Goal: Task Accomplishment & Management: Contribute content

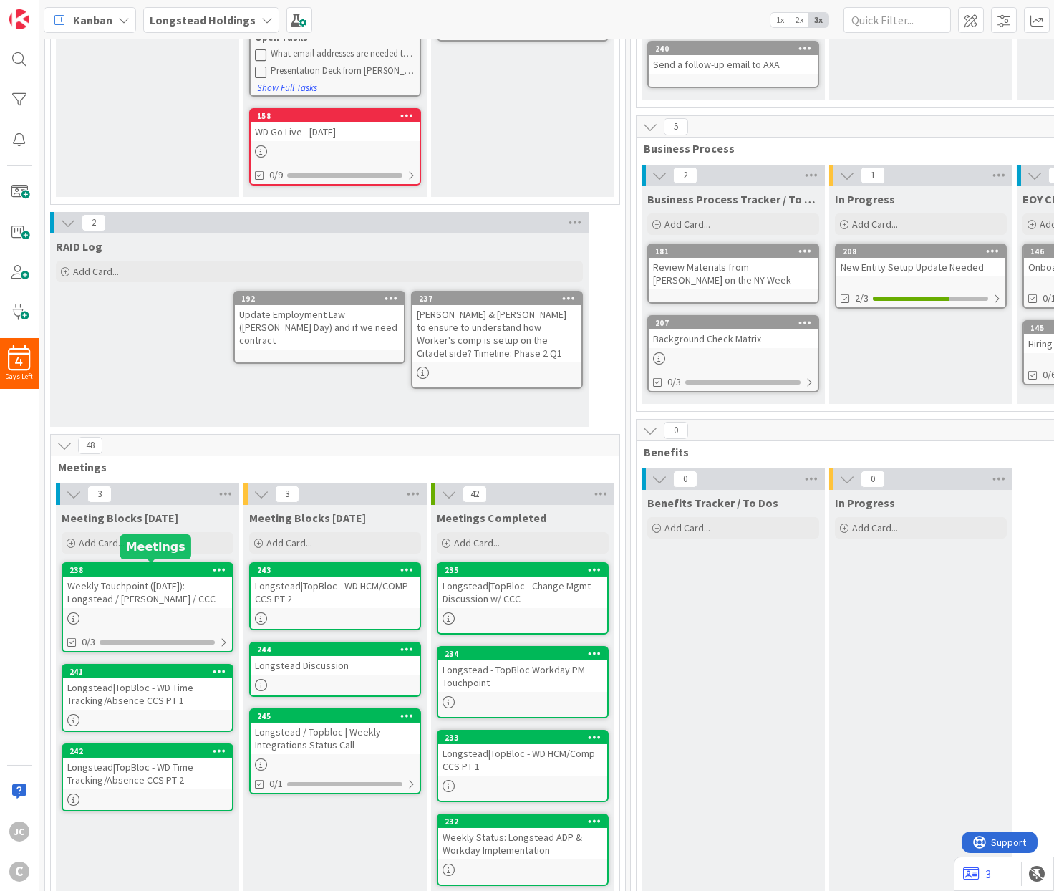
scroll to position [259, 0]
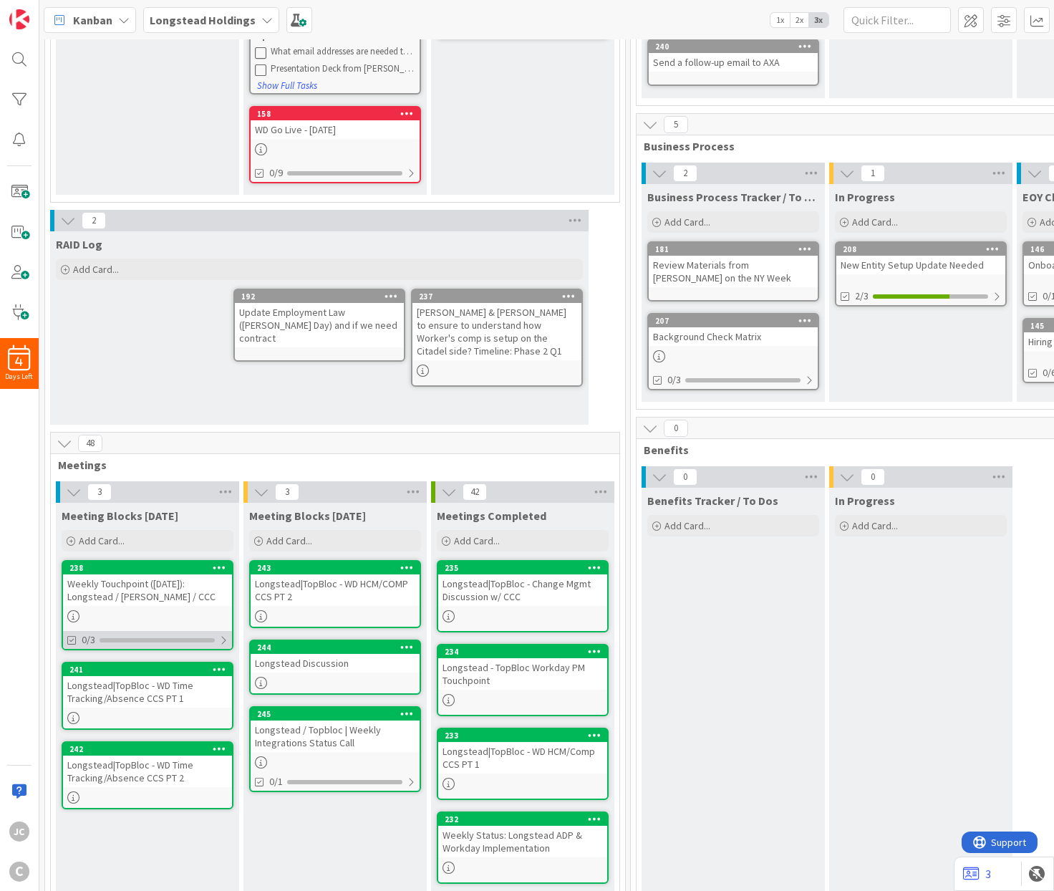
click at [185, 637] on div "0/3" at bounding box center [147, 640] width 169 height 18
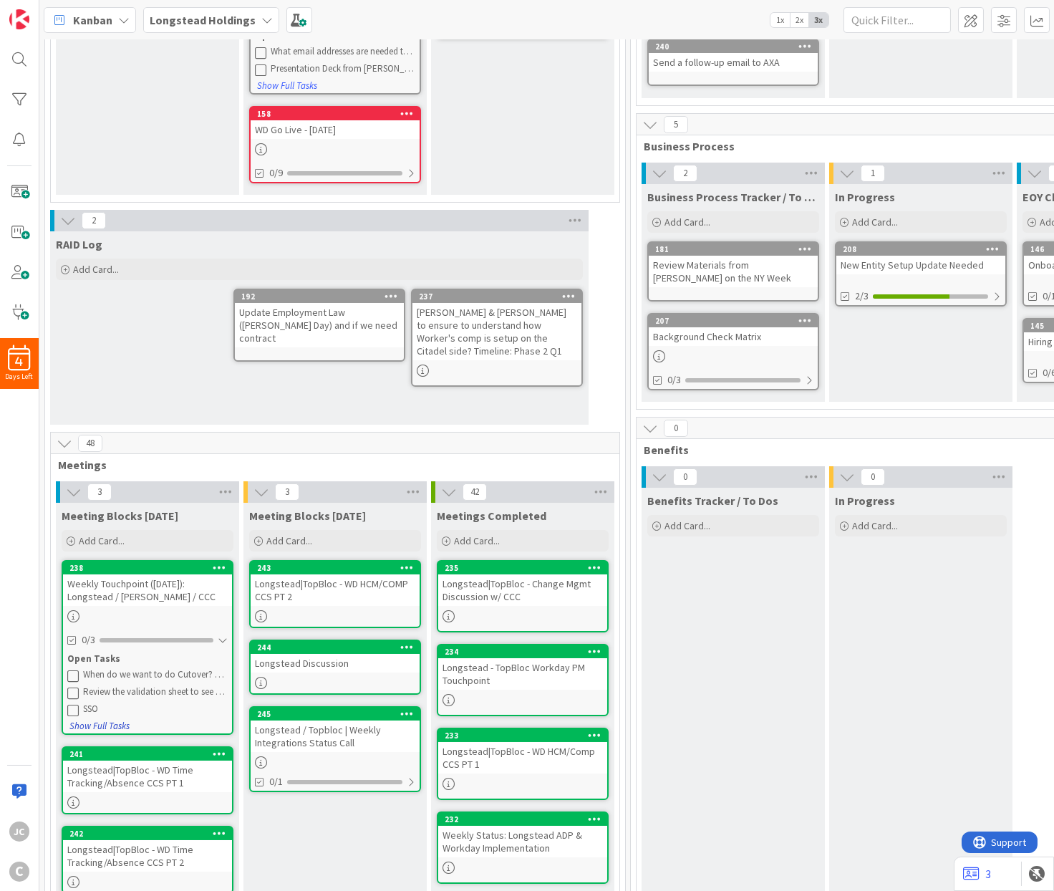
click at [116, 726] on button "Show Full Tasks" at bounding box center [100, 727] width 62 height 16
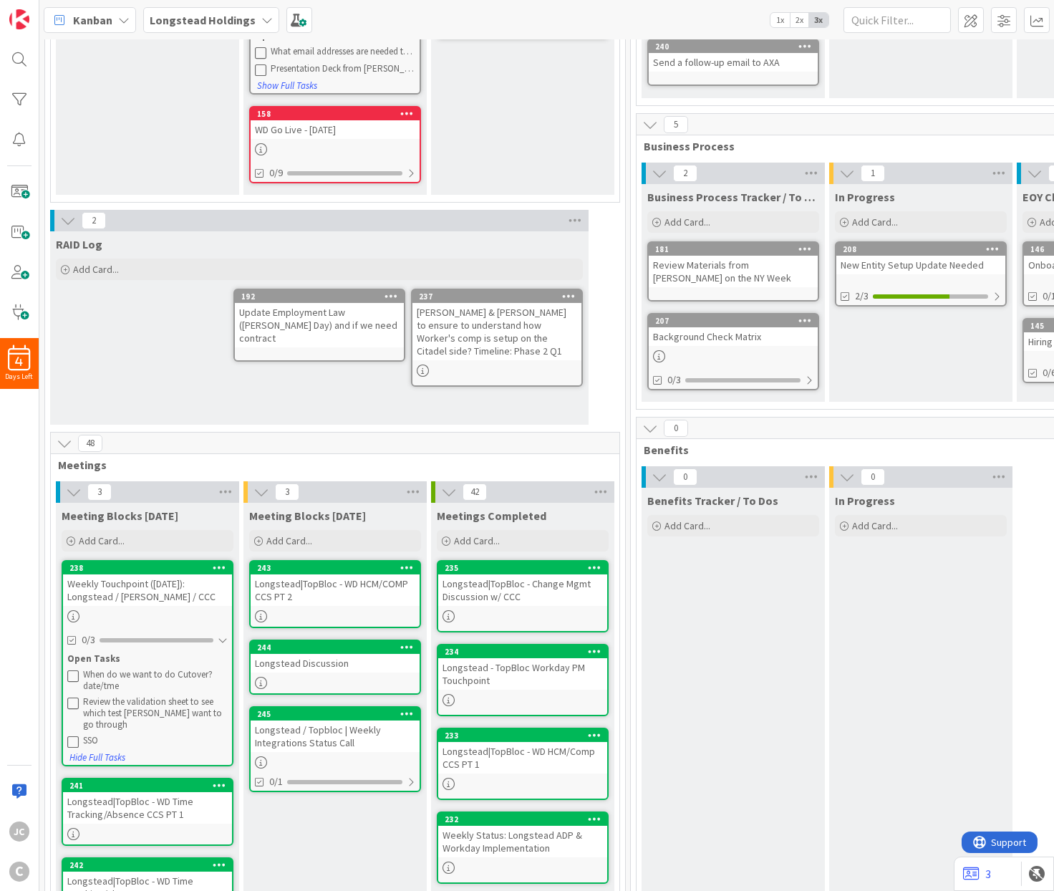
click at [150, 581] on div "Weekly Touchpoint ([DATE]): Longstead / [PERSON_NAME] / CCC" at bounding box center [147, 591] width 169 height 32
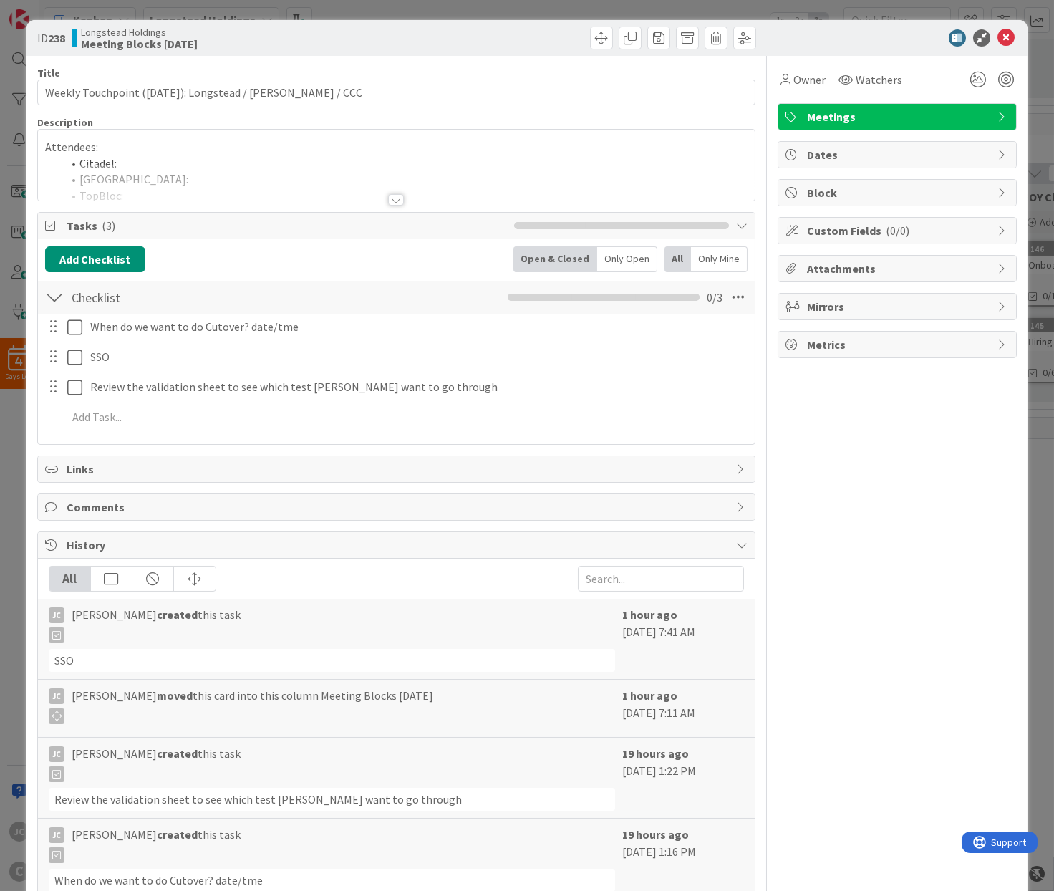
click at [165, 437] on div "Checklist Checklist Name 9 / 64 Checklist 0 / 3 When do we want to do Cutover? …" at bounding box center [396, 358] width 717 height 158
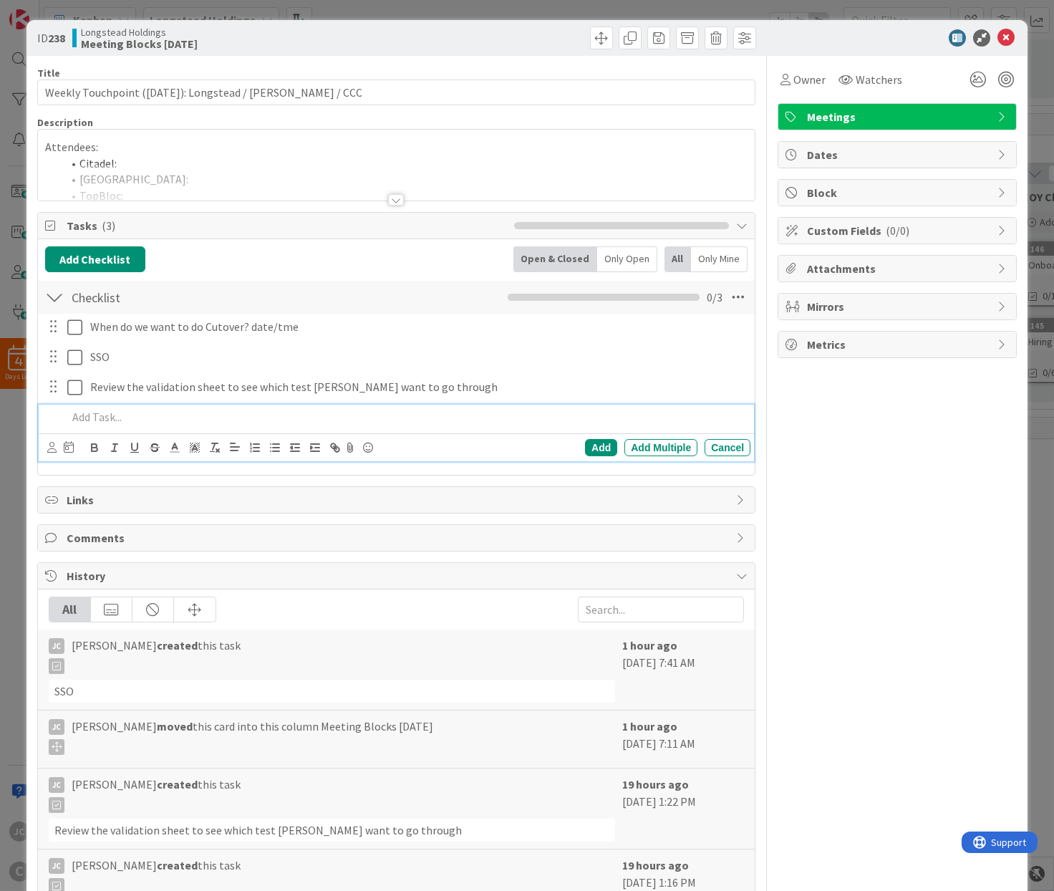
click at [165, 424] on p at bounding box center [406, 417] width 678 height 16
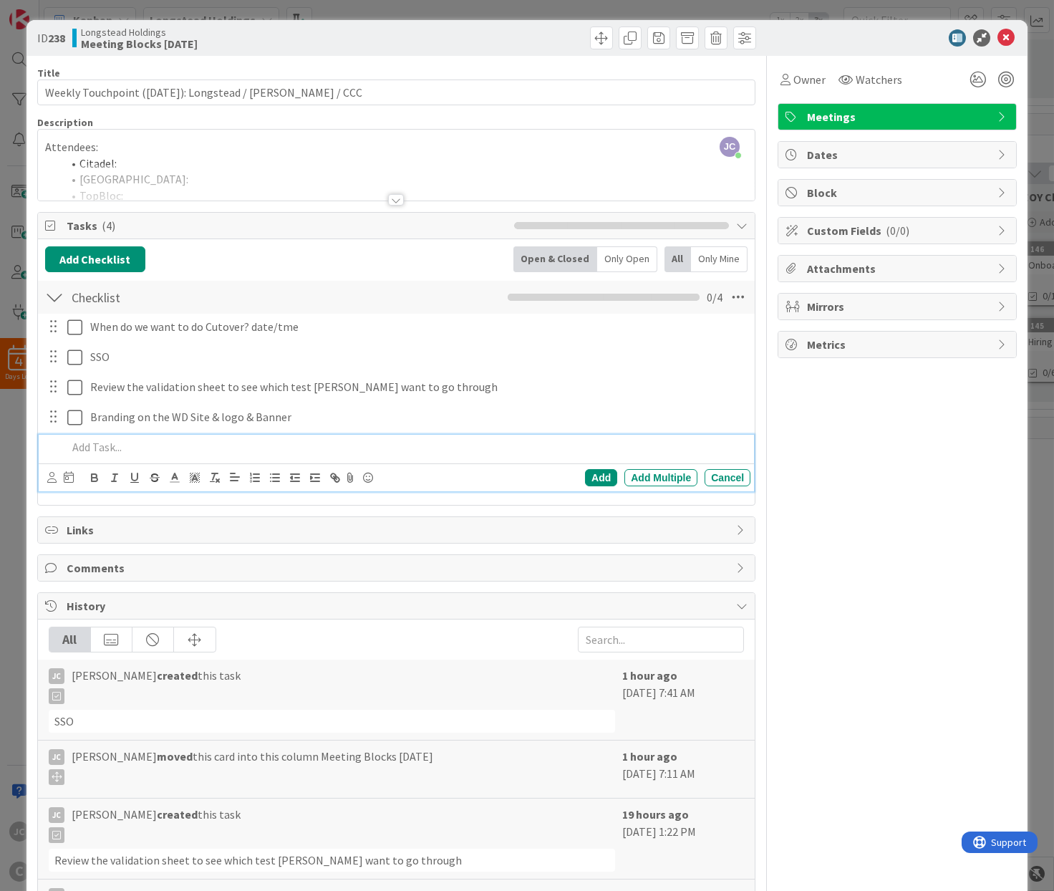
click at [357, 16] on div "ID 238 Longstead Holdings Meeting Blocks [DATE] Title 56 / 128 Weekly Touchpoin…" at bounding box center [527, 445] width 1054 height 891
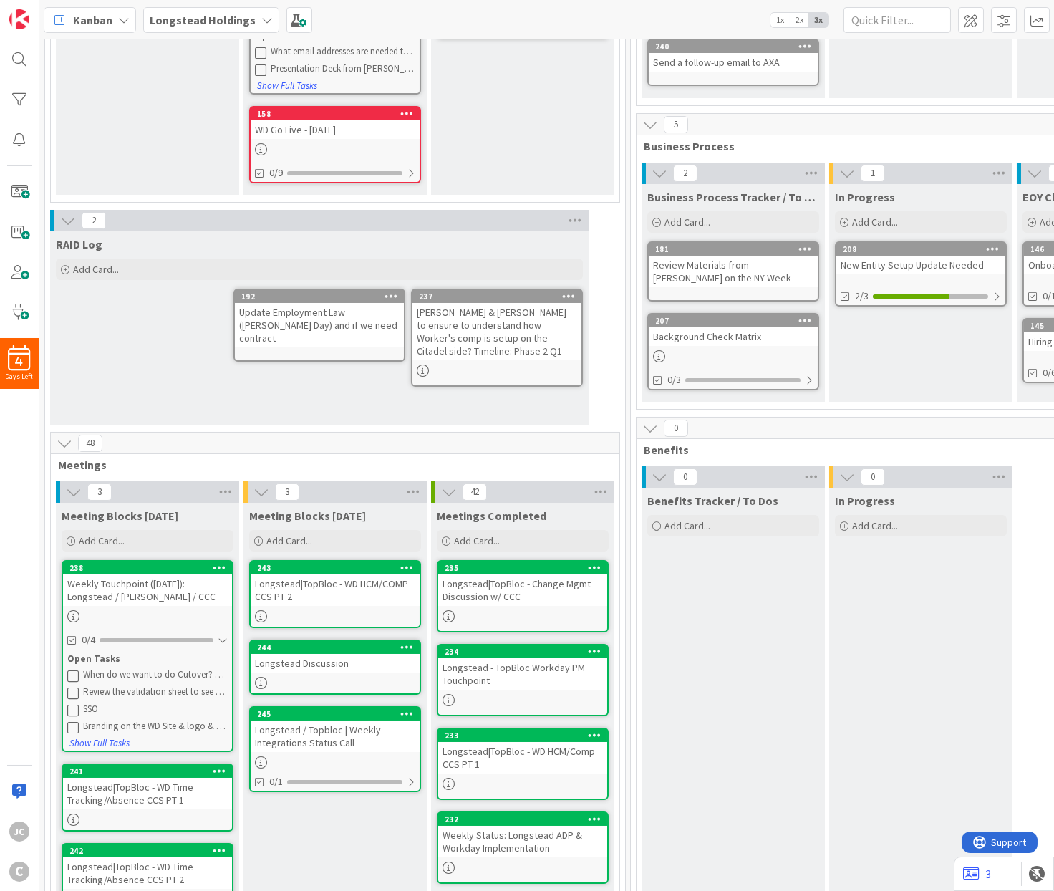
click at [495, 339] on div "[PERSON_NAME] & [PERSON_NAME] to ensure to understand how Worker's comp is setu…" at bounding box center [497, 331] width 169 height 57
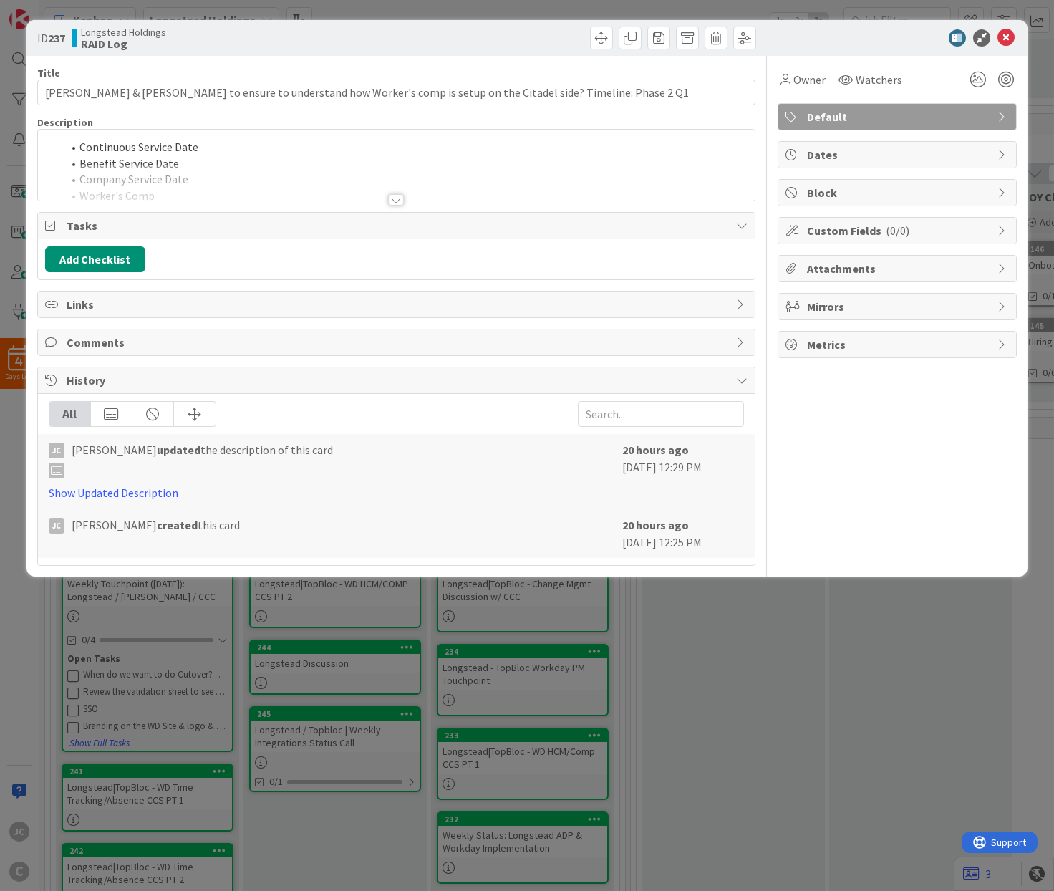
click at [408, 199] on div at bounding box center [396, 182] width 717 height 37
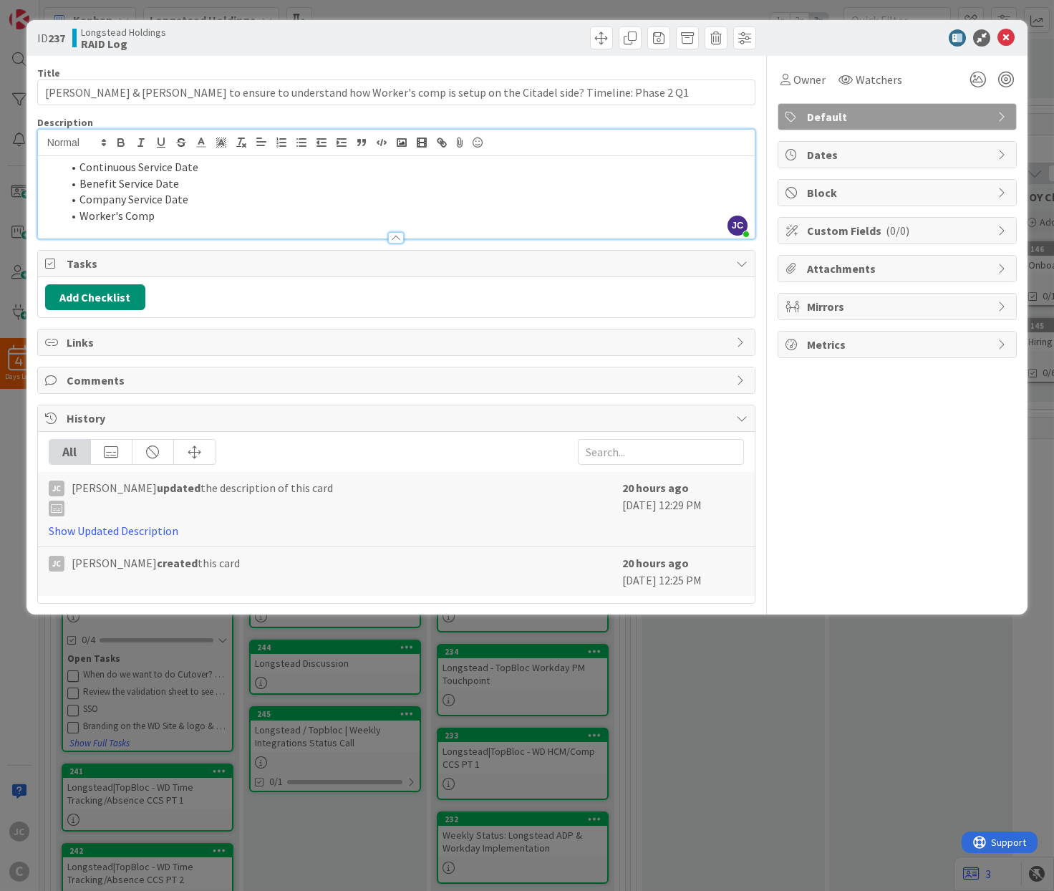
click at [160, 723] on div "ID 237 Longstead Holdings RAID Log Title 117 / 128 [PERSON_NAME] & [PERSON_NAME…" at bounding box center [527, 445] width 1054 height 891
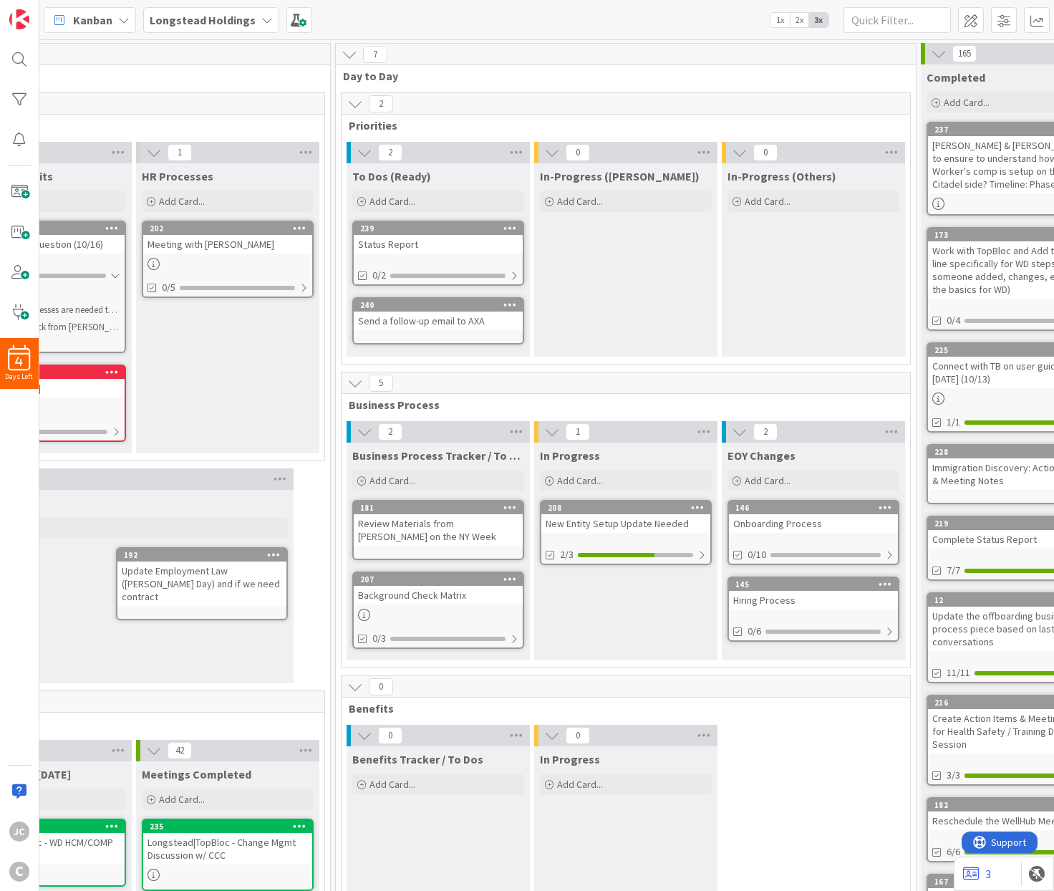
scroll to position [259, 295]
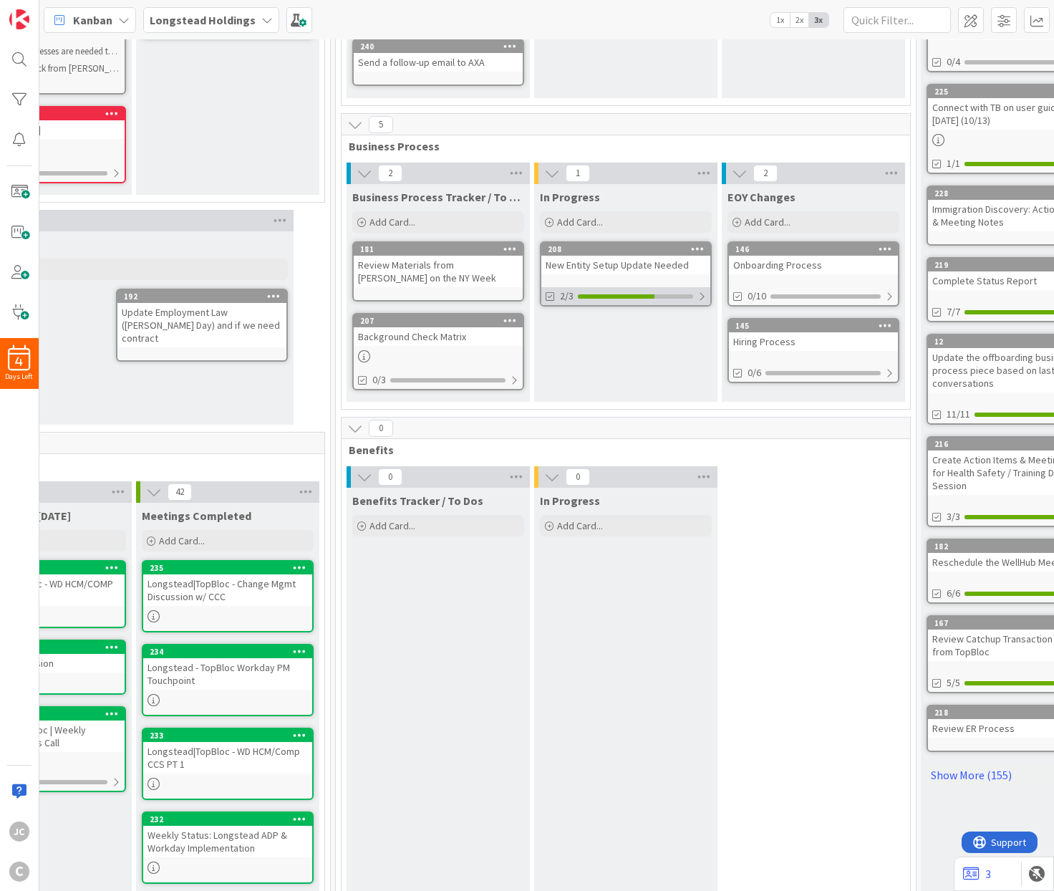
click at [697, 304] on div "2/3" at bounding box center [626, 296] width 169 height 18
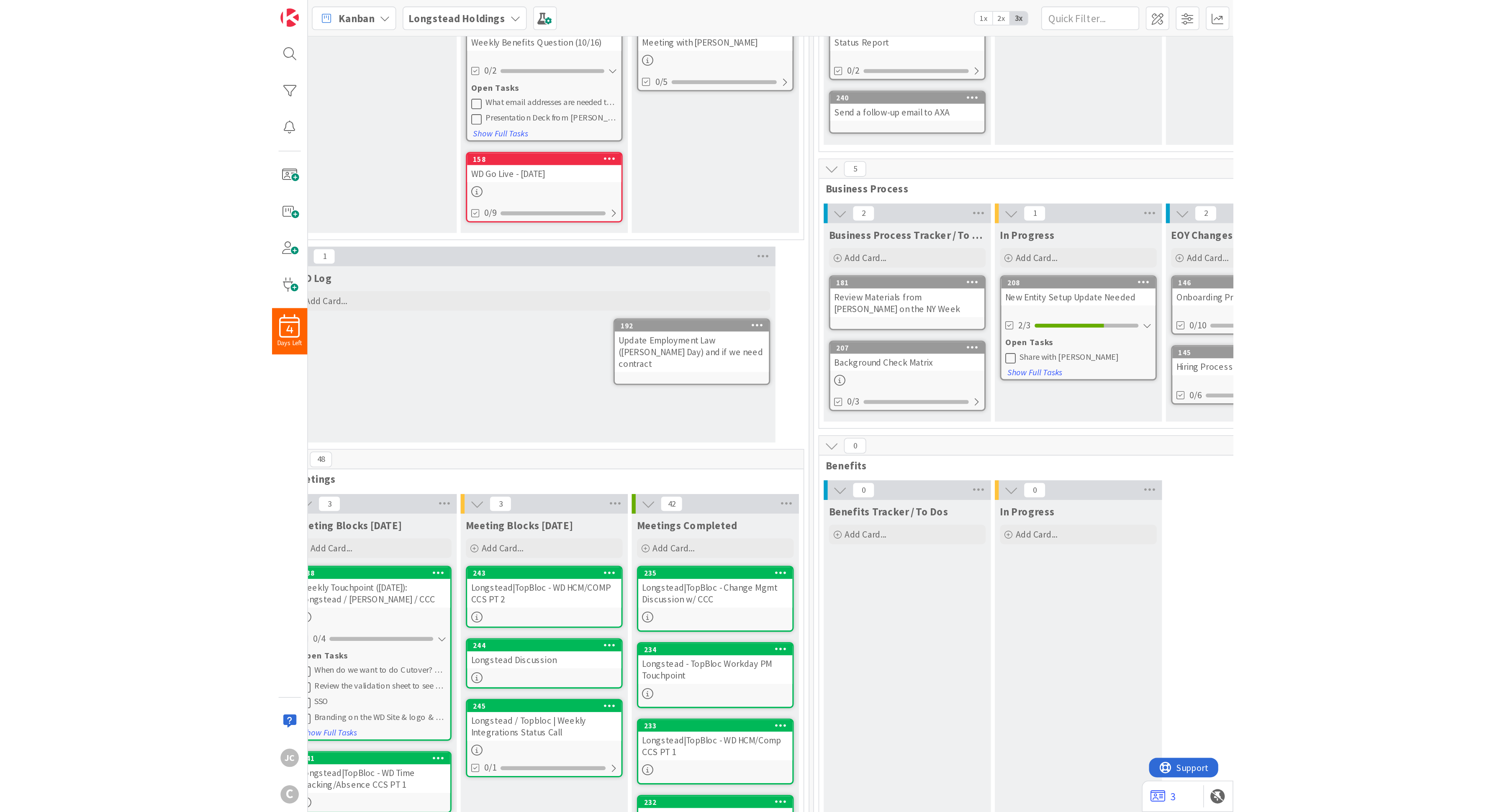
scroll to position [100, 22]
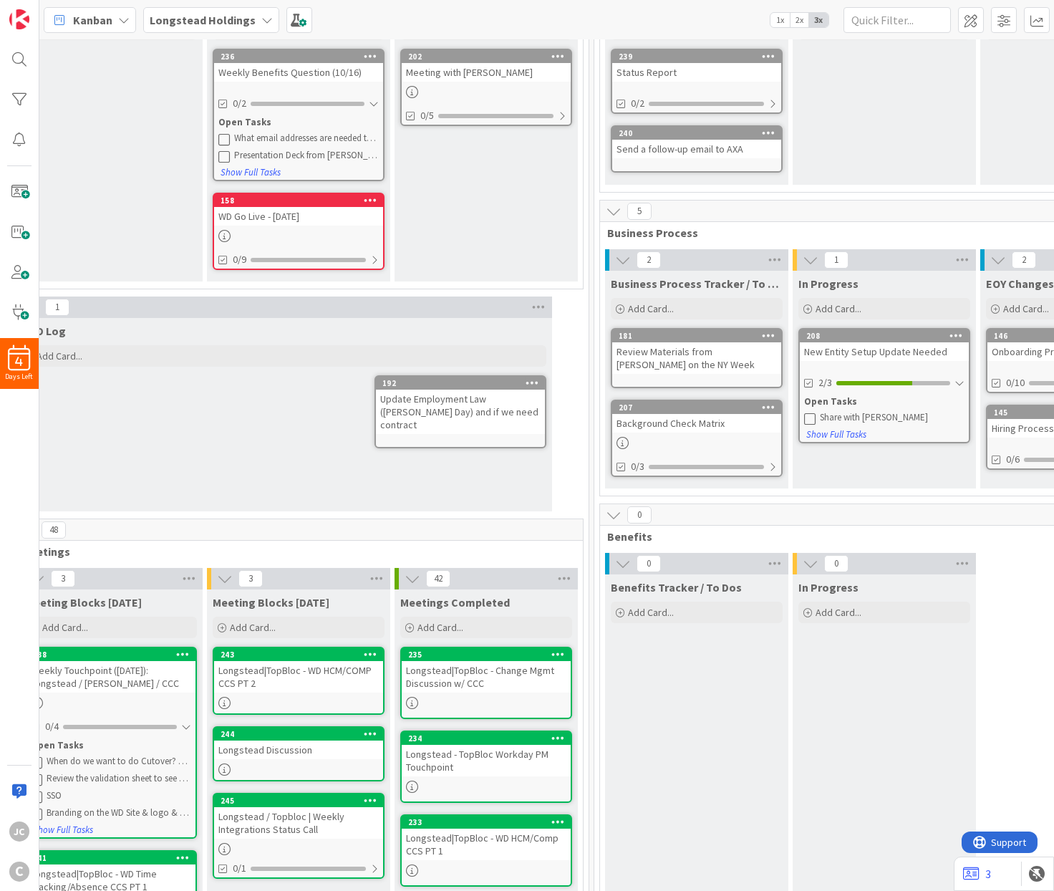
click at [99, 678] on div "Weekly Touchpoint ([DATE]): Longstead / [PERSON_NAME] / CCC" at bounding box center [111, 677] width 169 height 32
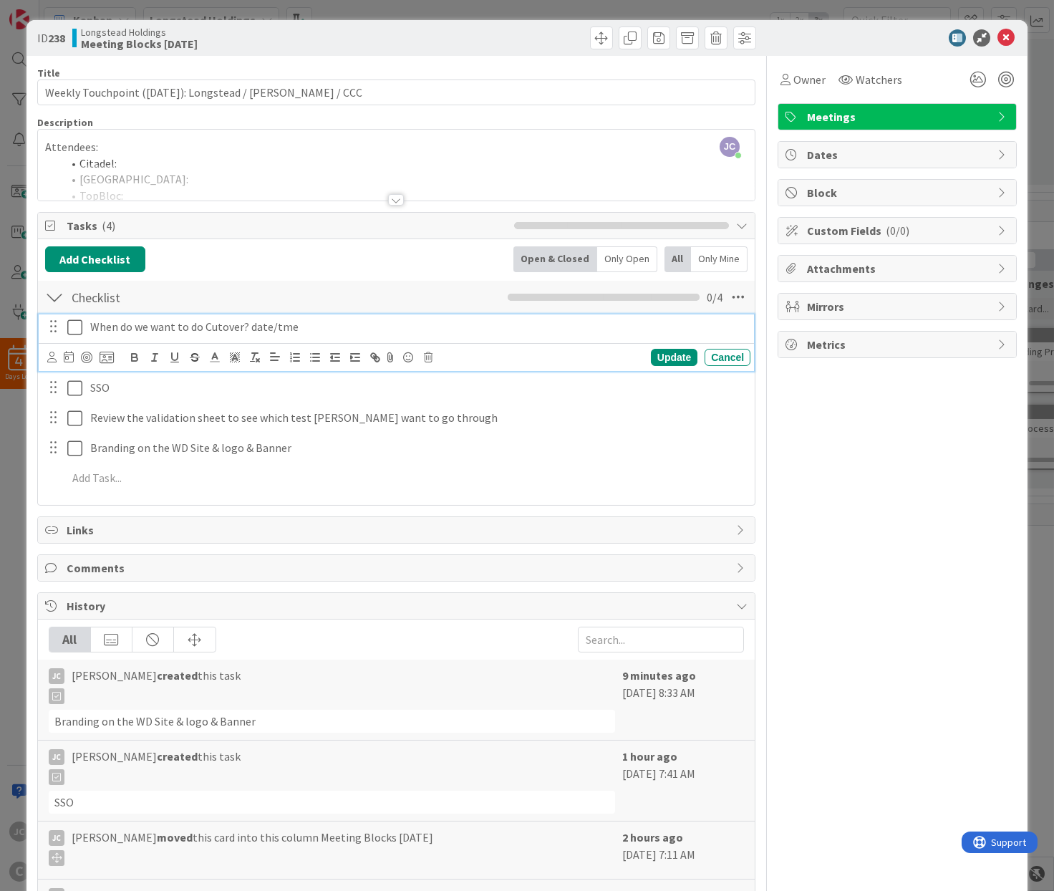
click at [938, 470] on div "Owner Watchers Meetings Dates Block Custom Fields ( 0/0 ) Attachments Mirrors M…" at bounding box center [897, 564] width 239 height 1017
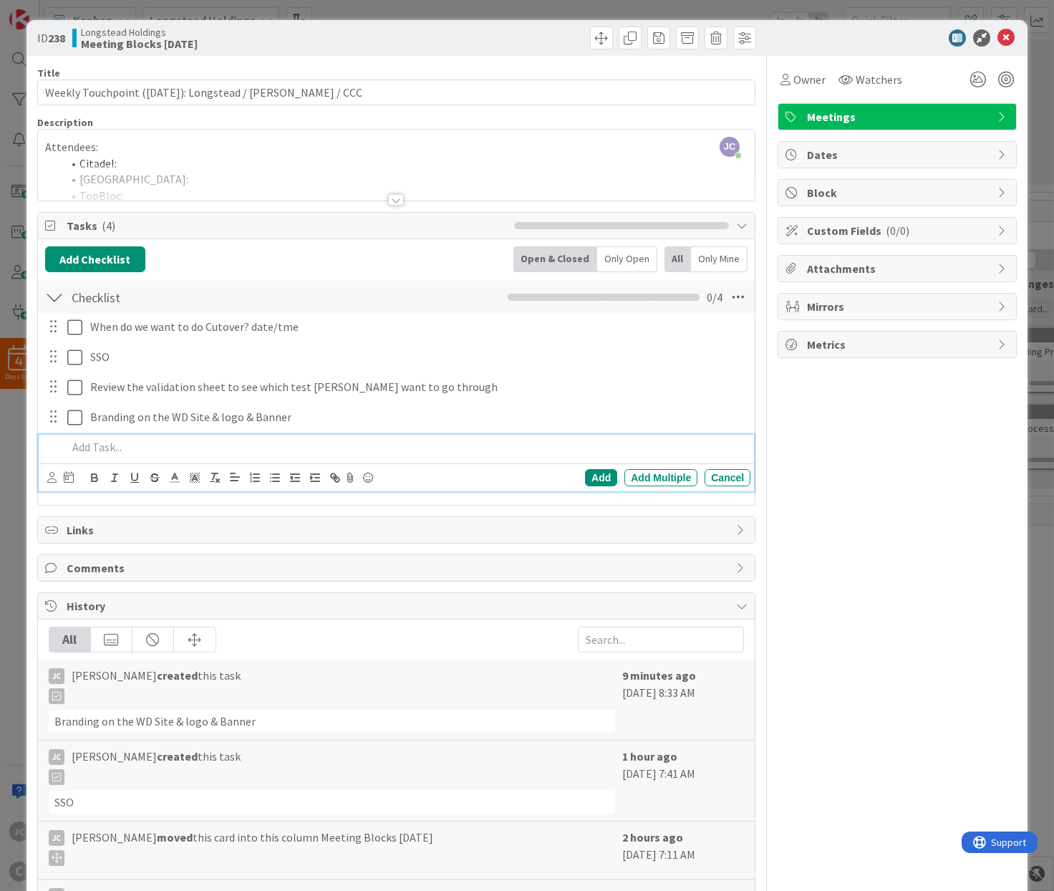
click at [175, 454] on p at bounding box center [406, 447] width 678 height 16
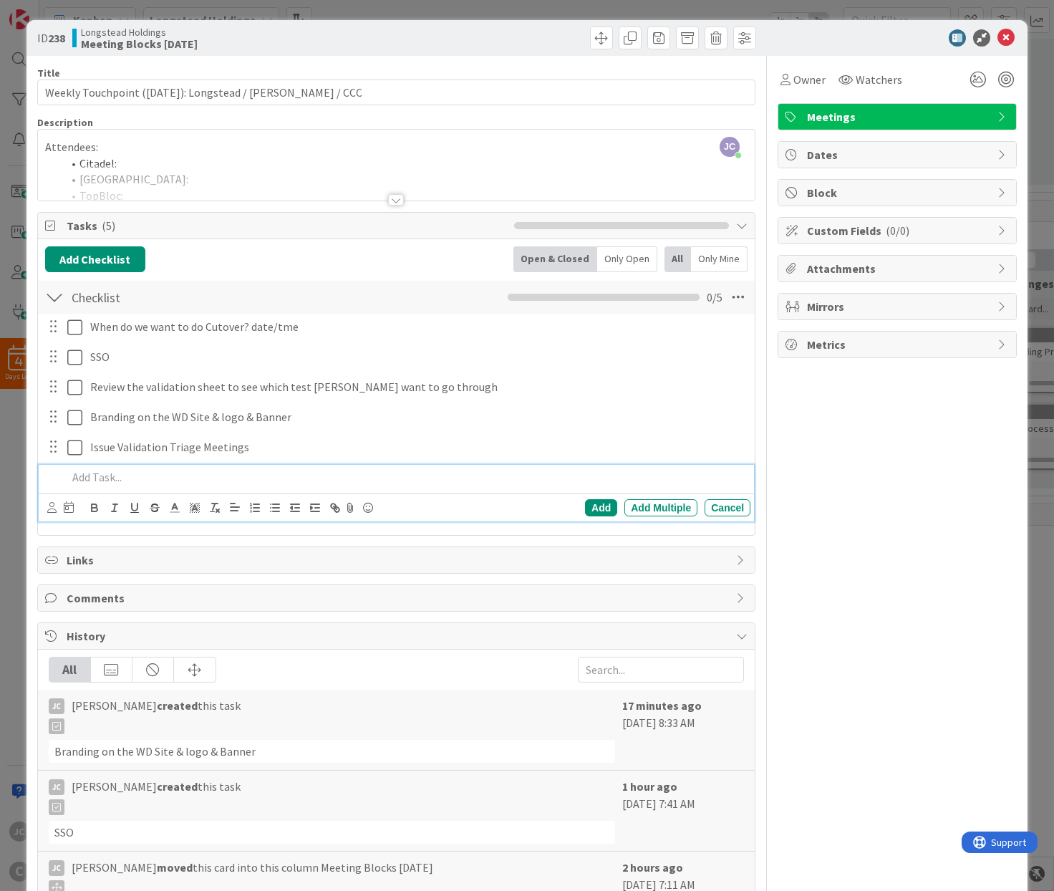
click at [8, 177] on div "ID 238 Longstead Holdings Meeting Blocks [DATE] Title 56 / 128 Weekly Touchpoin…" at bounding box center [527, 445] width 1054 height 891
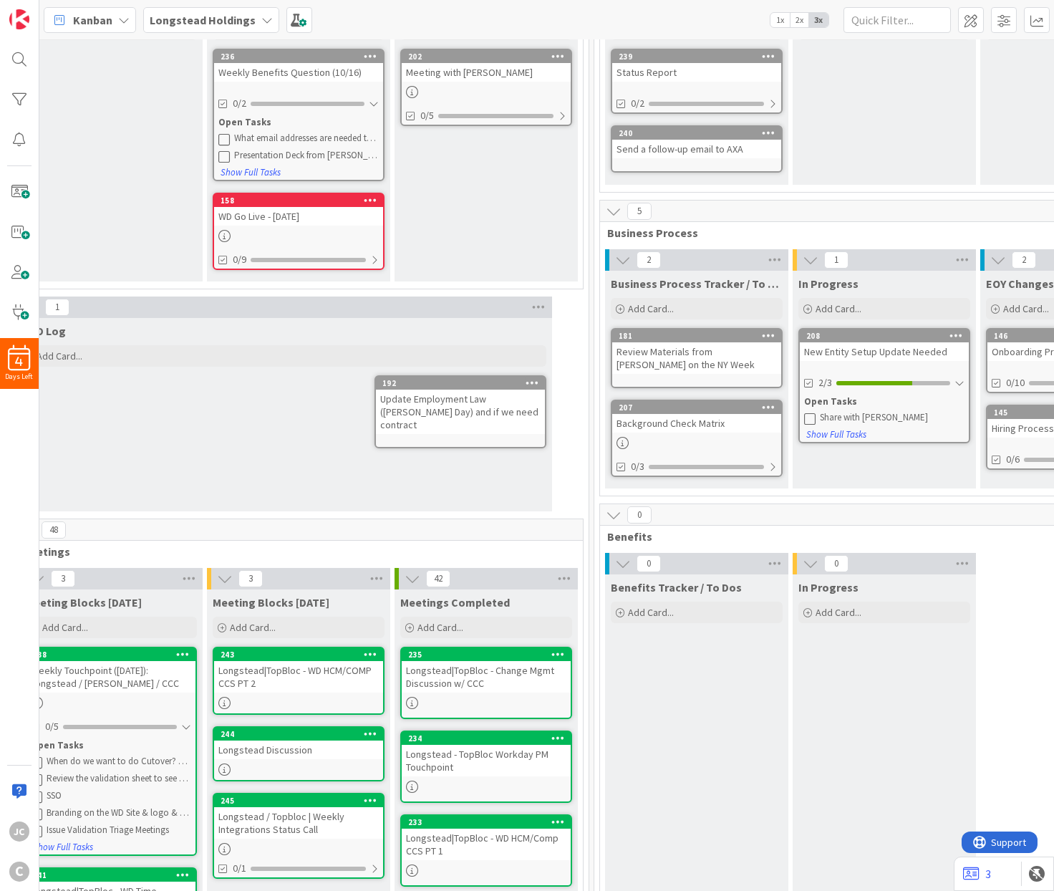
click at [120, 670] on div "Weekly Touchpoint ([DATE]): Longstead / [PERSON_NAME] / CCC" at bounding box center [111, 677] width 169 height 32
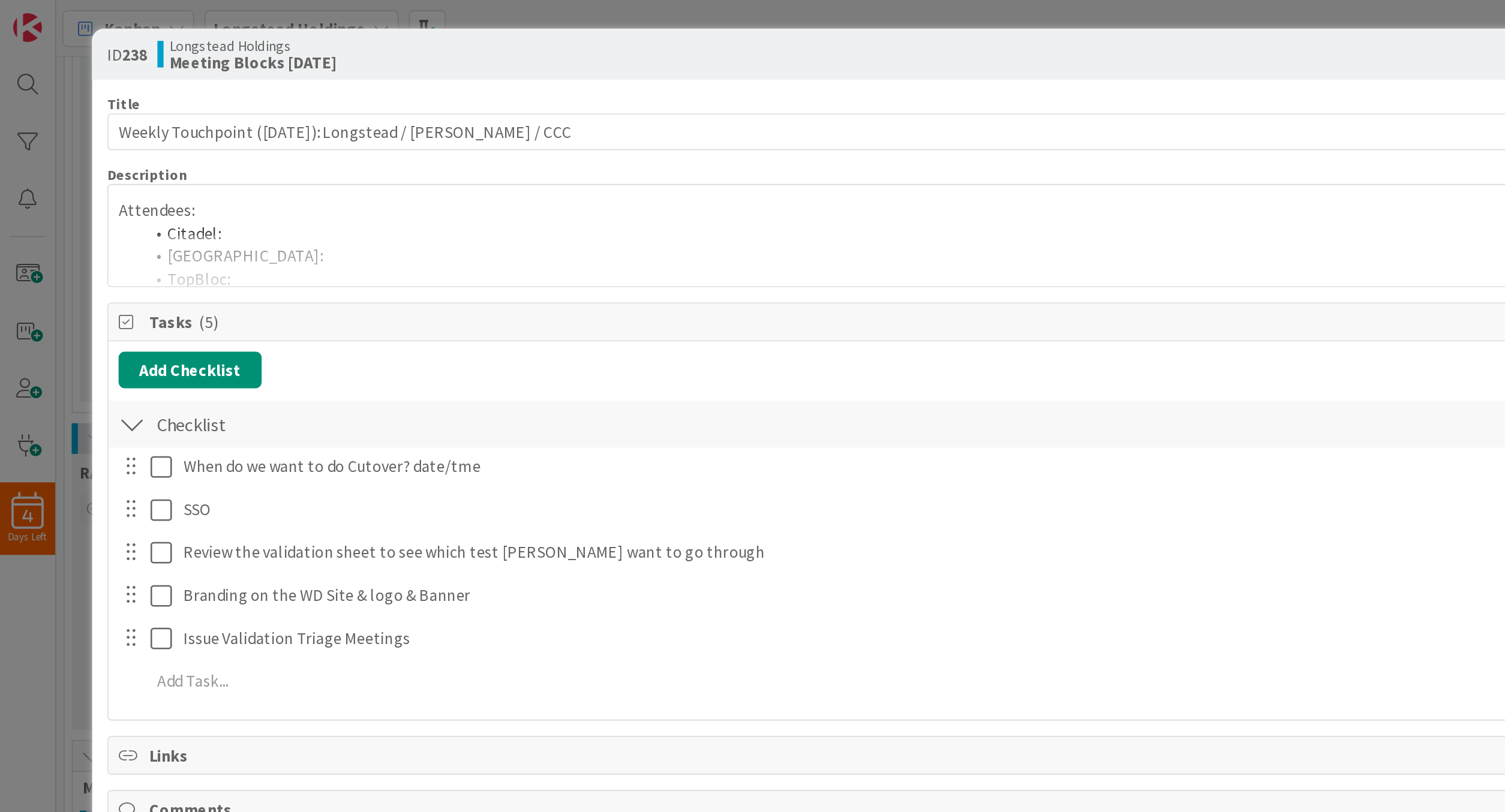
scroll to position [144, 0]
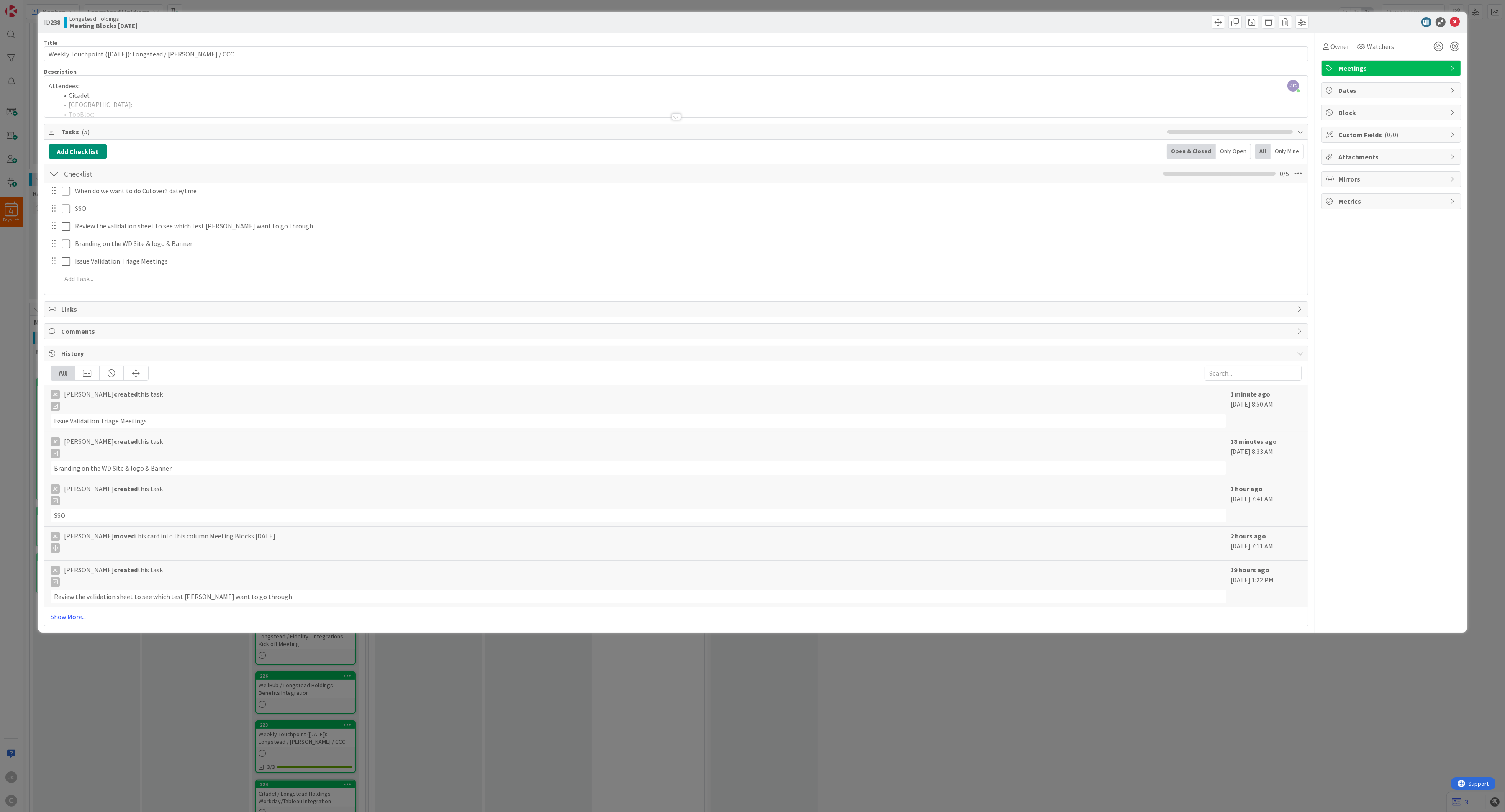
click at [328, 104] on div at bounding box center [676, 106] width 1264 height 22
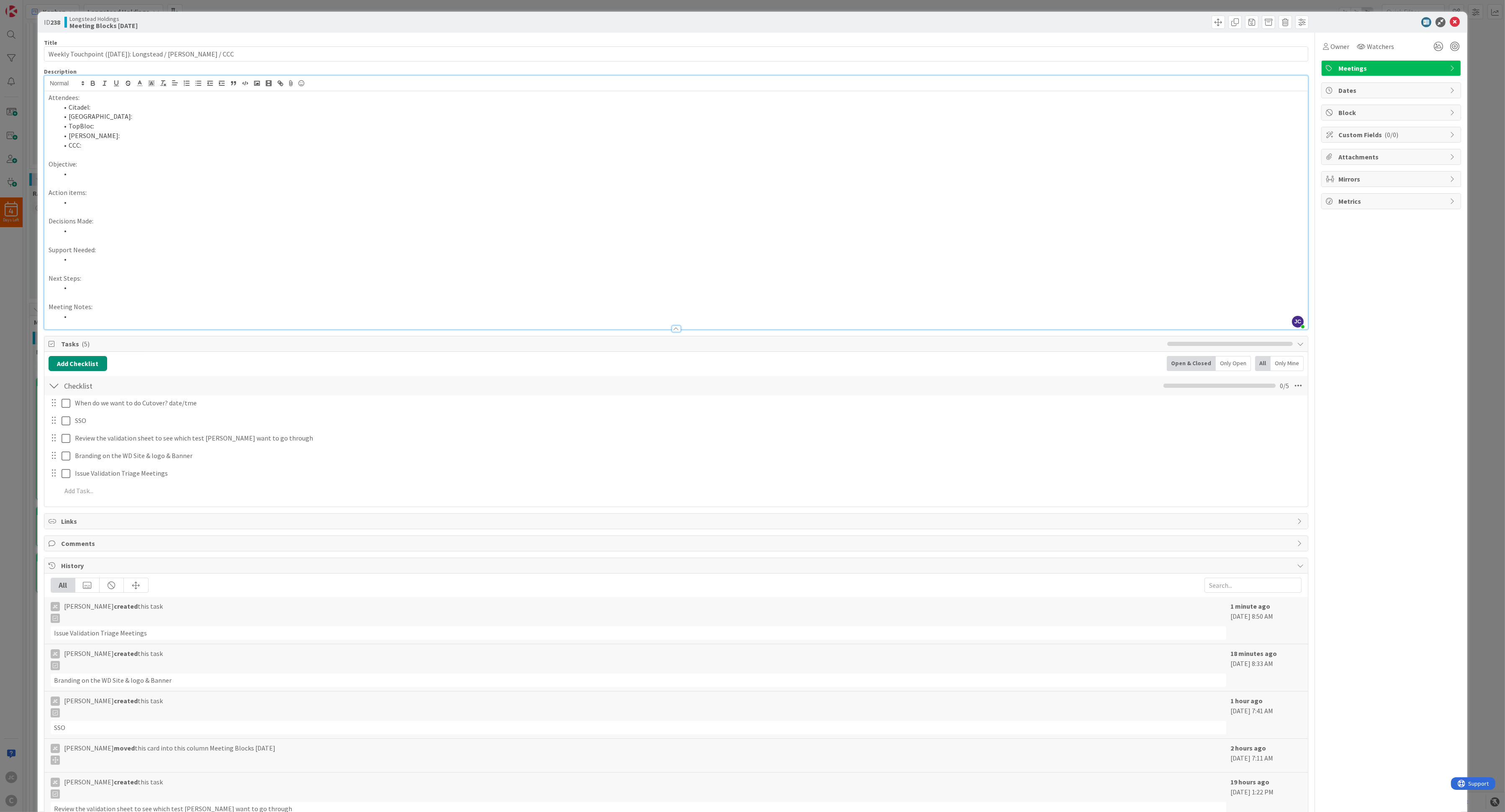
click at [185, 311] on p "Meeting Notes:" at bounding box center [676, 307] width 1255 height 9
click at [185, 315] on li at bounding box center [681, 317] width 1245 height 9
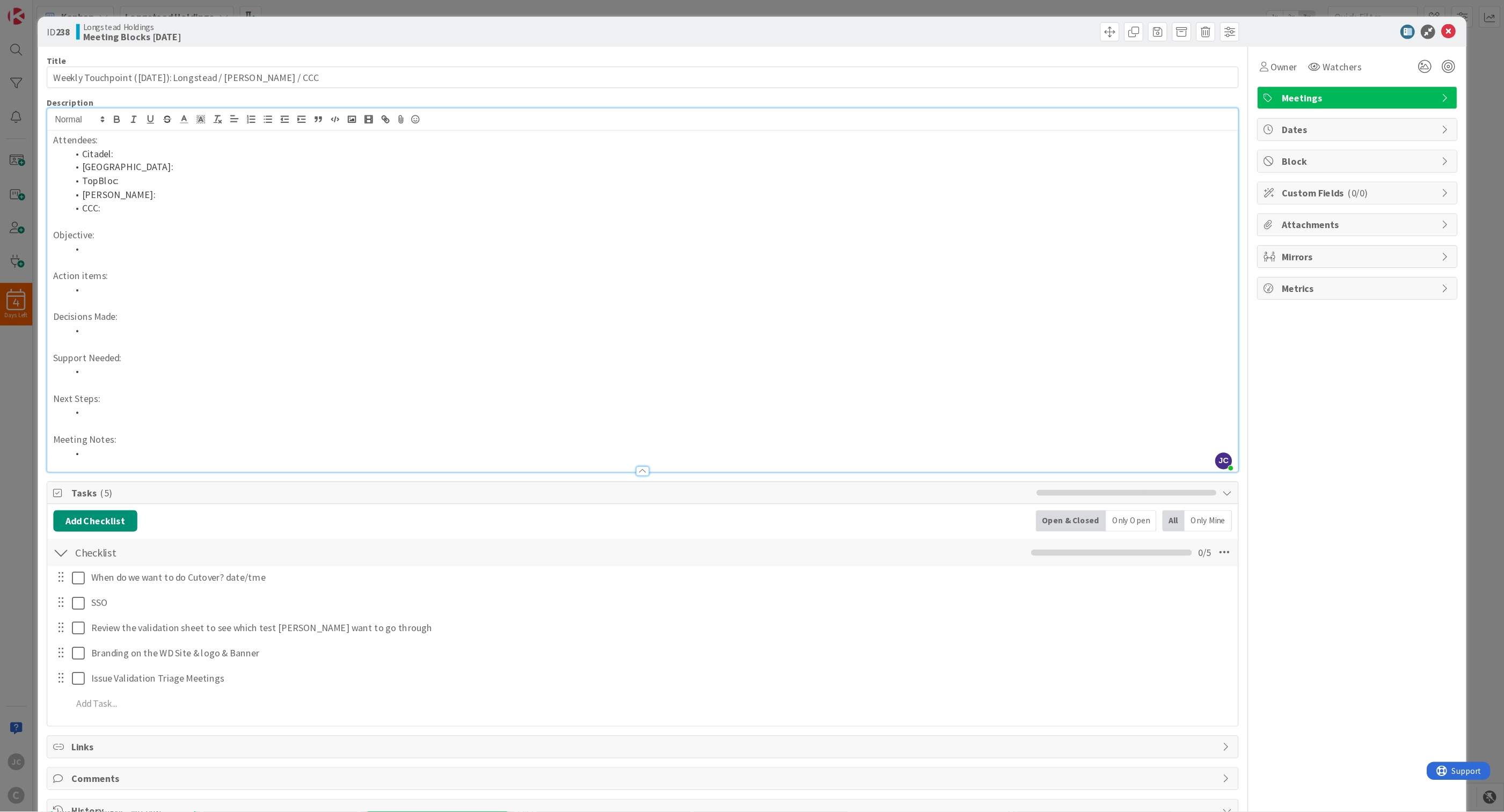
scroll to position [128, 0]
click at [216, 352] on p "Next Steps:" at bounding box center [576, 357] width 1056 height 12
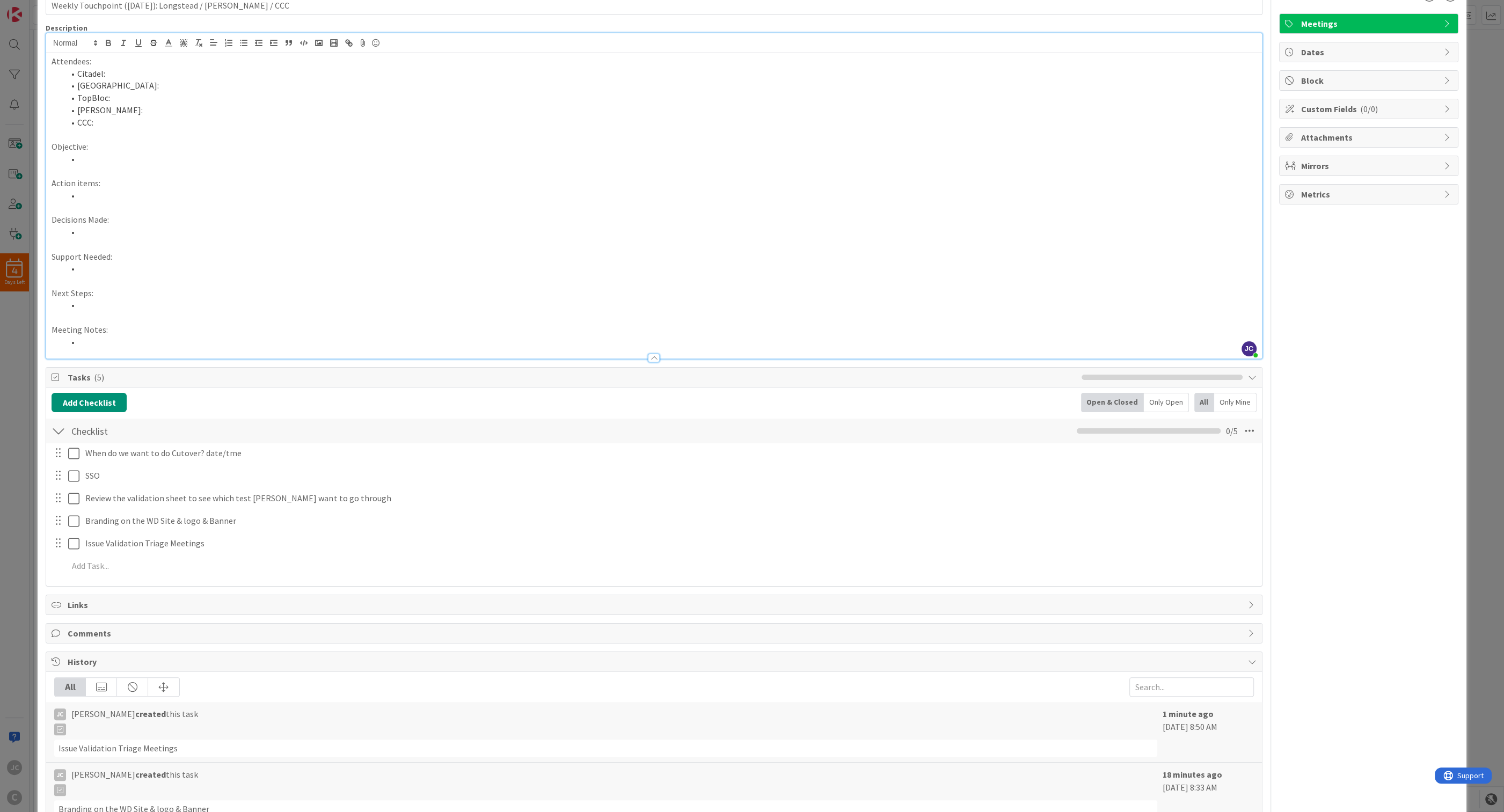
scroll to position [29, 0]
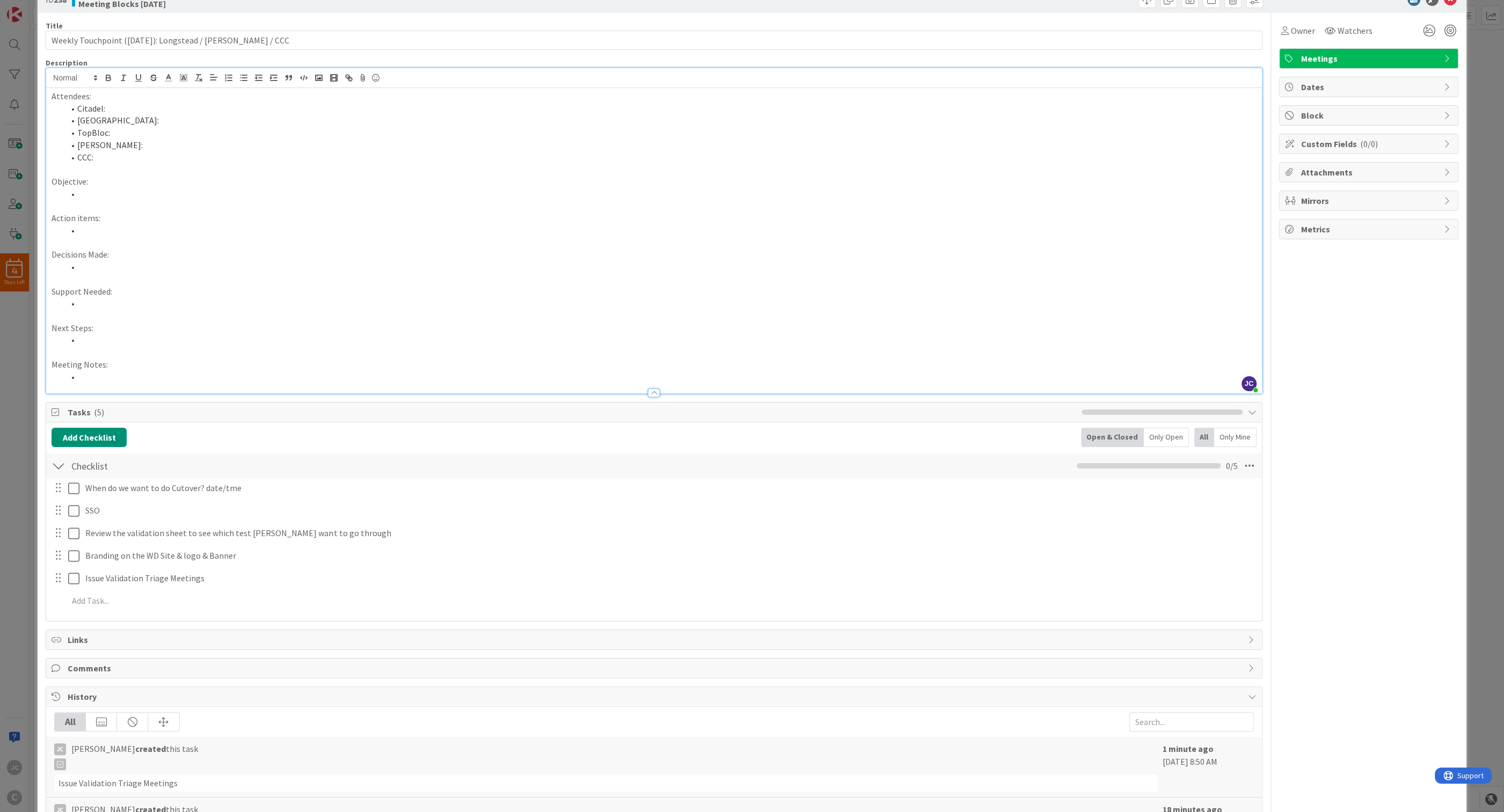
click at [226, 378] on li at bounding box center [660, 377] width 1192 height 12
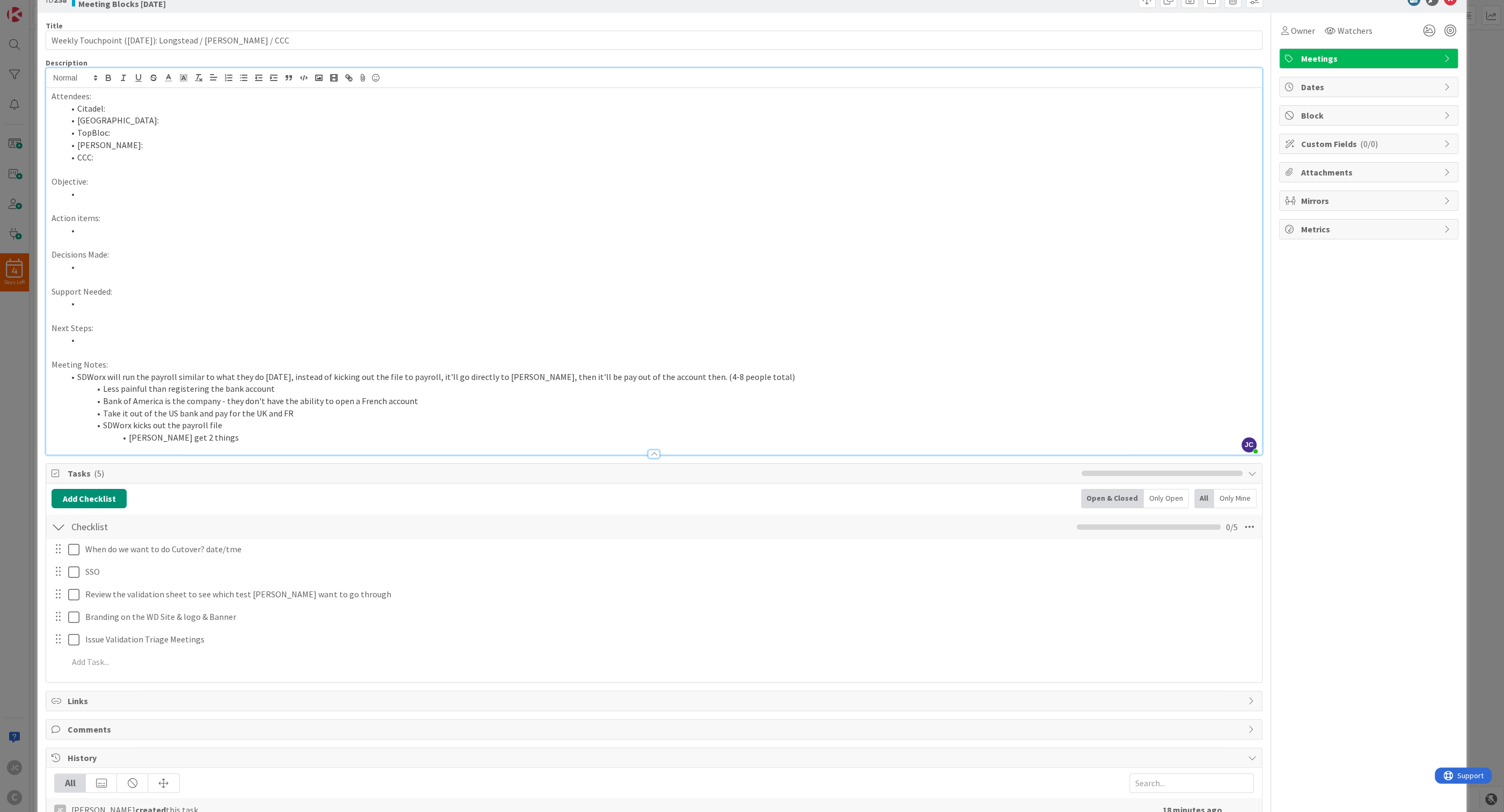
click at [515, 374] on li "SDWorx will run the payroll similar to what they do [DATE], instead of kicking …" at bounding box center [660, 377] width 1192 height 12
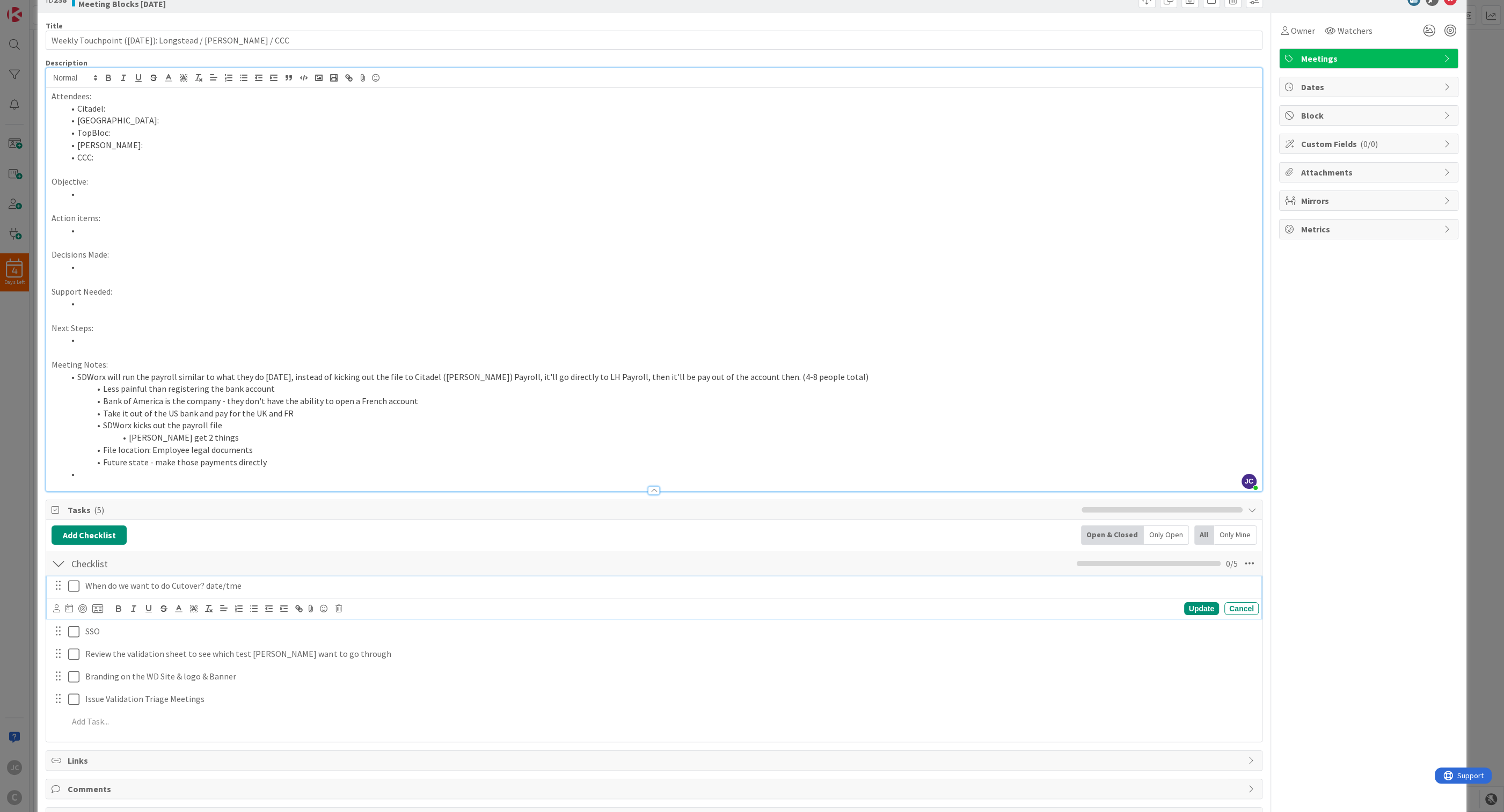
click at [299, 591] on p "When do we want to do Cutover? date/tme" at bounding box center [670, 586] width 1169 height 12
click at [756, 564] on div "Checklist Checklist Name 9 / 64 Checklist 0 / 5" at bounding box center [654, 563] width 1216 height 25
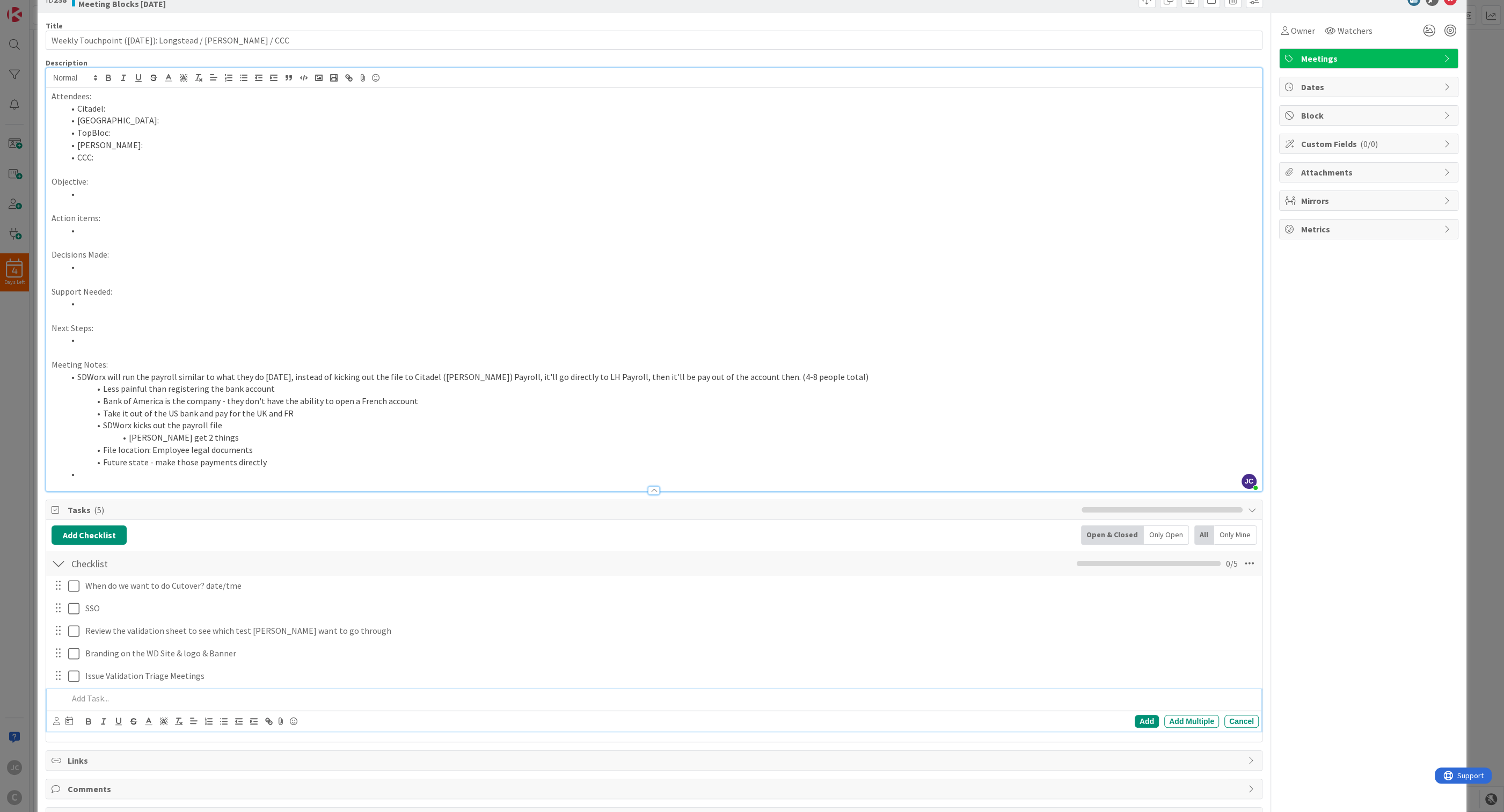
click at [127, 667] on p at bounding box center [661, 698] width 1186 height 12
click at [12, 622] on div "ID 238 Longstead Holdings Meeting Blocks [DATE] Title 56 / 128 Weekly Touchpoin…" at bounding box center [752, 406] width 1504 height 812
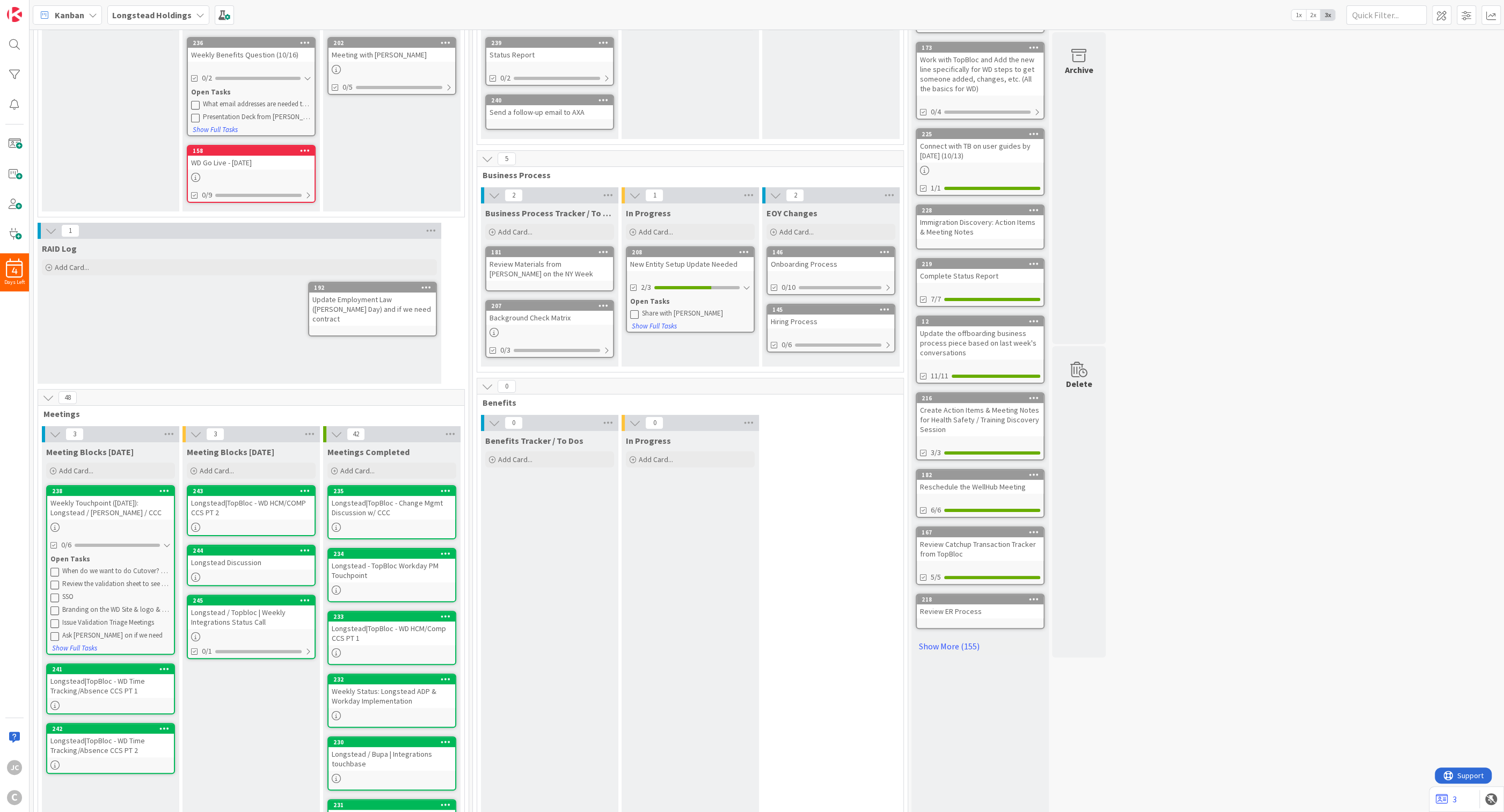
click at [124, 506] on div "Weekly Touchpoint ([DATE]): Longstead / [PERSON_NAME] / CCC" at bounding box center [110, 508] width 127 height 24
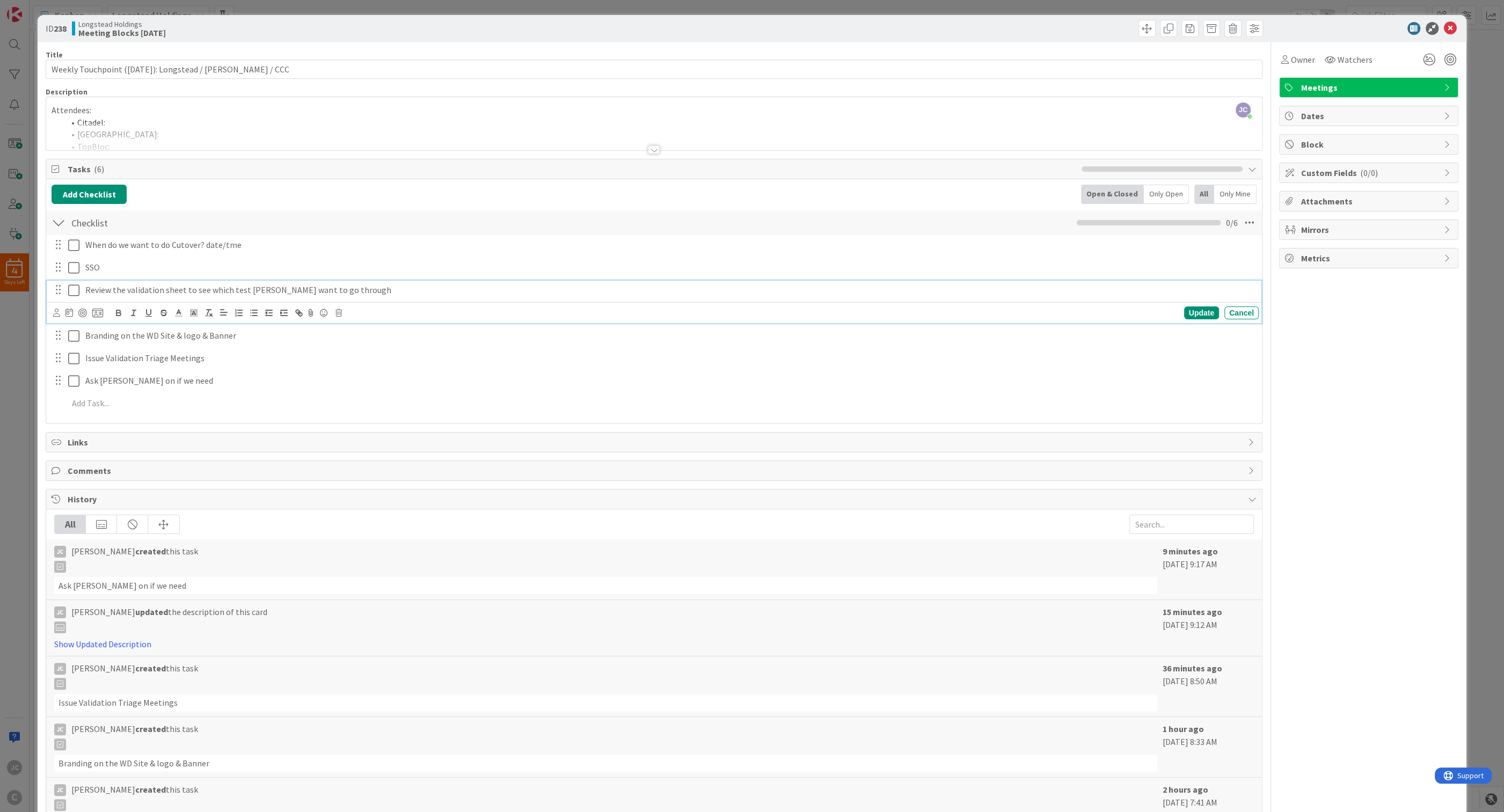
click at [372, 294] on p "Review the validation sheet to see which test [PERSON_NAME] want to go through" at bounding box center [670, 290] width 1169 height 12
click at [379, 271] on p "SSO" at bounding box center [670, 267] width 1169 height 12
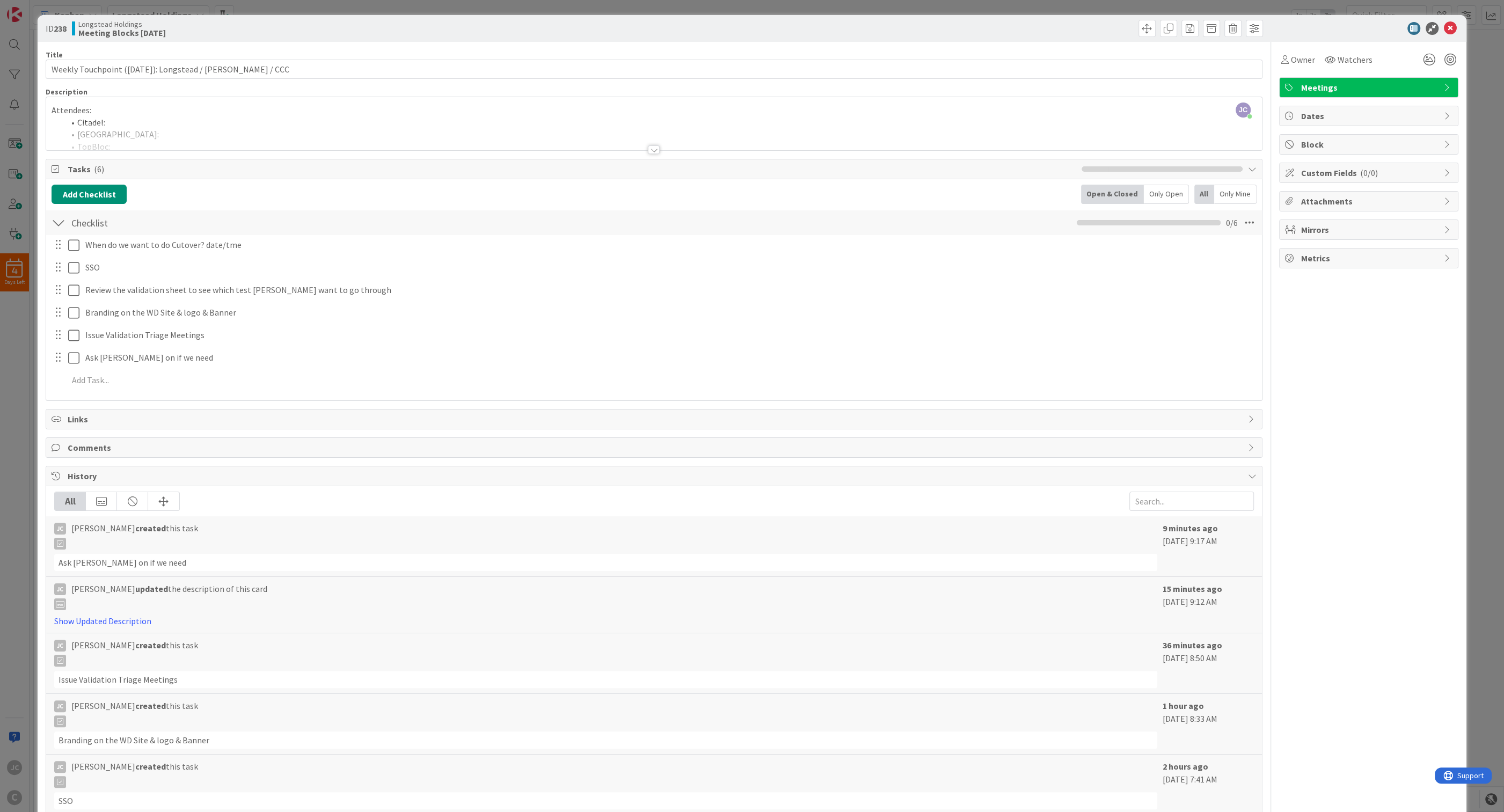
click at [24, 389] on div "ID 238 Longstead Holdings Meeting Blocks [DATE] Title 56 / 128 Weekly Touchpoin…" at bounding box center [752, 406] width 1504 height 812
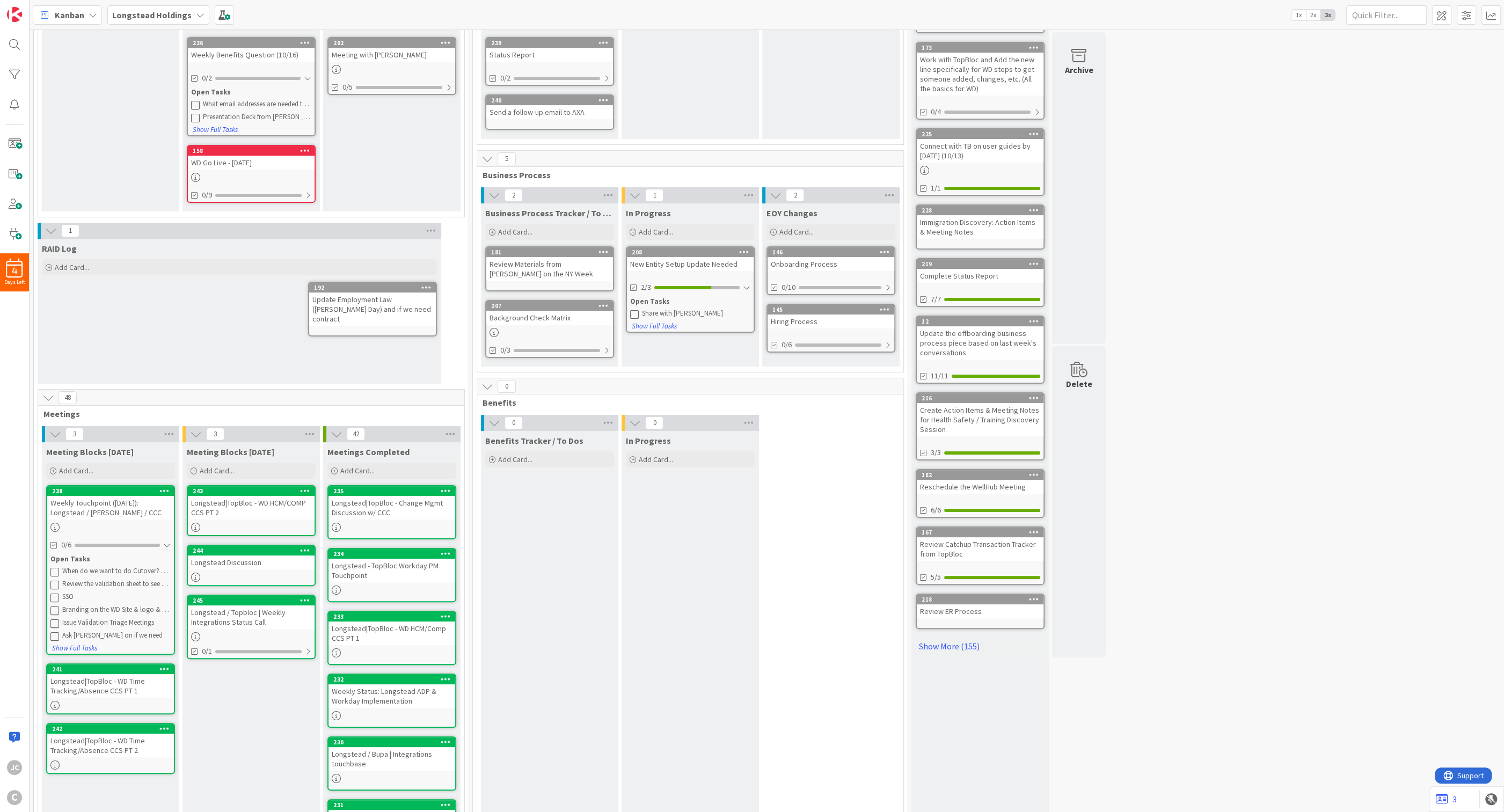
click at [124, 554] on div "Open Tasks" at bounding box center [110, 559] width 120 height 10
click at [276, 58] on div "Weekly Benefits Question (10/16)" at bounding box center [251, 55] width 127 height 14
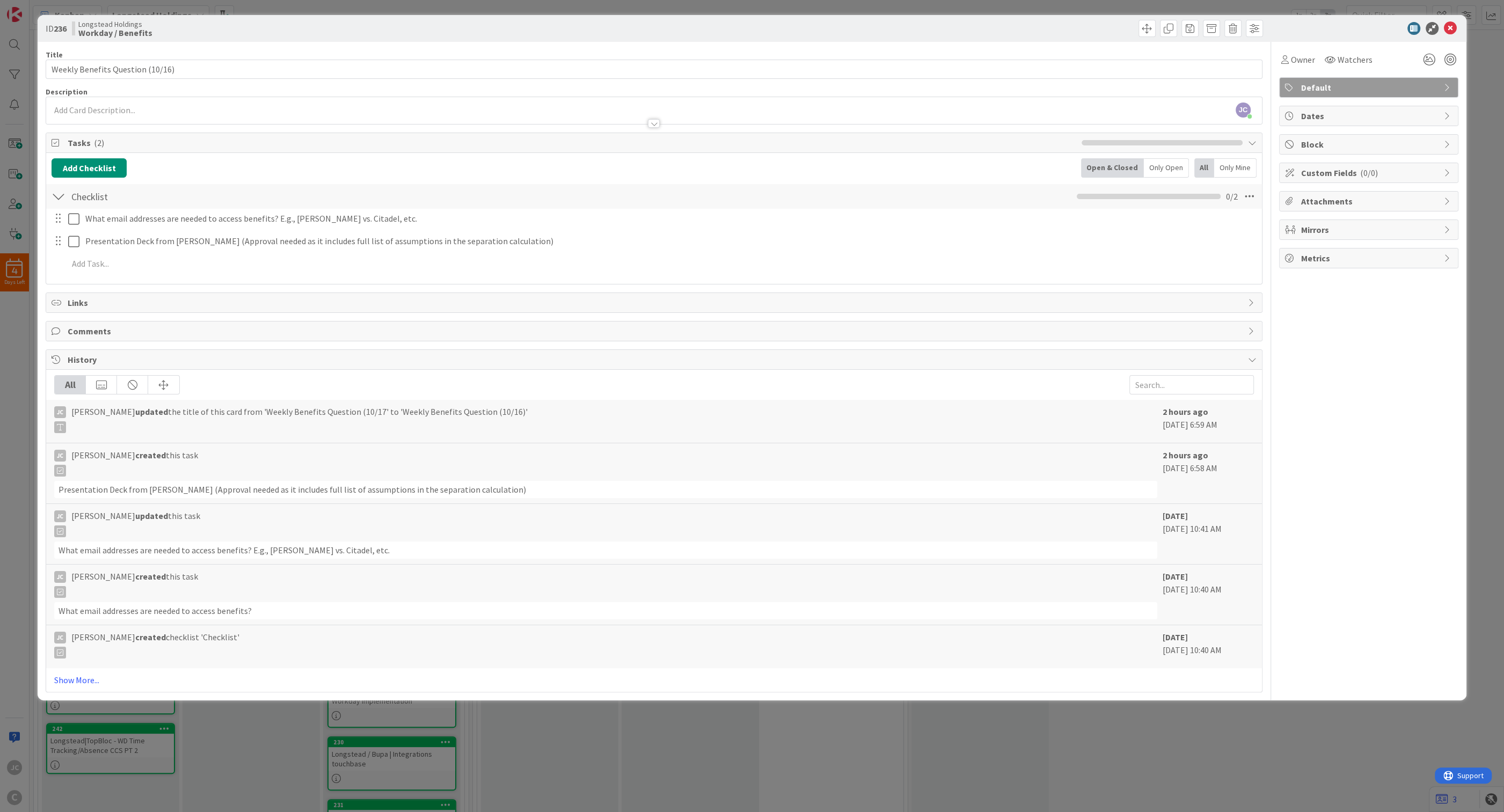
click at [790, 667] on div "ID 236 Longstead Holdings Workday / Benefits Title 32 / 128 Weekly Benefits Que…" at bounding box center [752, 406] width 1504 height 812
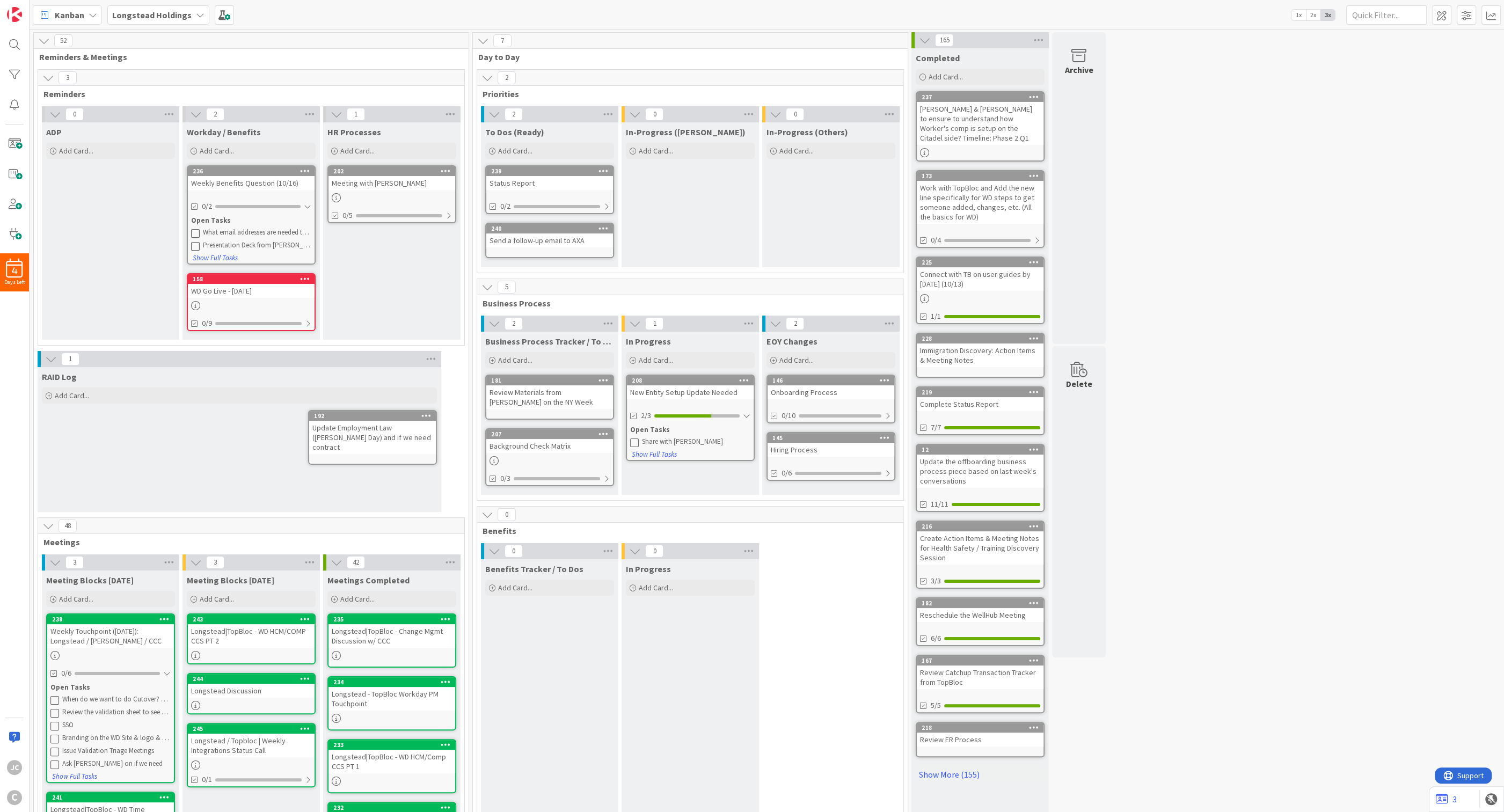
click at [384, 180] on div "Meeting with [PERSON_NAME]" at bounding box center [391, 183] width 127 height 14
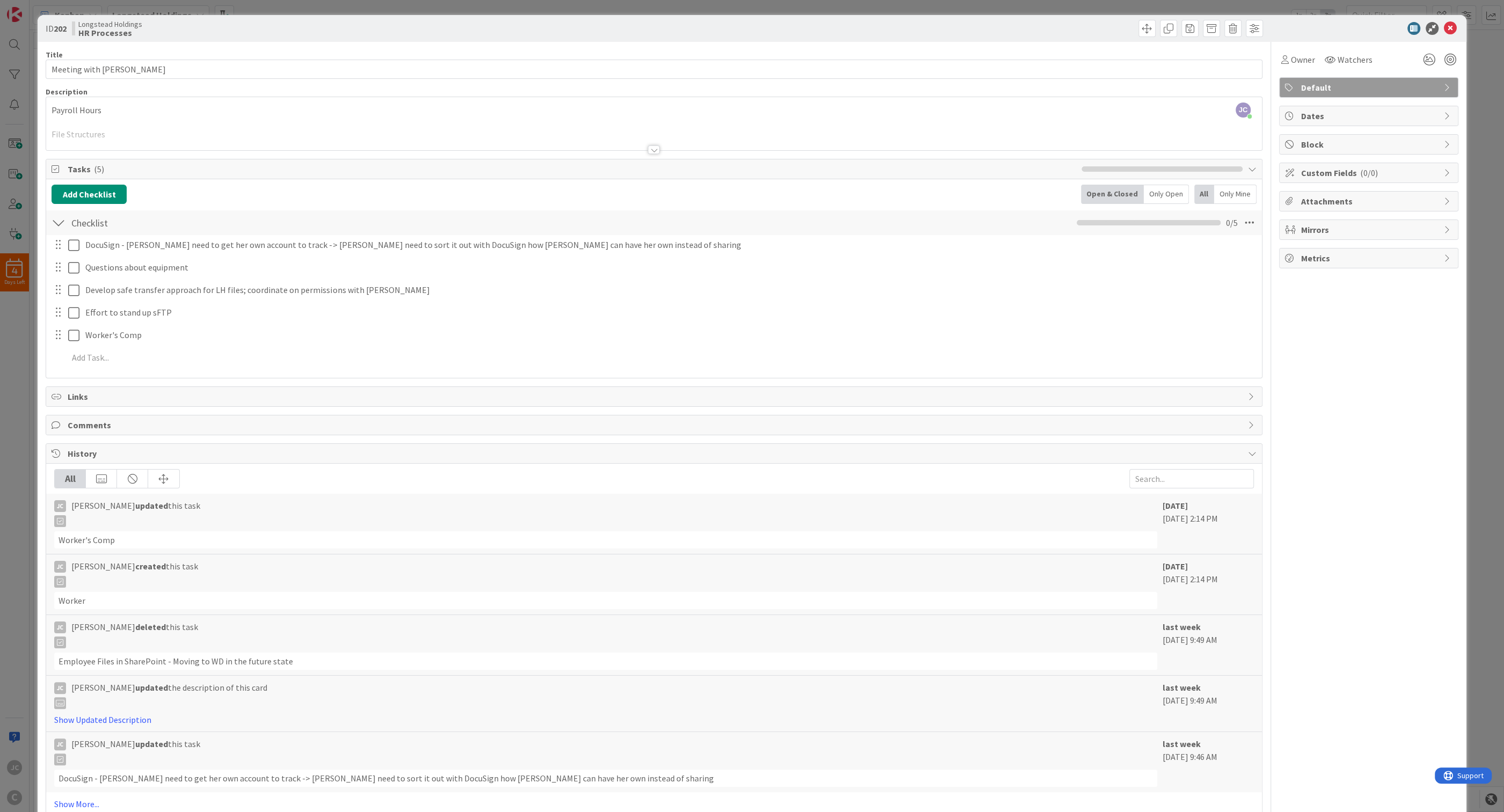
click at [22, 426] on div "ID 202 Longstead Holdings HR Processes Title 17 / 128 Meeting with [PERSON_NAME…" at bounding box center [752, 406] width 1504 height 812
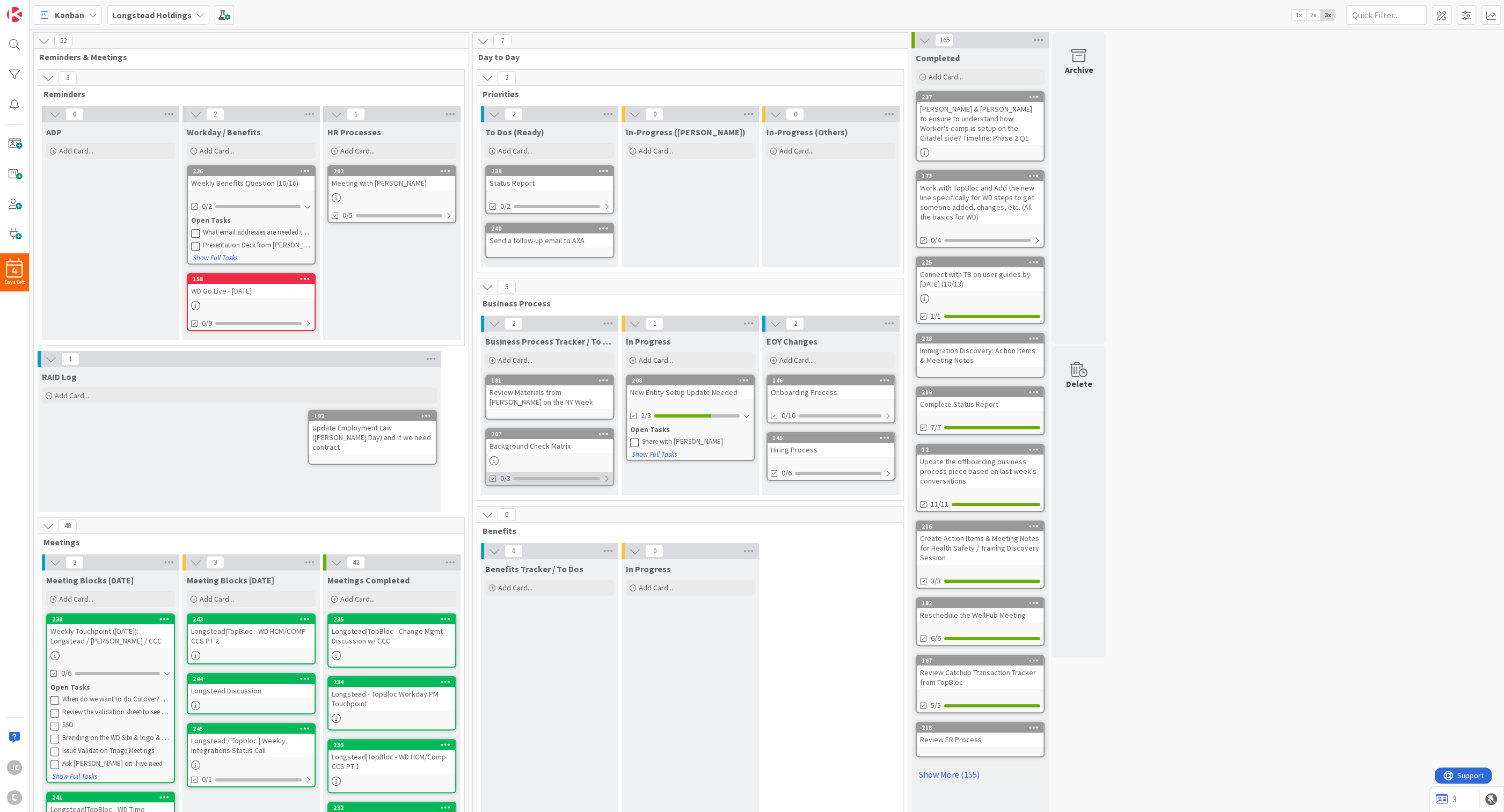
click at [610, 479] on div at bounding box center [606, 478] width 7 height 8
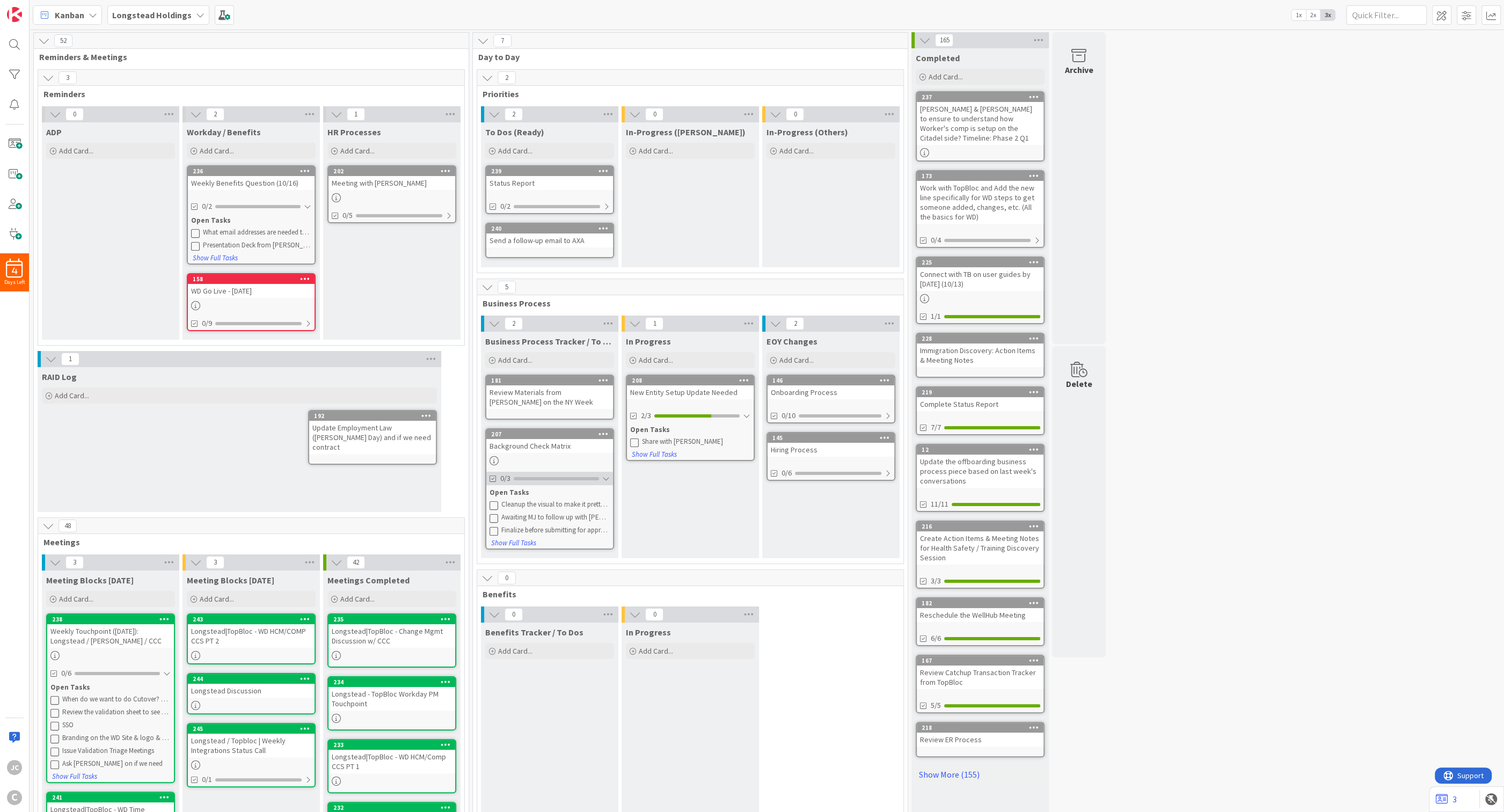
click at [610, 479] on div at bounding box center [606, 478] width 7 height 8
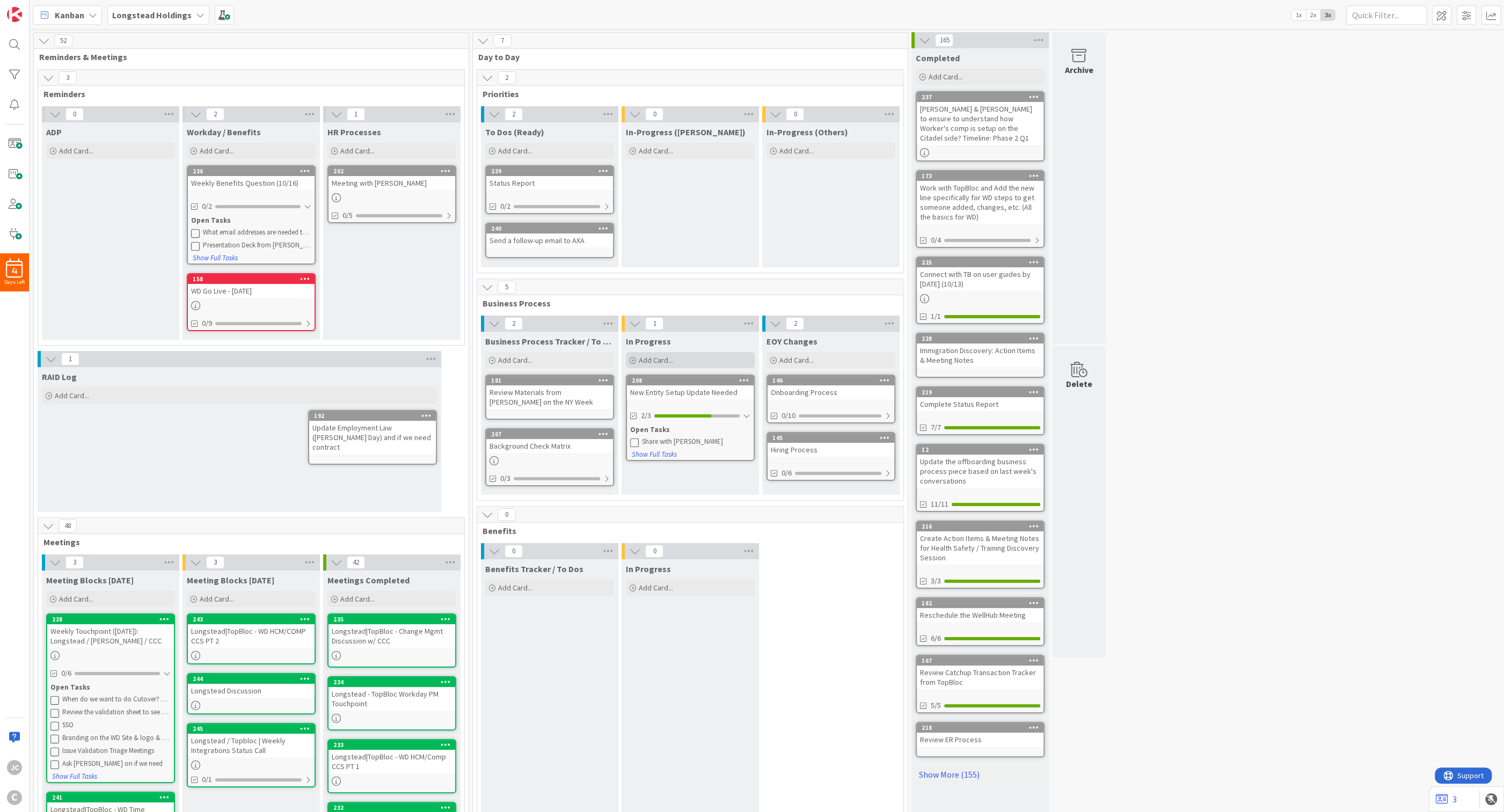
click at [688, 357] on div "Add Card..." at bounding box center [690, 360] width 129 height 16
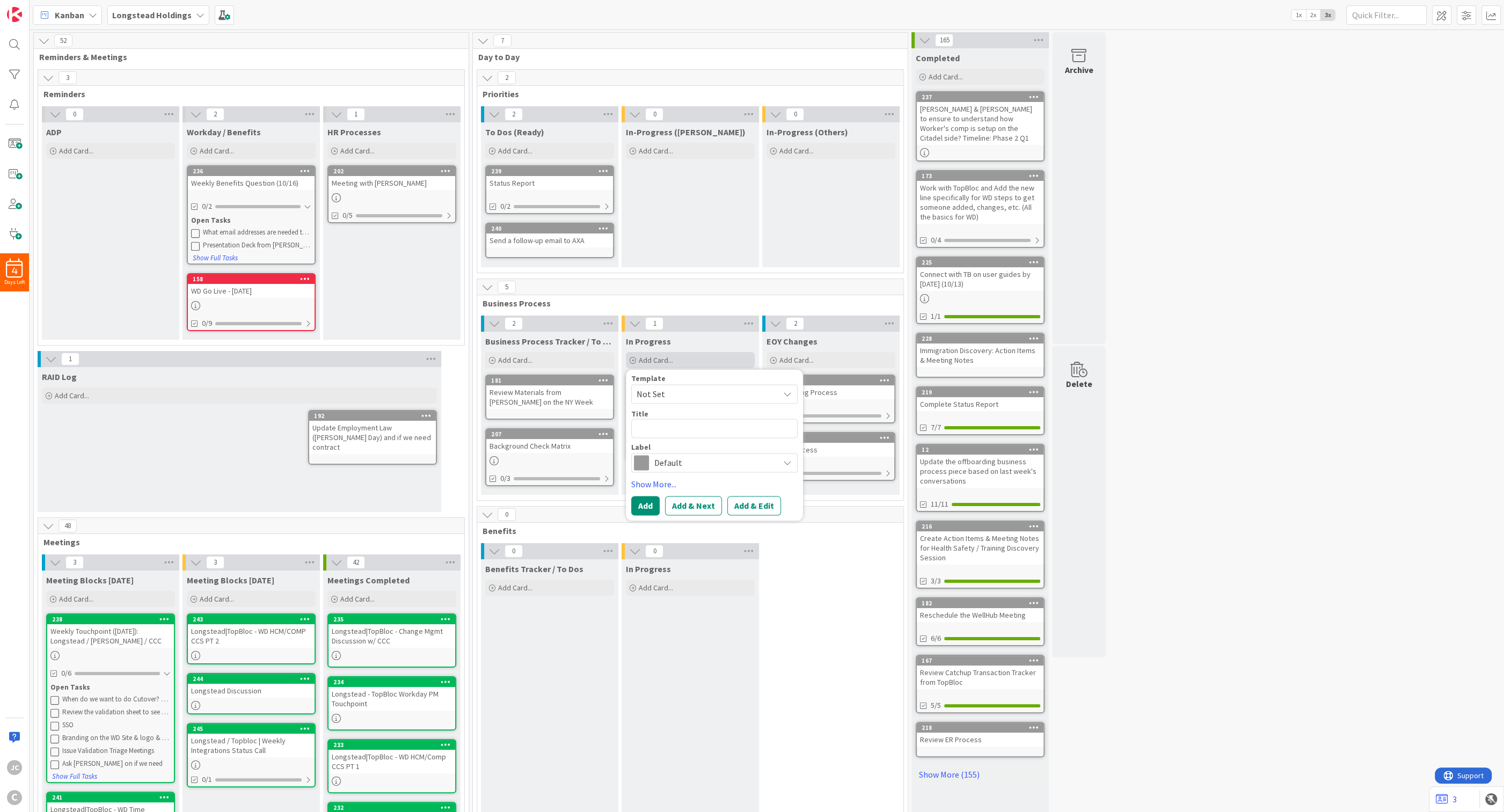
type textarea "x"
type textarea "G"
type textarea "x"
type textarea "Ge"
type textarea "x"
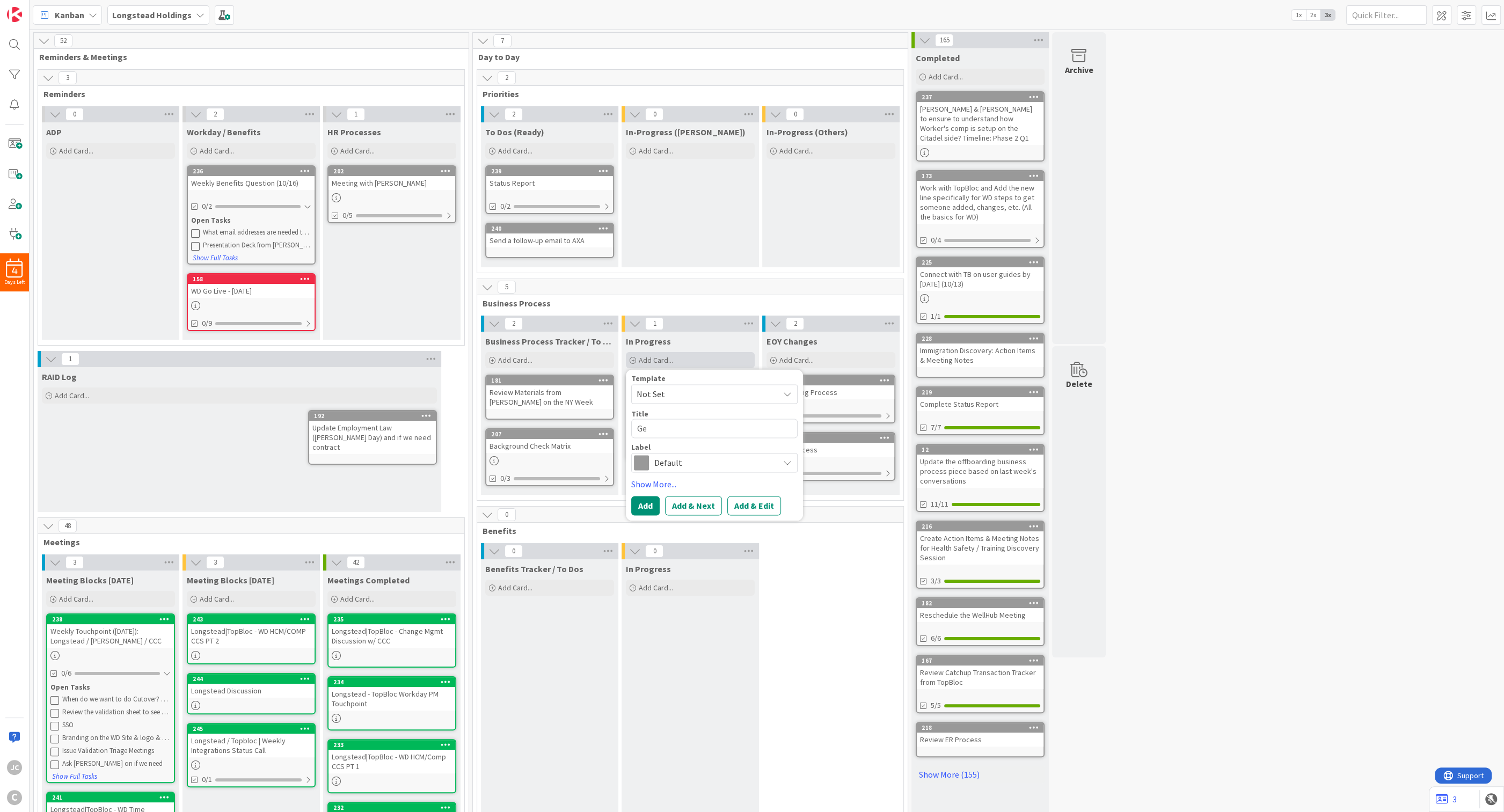
type textarea "Get"
type textarea "x"
type textarea "Gett"
type textarea "x"
type textarea "Get"
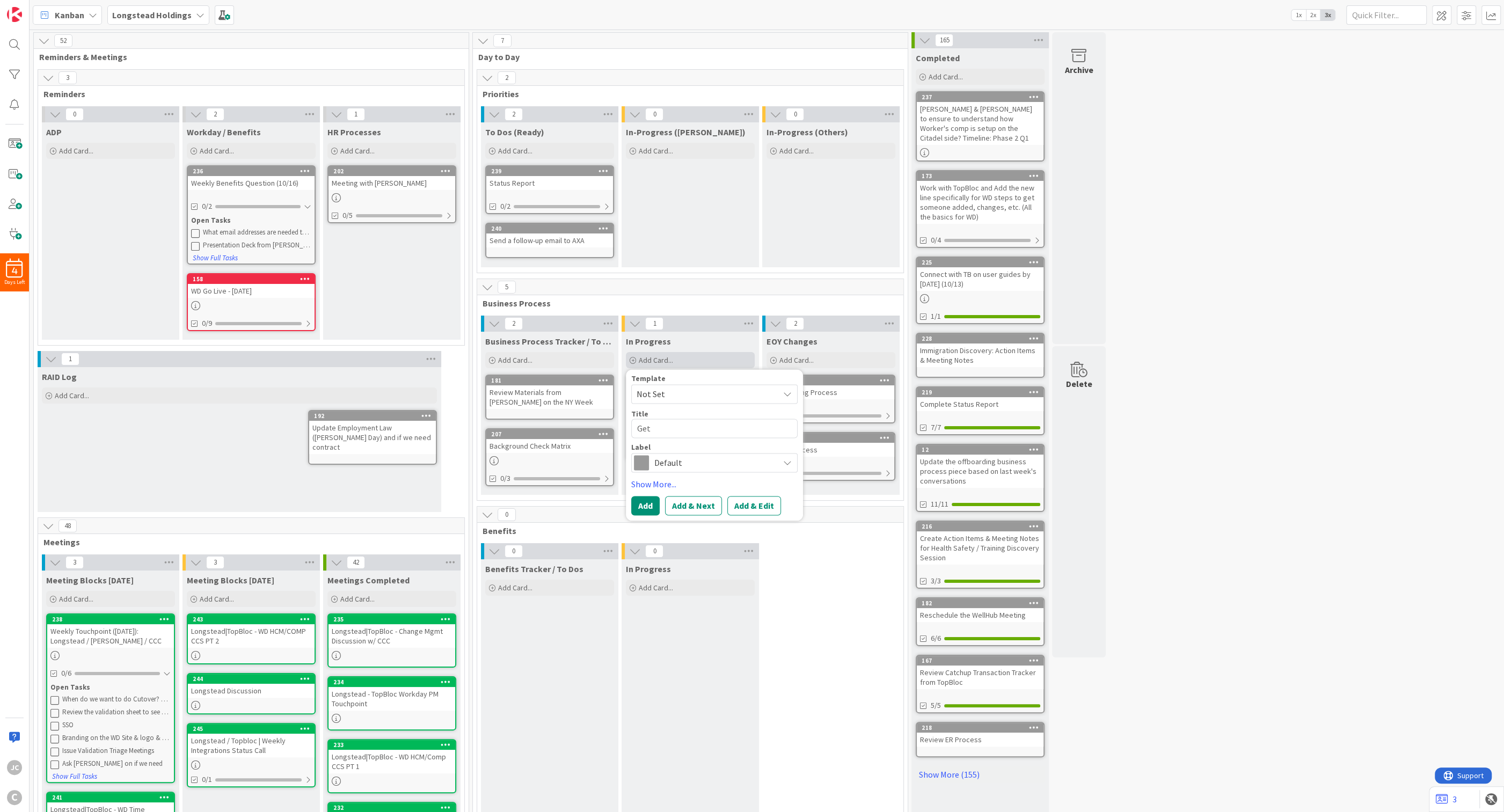
type textarea "x"
type textarea "Get"
type textarea "x"
type textarea "Get M"
type textarea "x"
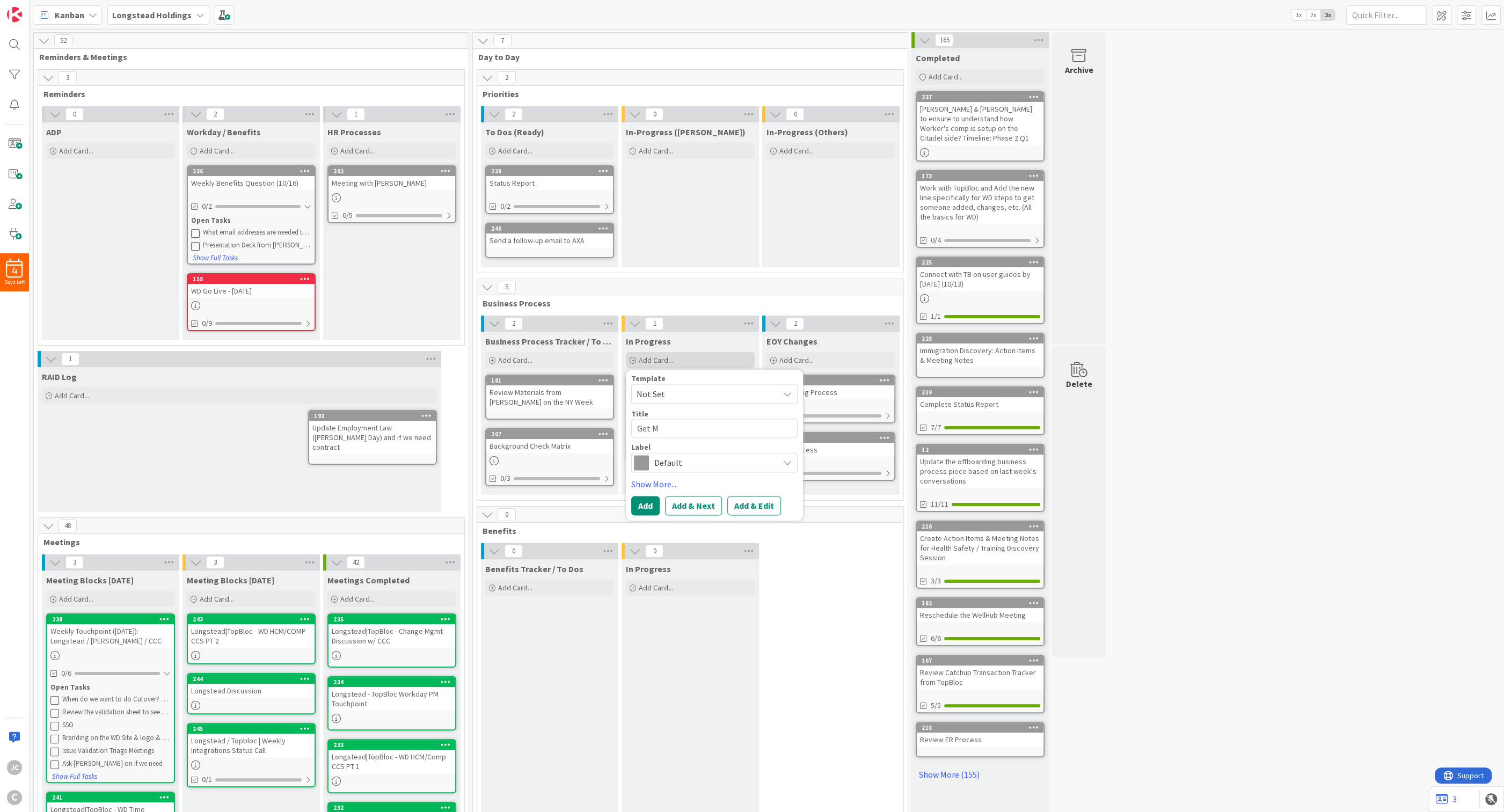
type textarea "Get Me"
type textarea "x"
type textarea "Get Mee"
type textarea "x"
type textarea "Get Meeti"
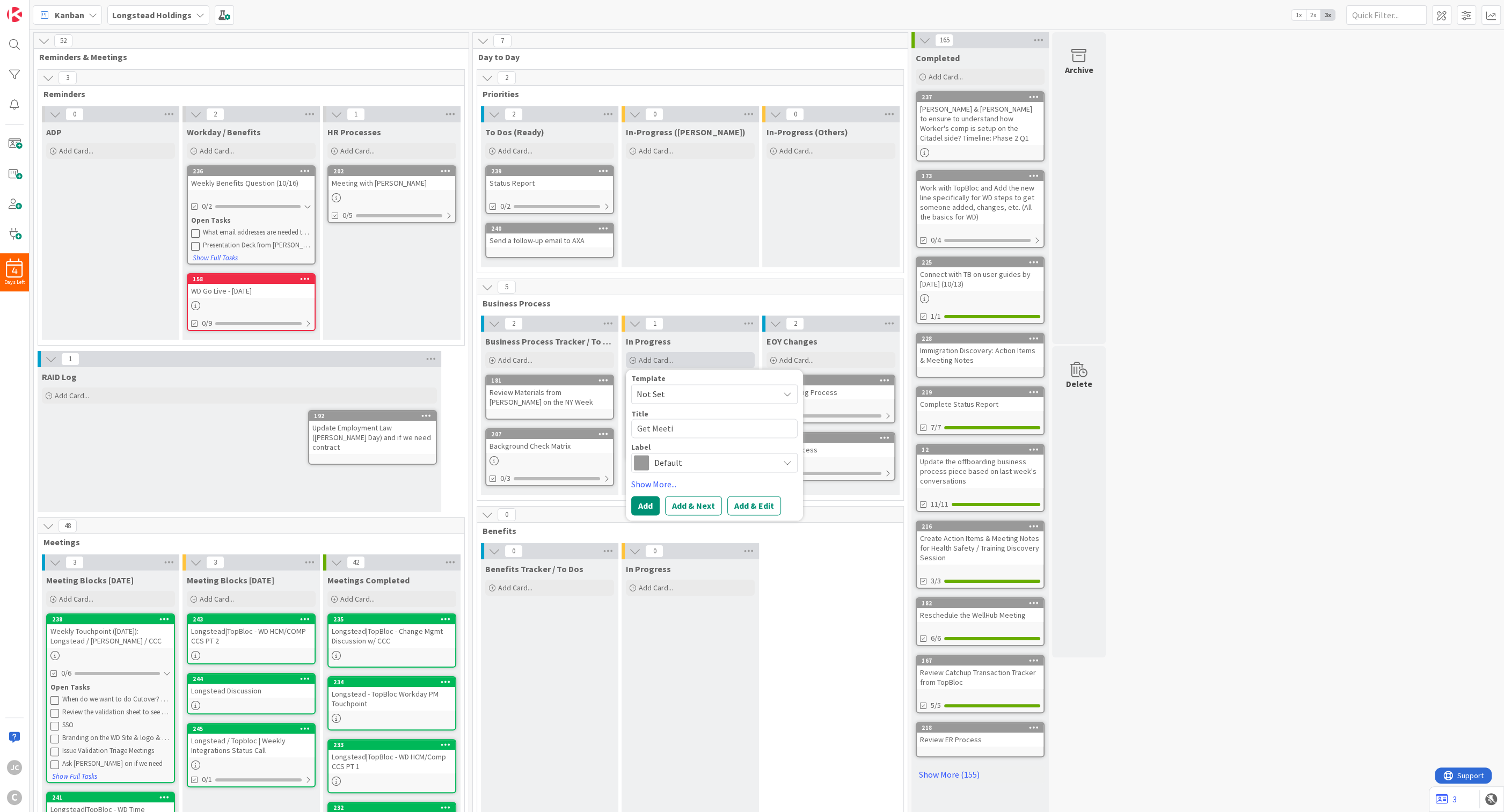
type textarea "x"
type textarea "Get Meetin"
type textarea "x"
type textarea "Get Meeting"
type textarea "x"
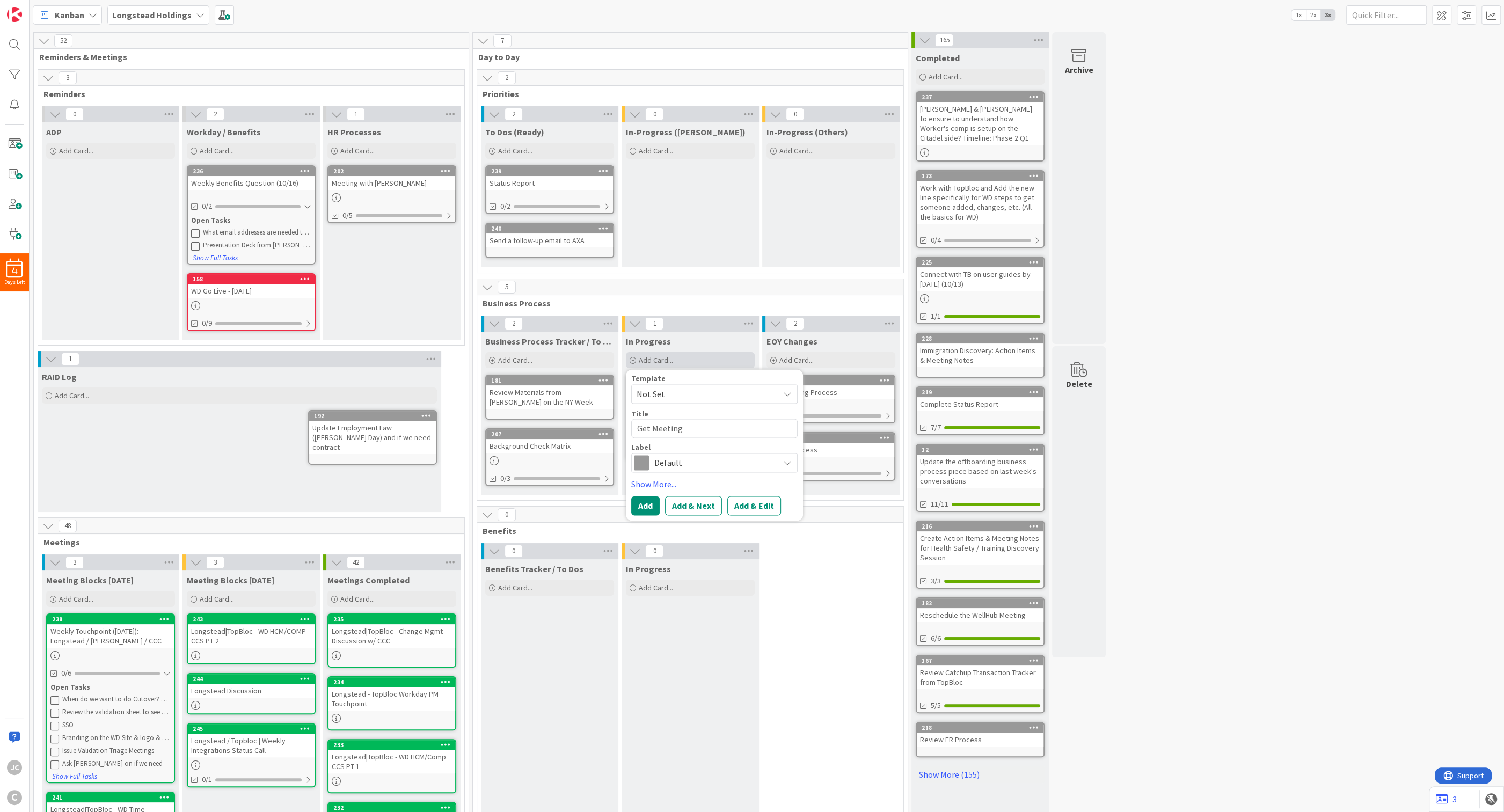
type textarea "Get Meeting s"
type textarea "x"
type textarea "Get Meeting sc"
type textarea "x"
type textarea "Get Meeting sch"
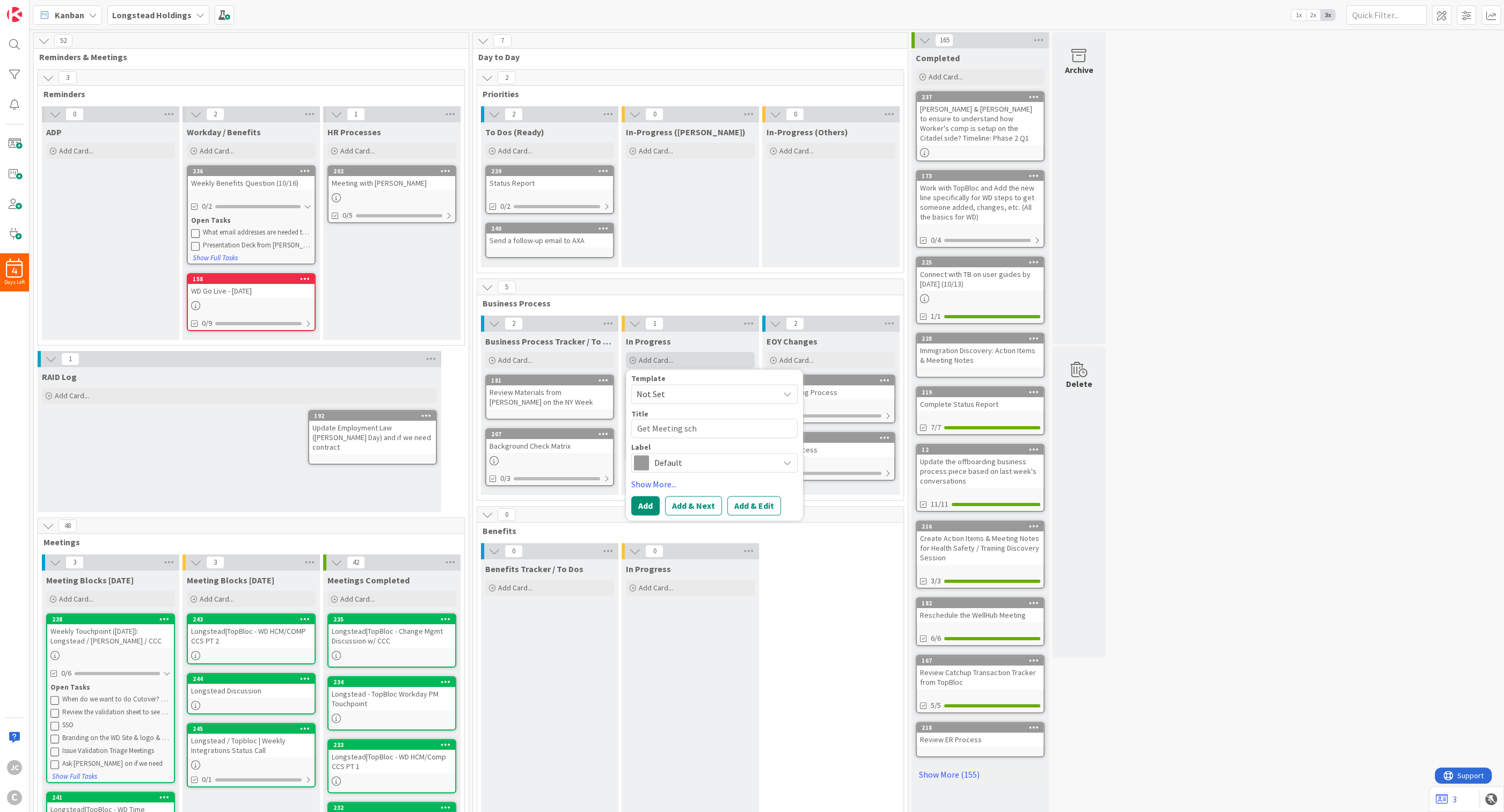
type textarea "x"
type textarea "Get Meeting sche"
type textarea "x"
type textarea "Get Meeting schedu"
type textarea "x"
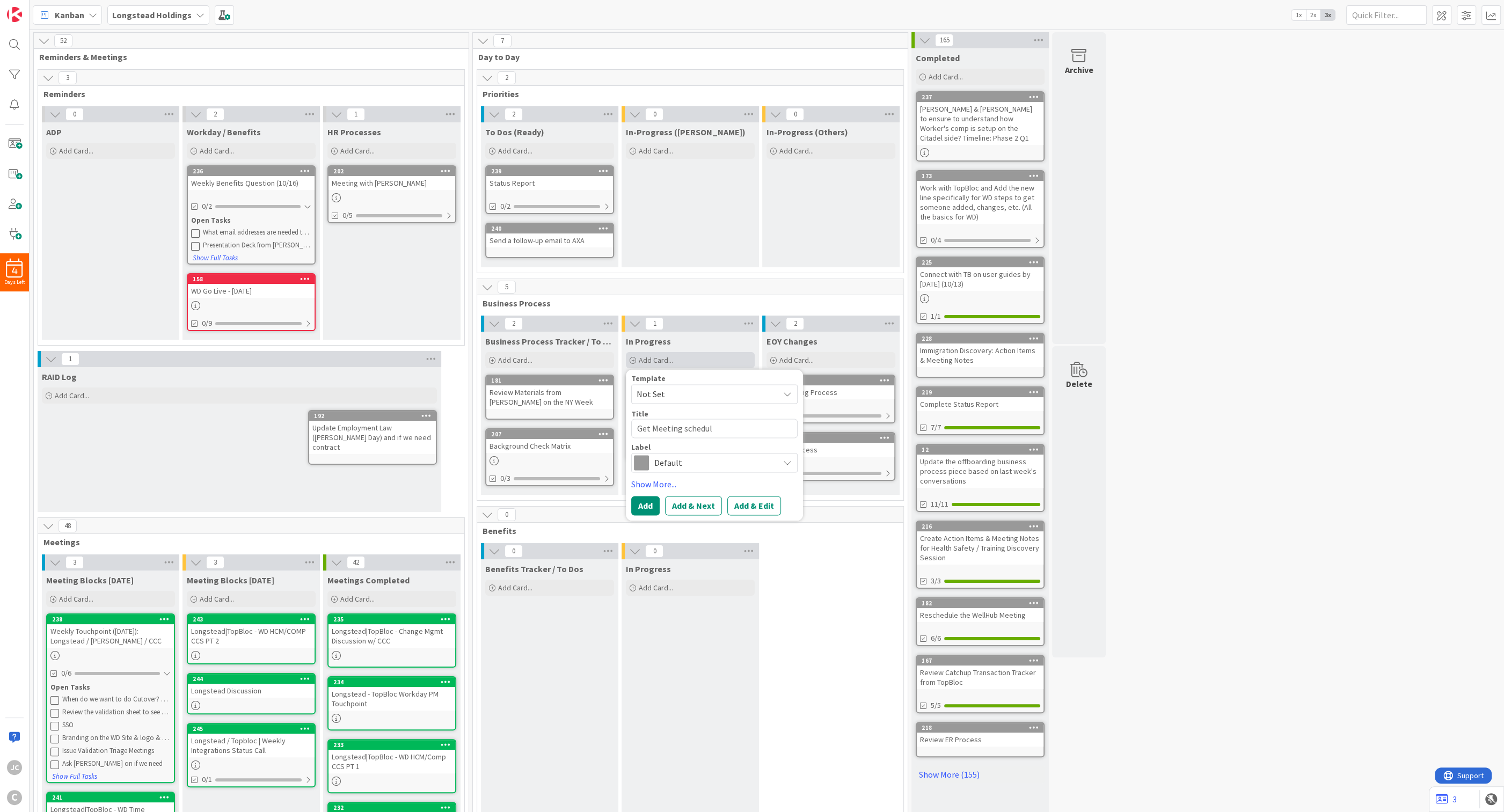
type textarea "Get Meeting schedule"
type textarea "x"
type textarea "Get Meeting scheduled"
type textarea "x"
type textarea "Get Meeting scheduled"
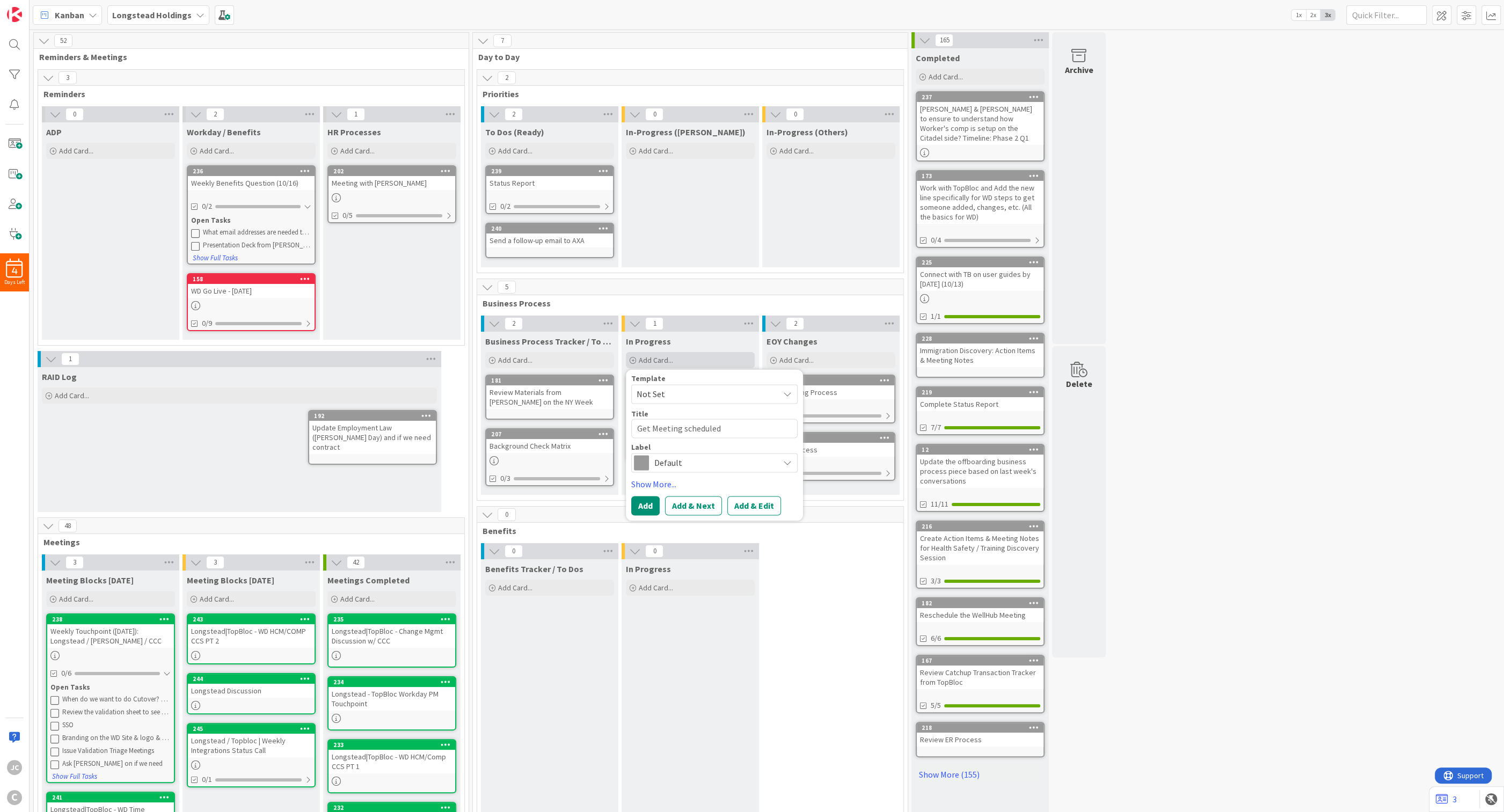
type textarea "x"
type textarea "Get Meeting scheduled f"
type textarea "x"
type textarea "Get Meeting scheduled fo"
type textarea "x"
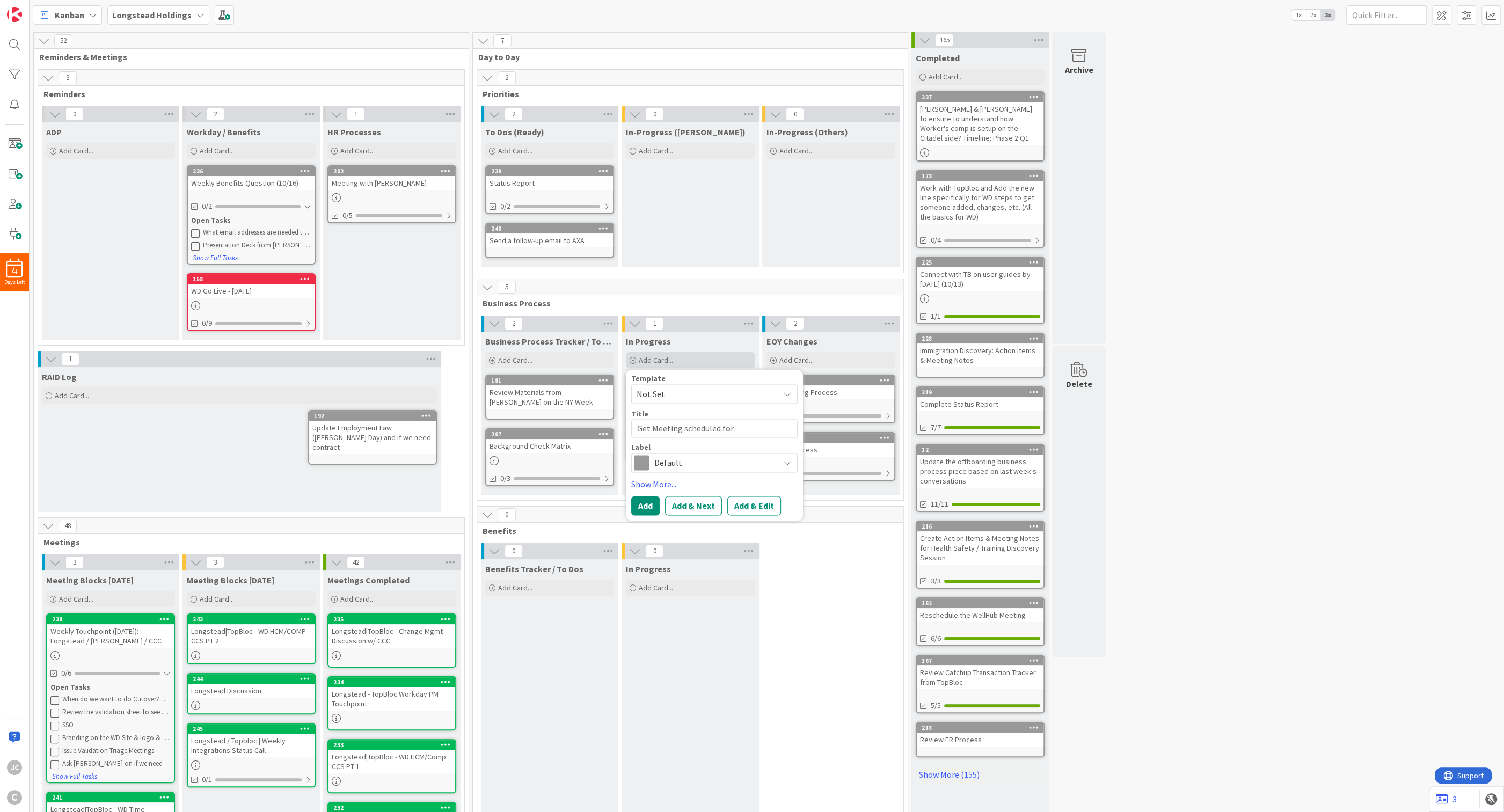
type textarea "Get Meeting scheduled for"
type textarea "x"
type textarea "Get Meeting scheduled for t"
type textarea "x"
type textarea "Get Meeting scheduled for th"
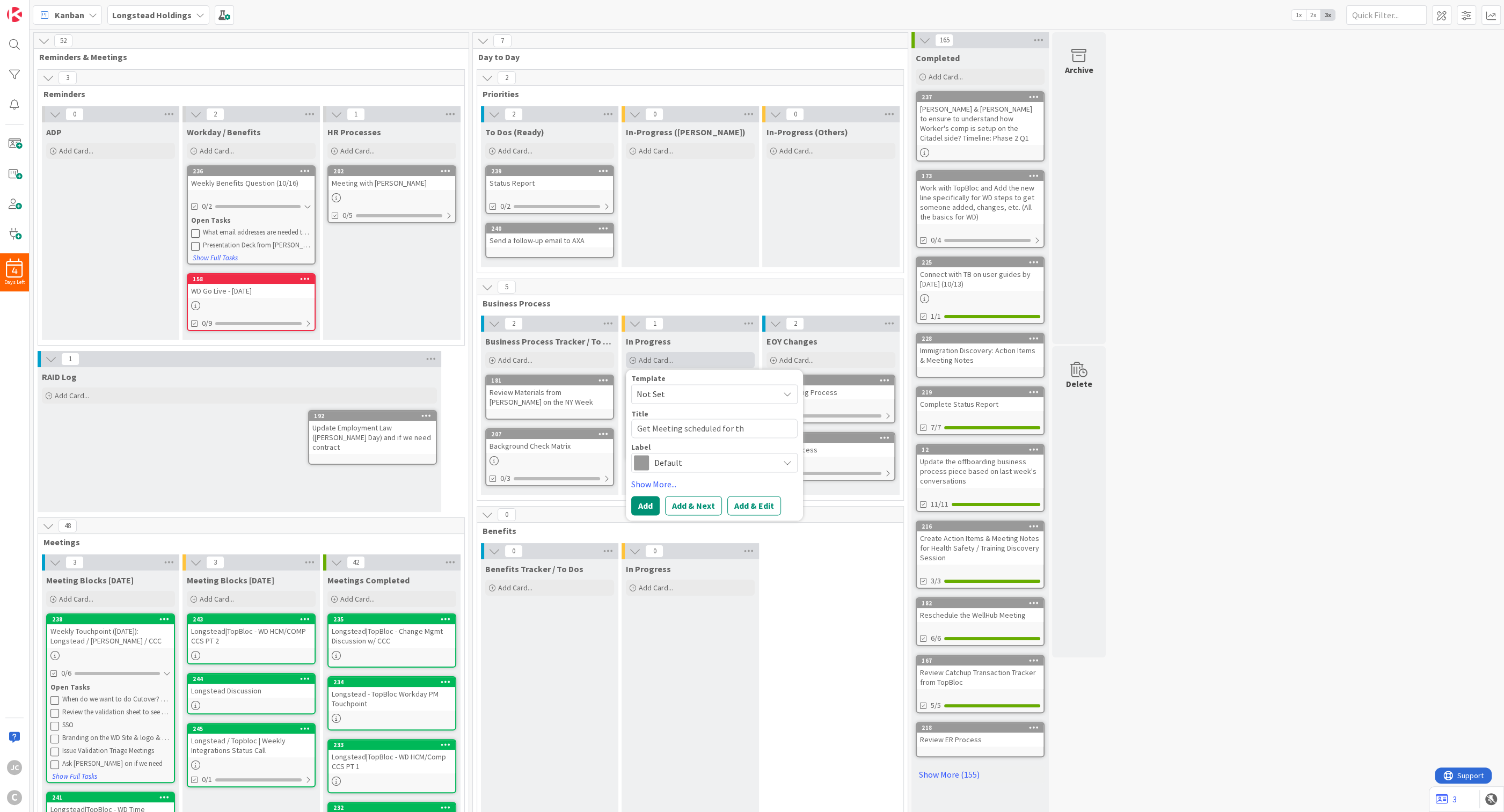
type textarea "x"
type textarea "Get Meeting scheduled for the"
type textarea "x"
click at [790, 375] on div "52 Reminders & Meetings 3 Reminders 0 ADP Add Card... 2 Workday / Benefits Add …" at bounding box center [767, 664] width 1470 height 1265
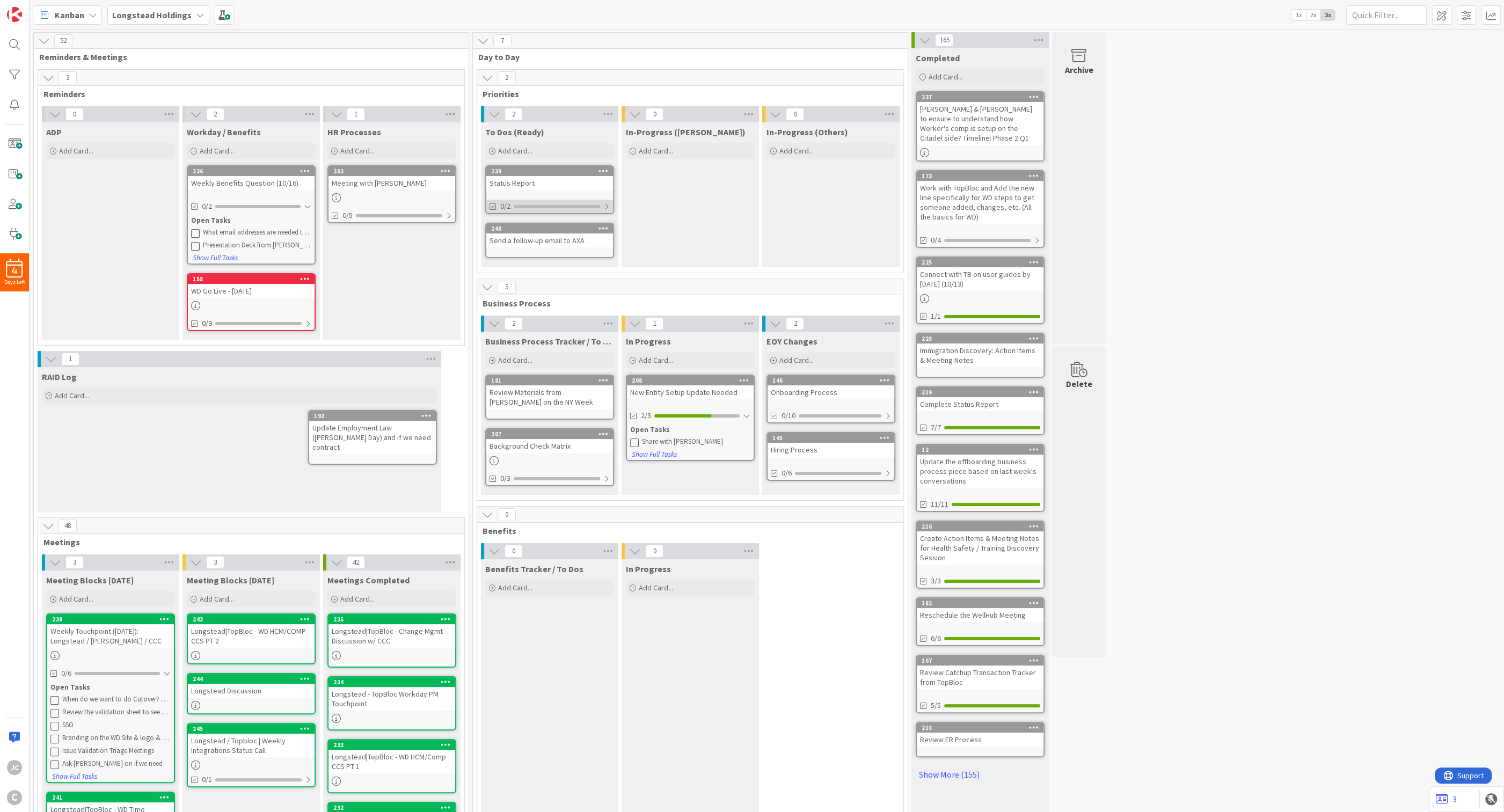
click at [611, 201] on div "0/2" at bounding box center [549, 206] width 127 height 13
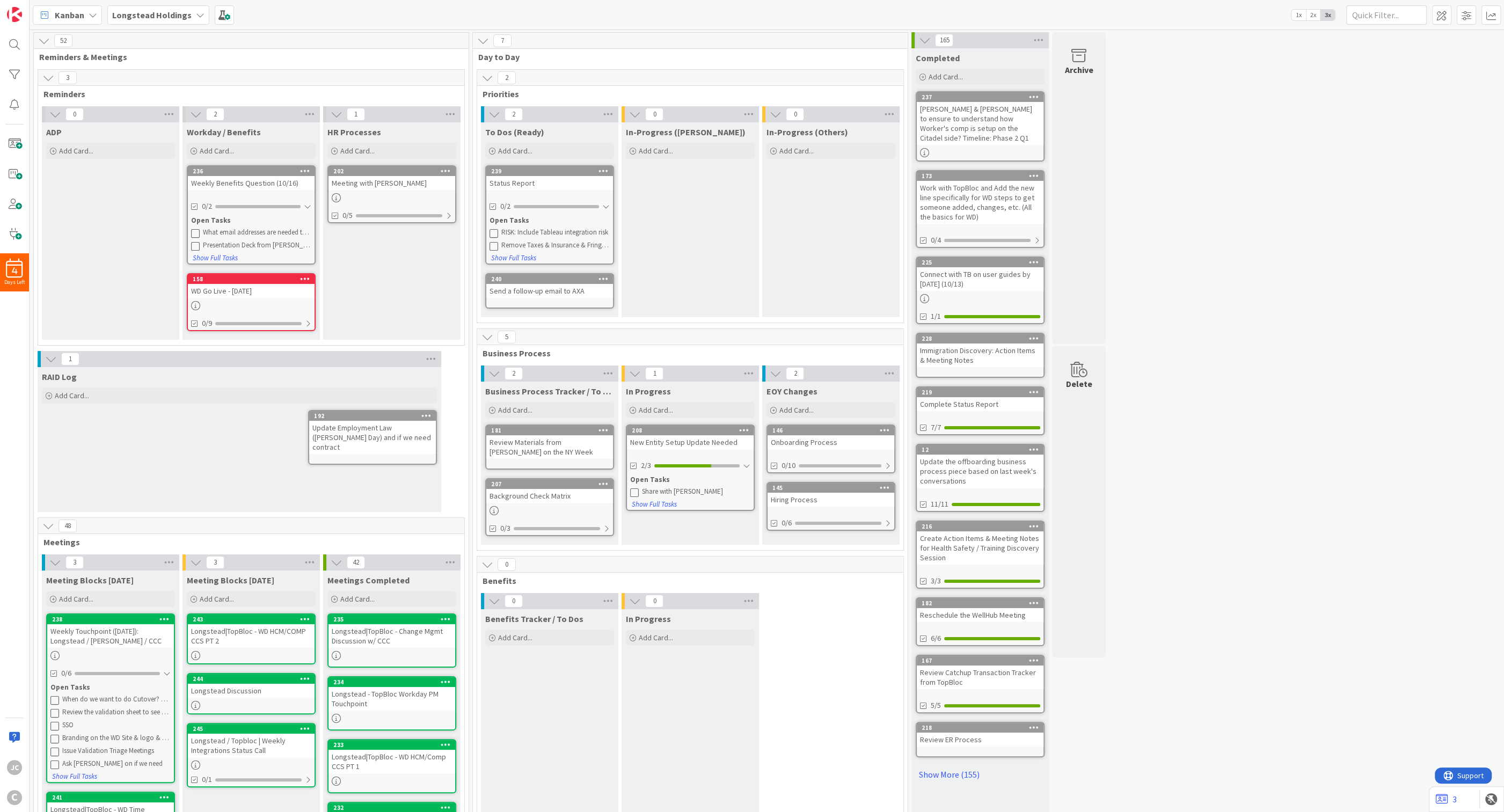
click at [705, 446] on div "New Entity Setup Update Needed" at bounding box center [690, 442] width 127 height 14
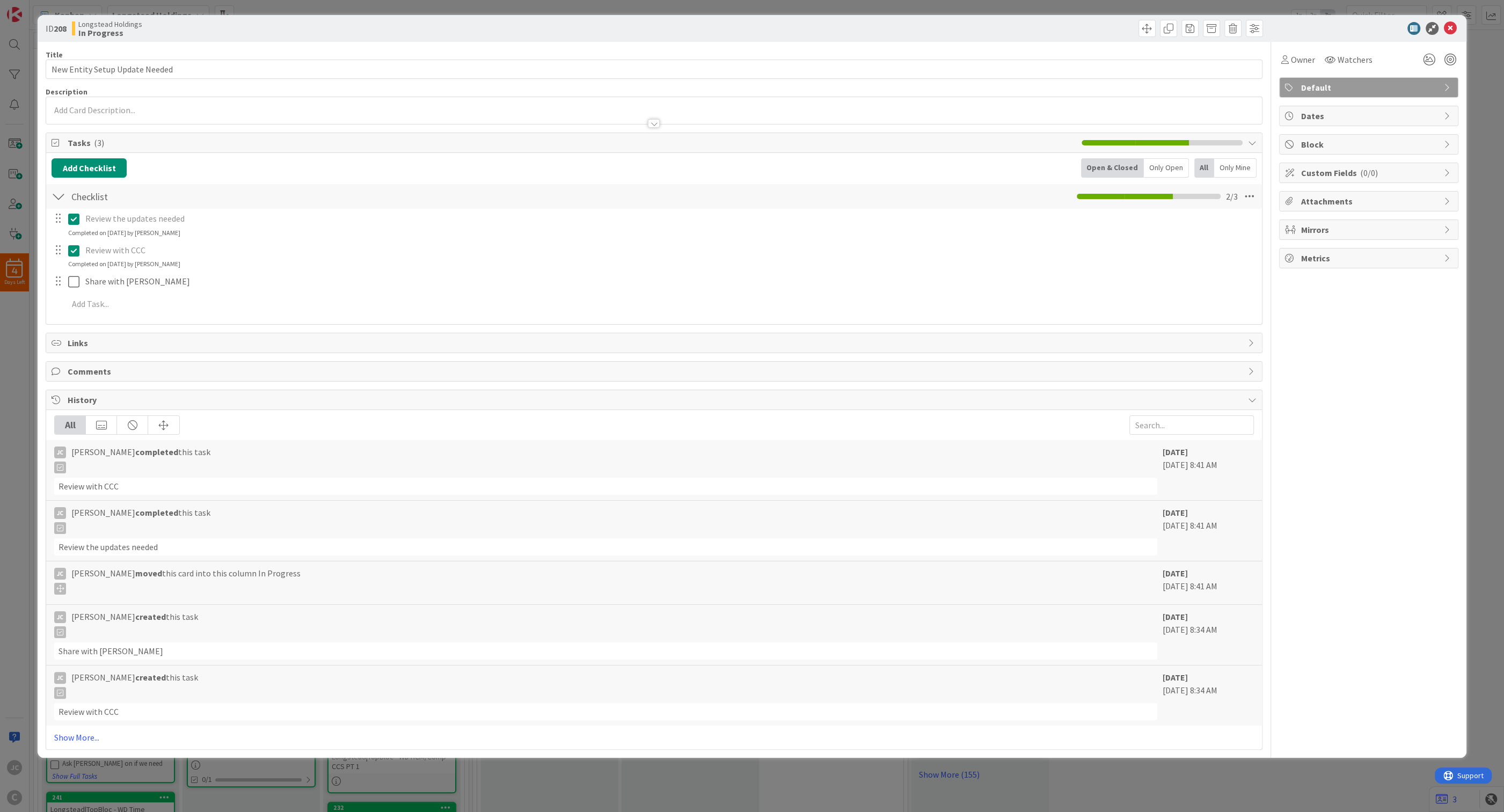
click at [13, 445] on div "ID 208 Longstead Holdings In Progress Title 30 / 128 New Entity Setup Update Ne…" at bounding box center [752, 406] width 1504 height 812
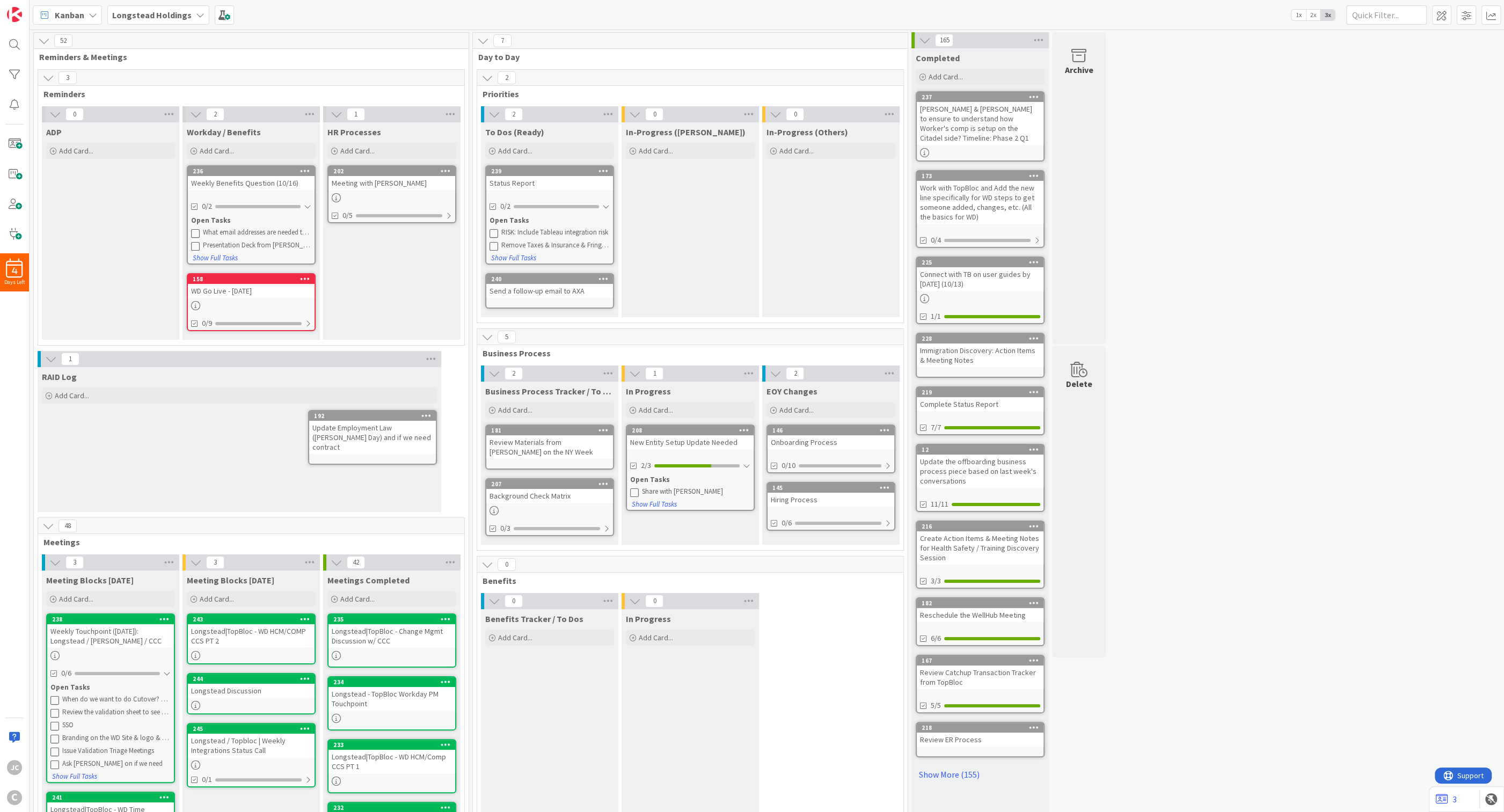
click at [584, 563] on div "0" at bounding box center [690, 564] width 426 height 16
click at [310, 323] on div at bounding box center [308, 323] width 7 height 8
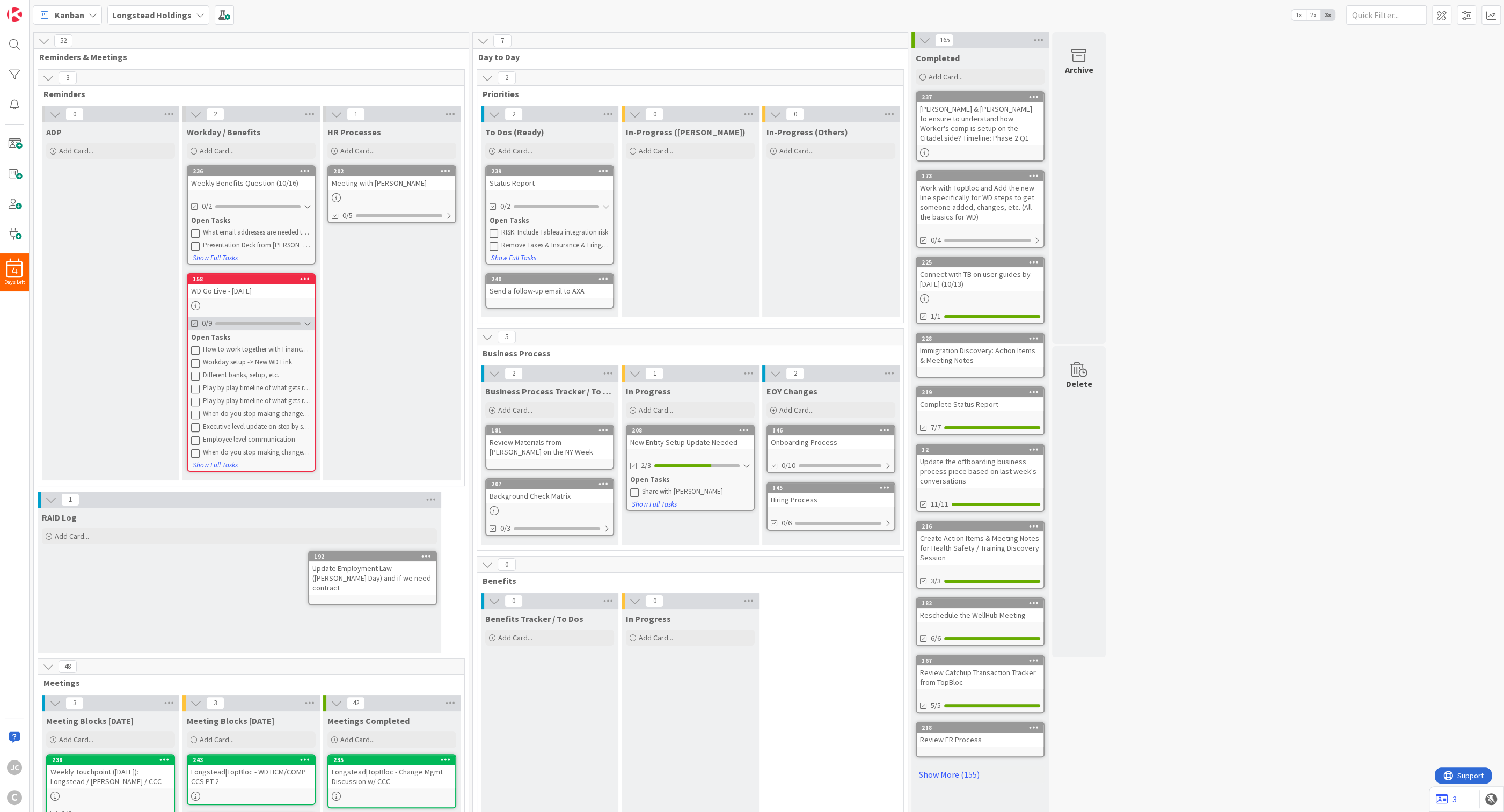
click at [310, 323] on div at bounding box center [307, 323] width 7 height 8
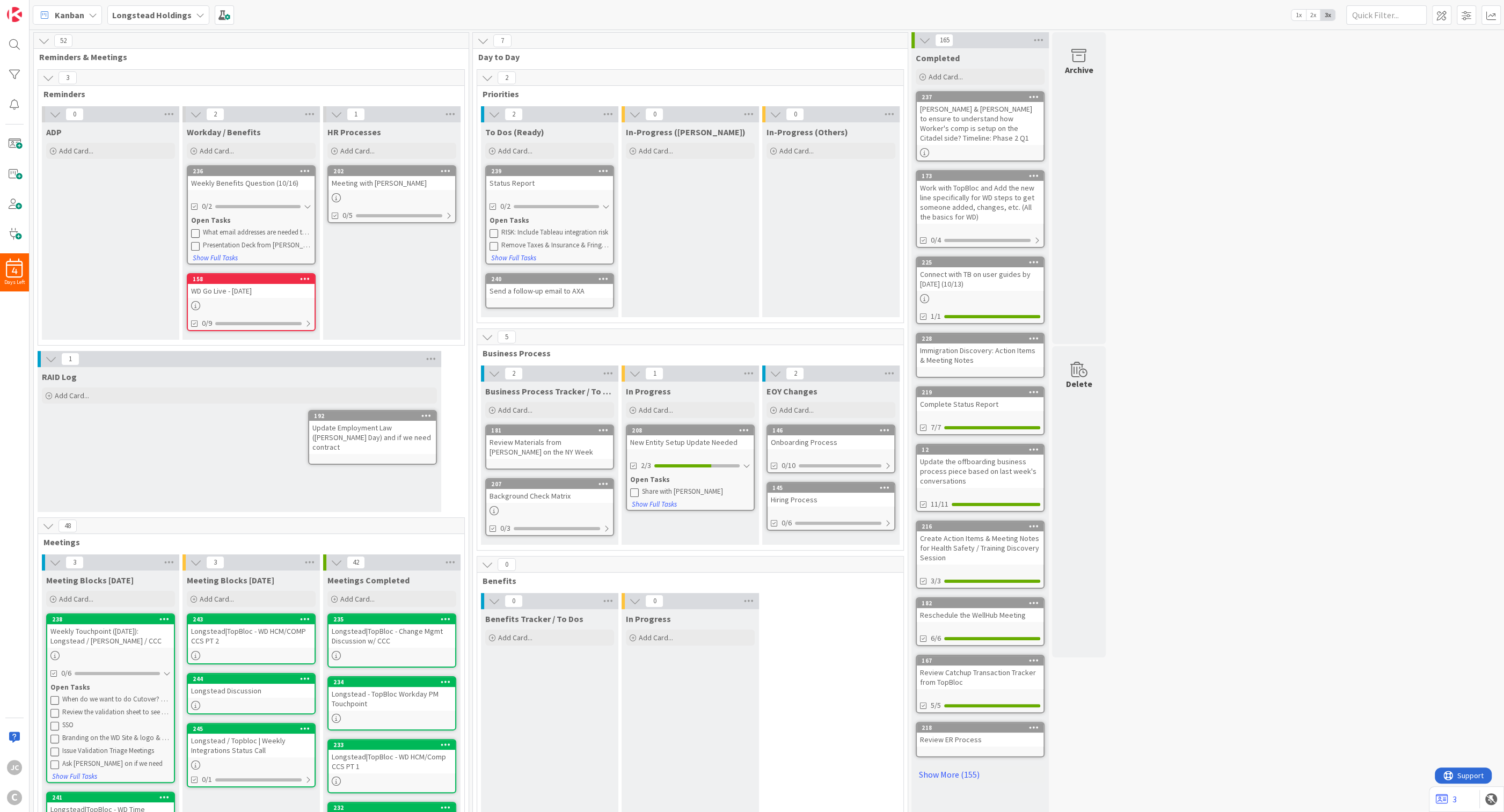
scroll to position [194, 0]
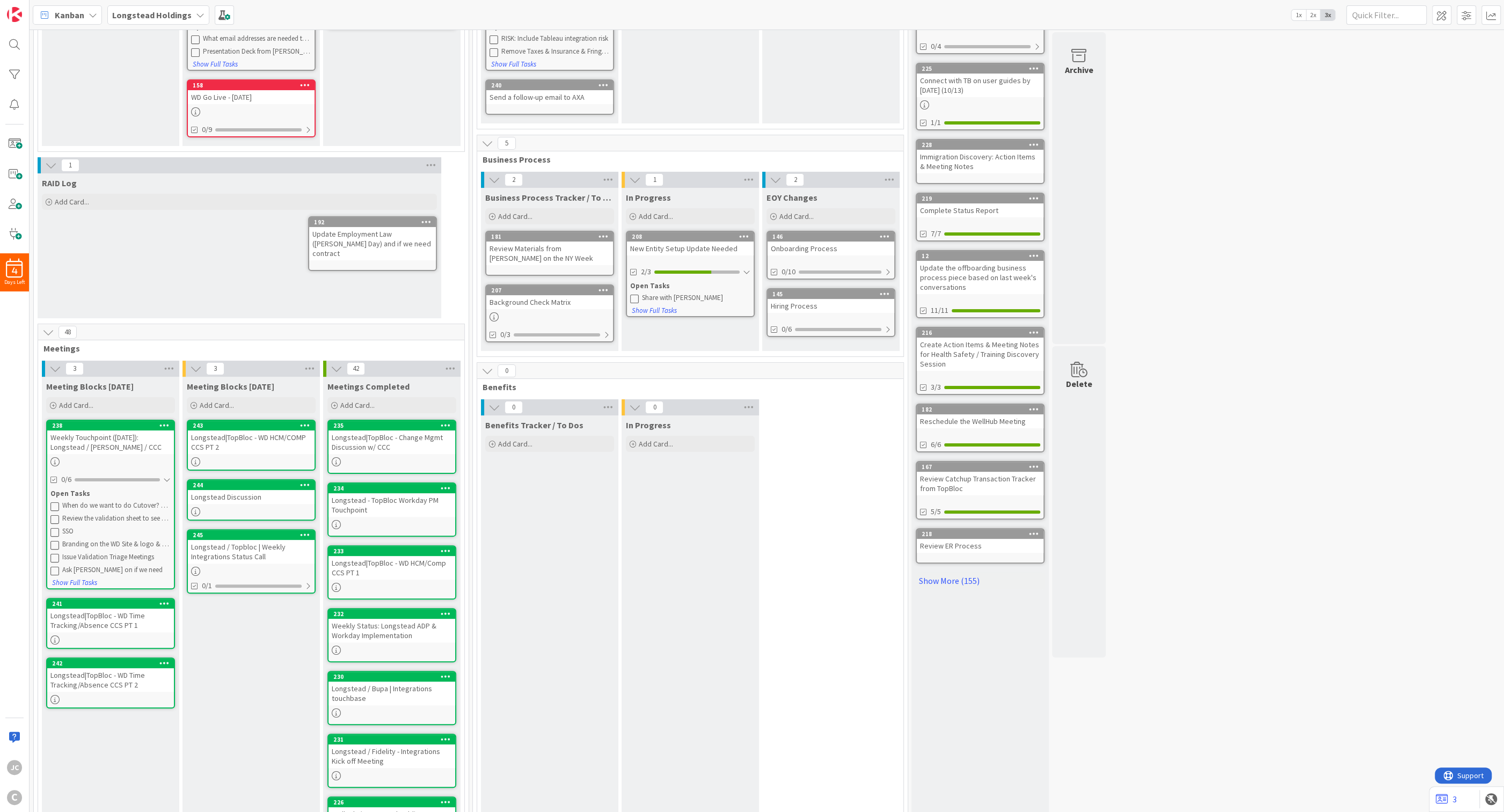
click at [118, 447] on div "Weekly Touchpoint ([DATE]): Longstead / [PERSON_NAME] / CCC" at bounding box center [110, 443] width 127 height 24
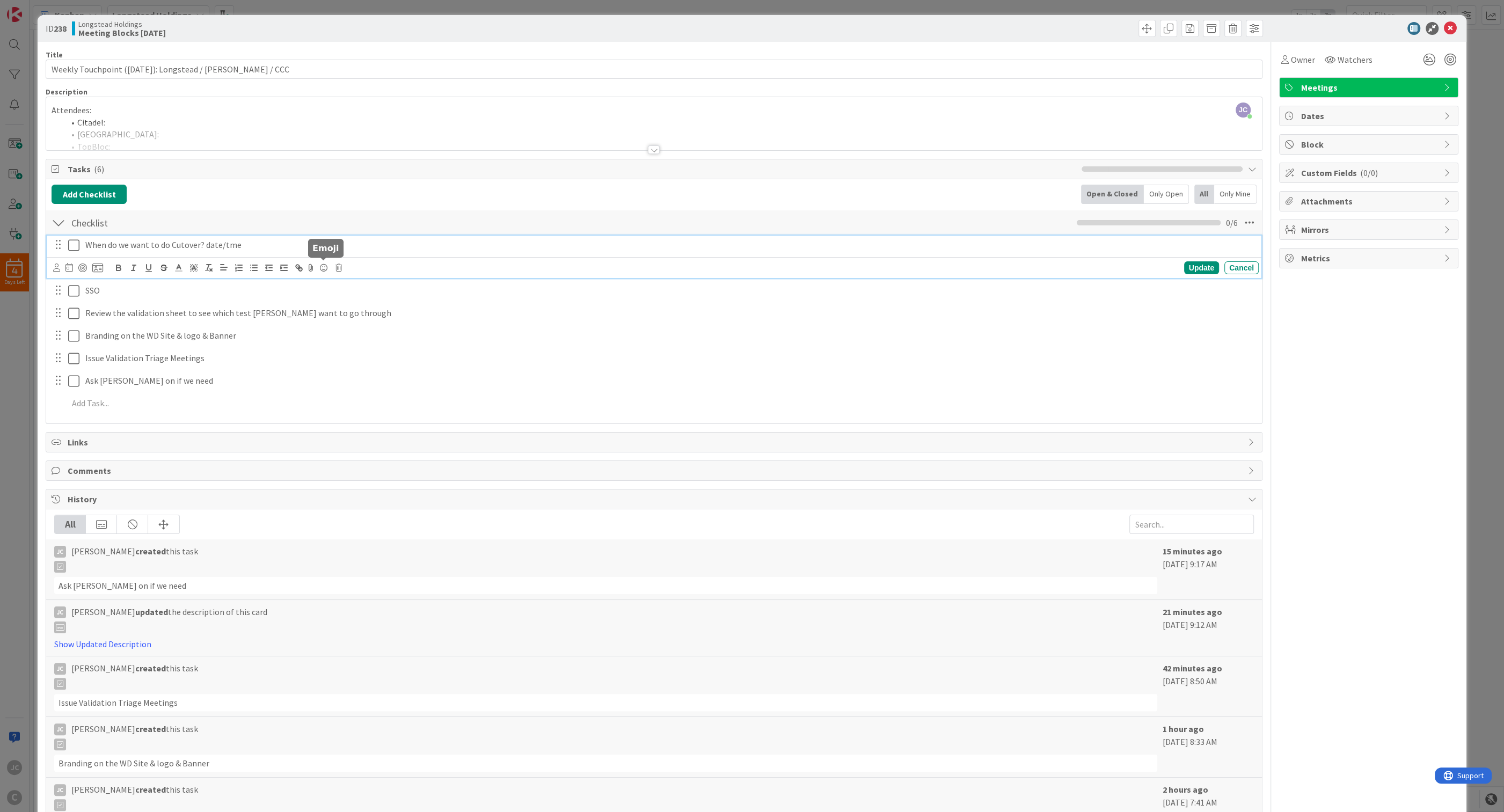
click at [342, 269] on icon at bounding box center [339, 267] width 7 height 7
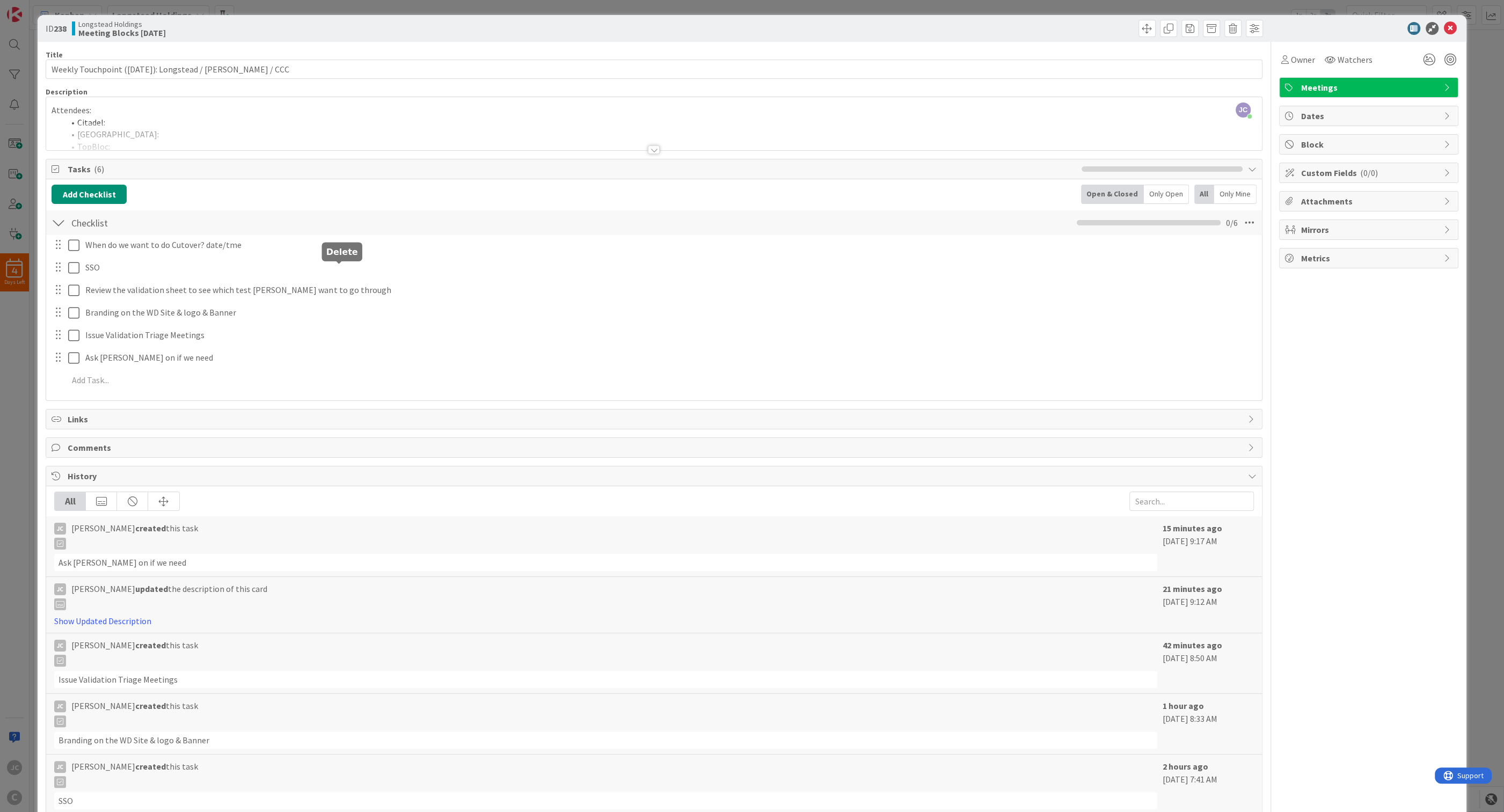
click at [363, 317] on div "When do we want to do Cutover? date/tme Are you sure you want to delete this ta…" at bounding box center [654, 315] width 1205 height 159
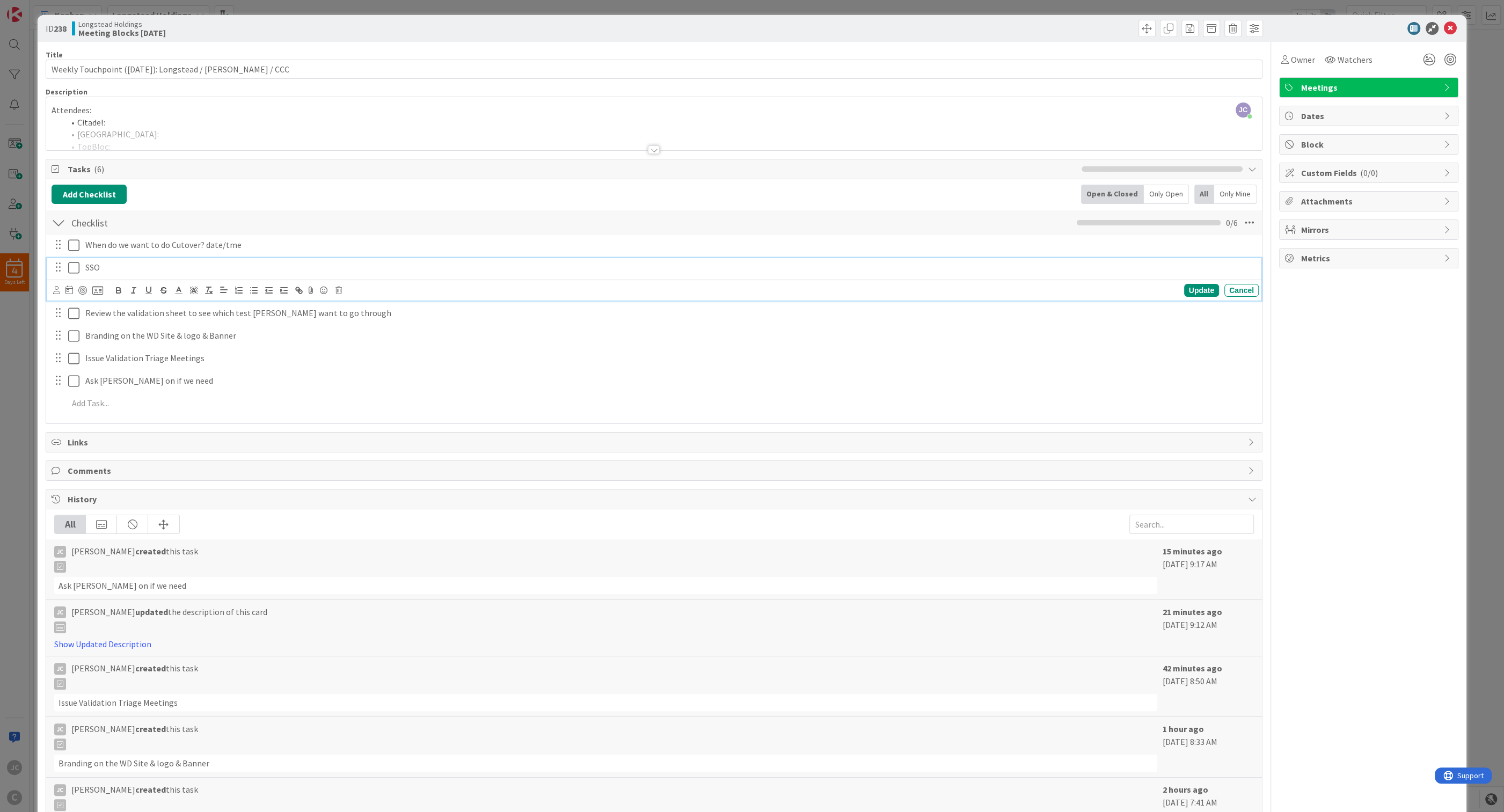
click at [238, 265] on p "SSO" at bounding box center [670, 267] width 1169 height 12
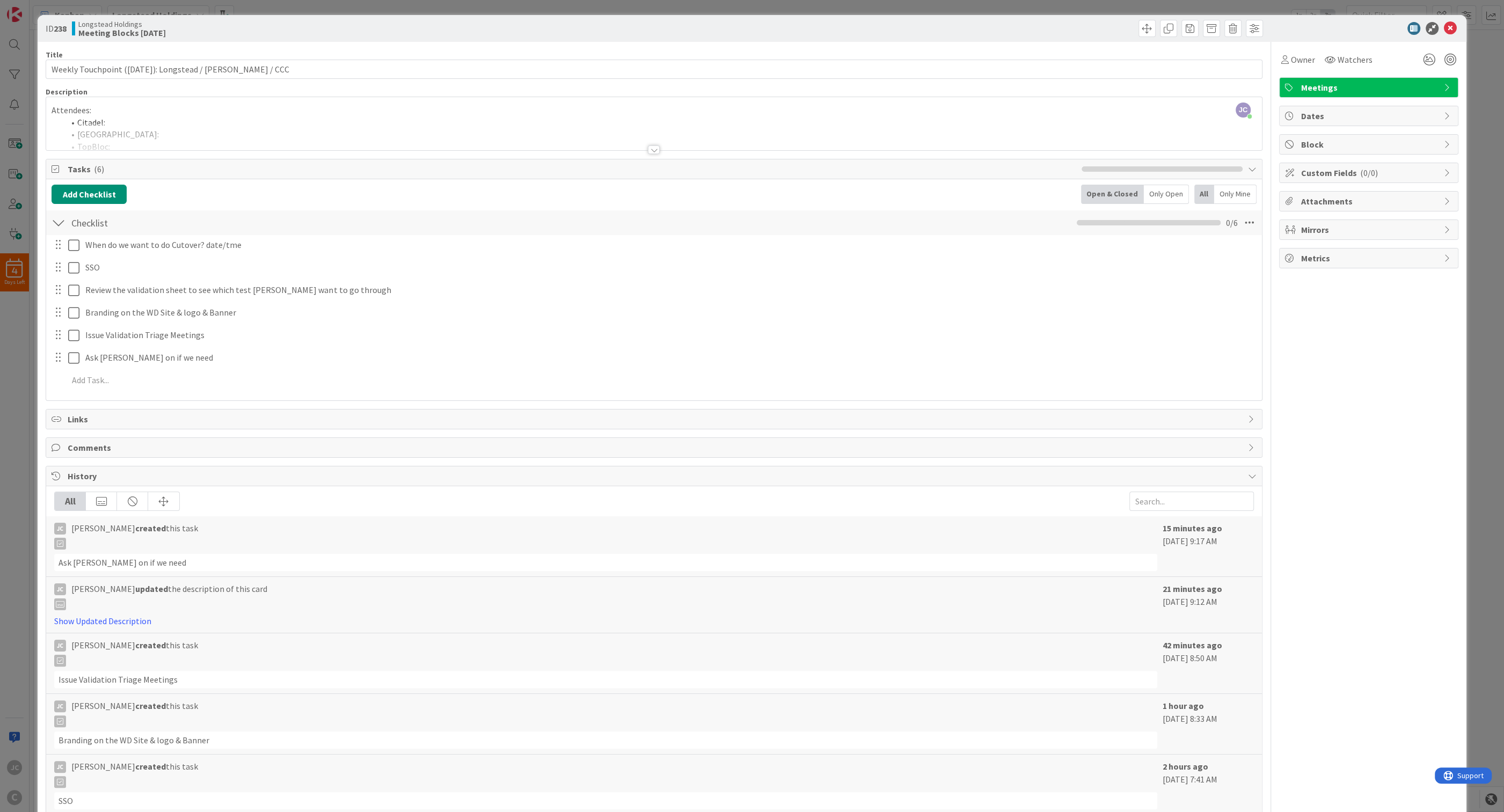
click at [247, 210] on div "Checklist Checklist Name 9 / 64 Checklist 0 / 6 When do we want to do Cutover? …" at bounding box center [654, 302] width 1216 height 186
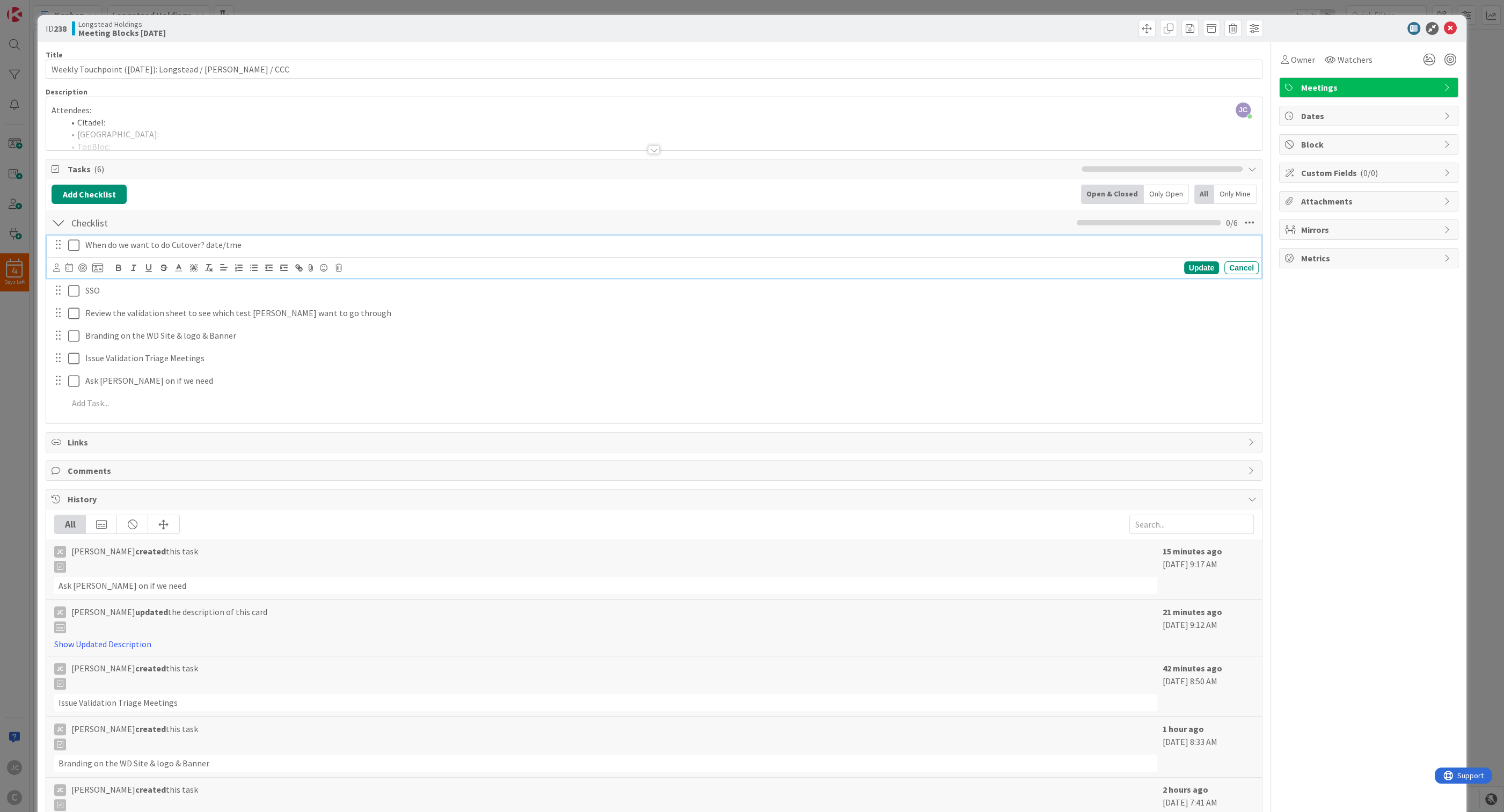
click at [313, 240] on p "When do we want to do Cutover? date/tme" at bounding box center [670, 245] width 1169 height 12
click at [342, 268] on icon at bounding box center [339, 267] width 7 height 7
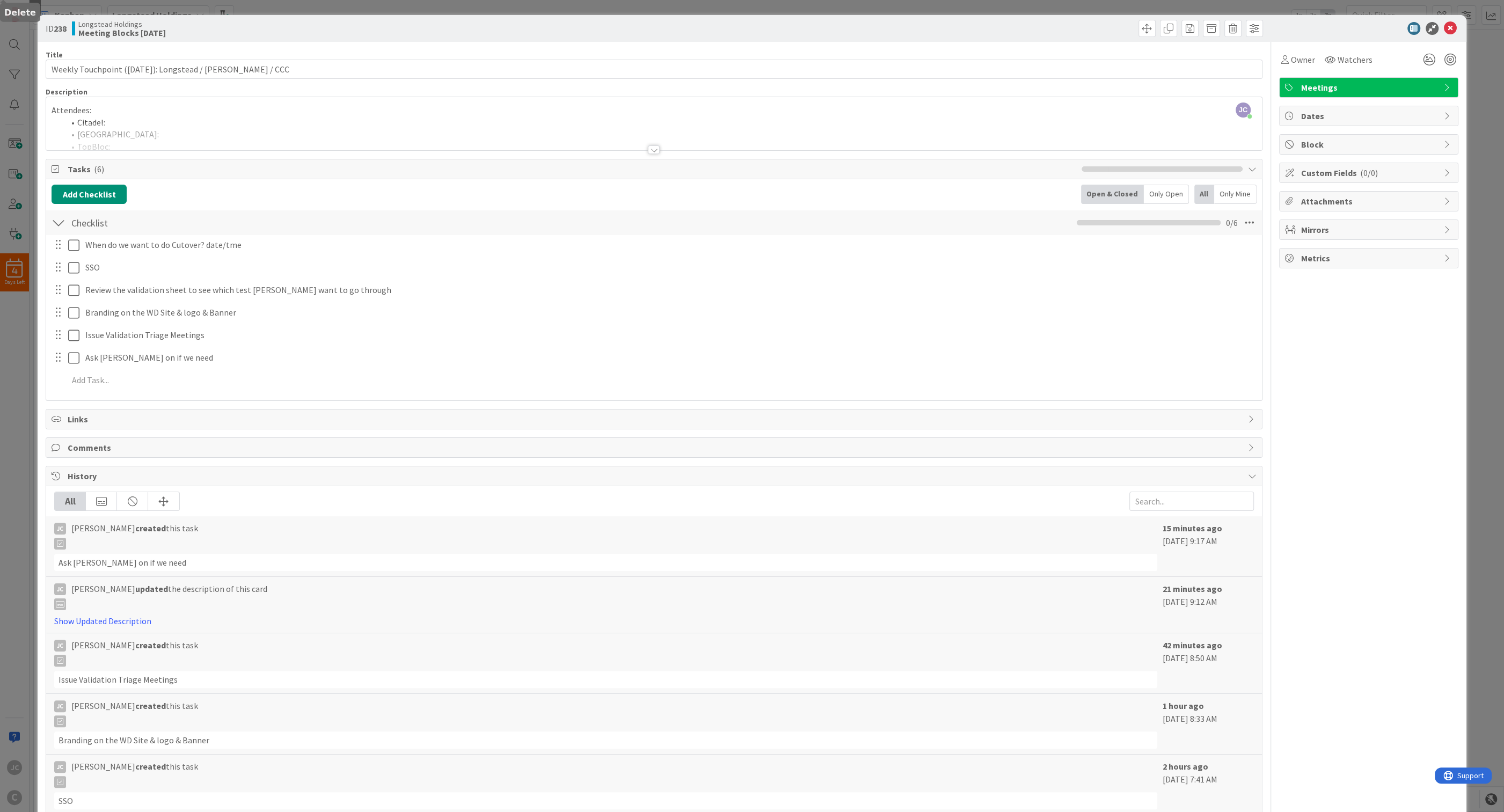
click at [373, 314] on div "When do we want to do Cutover? date/tme Are you sure you want to delete this ta…" at bounding box center [654, 315] width 1205 height 159
click at [281, 406] on div "Title 56 / 128 Weekly Touchpoint ([DATE]): Longstead / [PERSON_NAME] / CCC Desc…" at bounding box center [654, 440] width 1217 height 797
click at [357, 7] on div "ID 238 Longstead Holdings Meeting Blocks [DATE] Title 56 / 128 Weekly Touchpoin…" at bounding box center [752, 406] width 1504 height 812
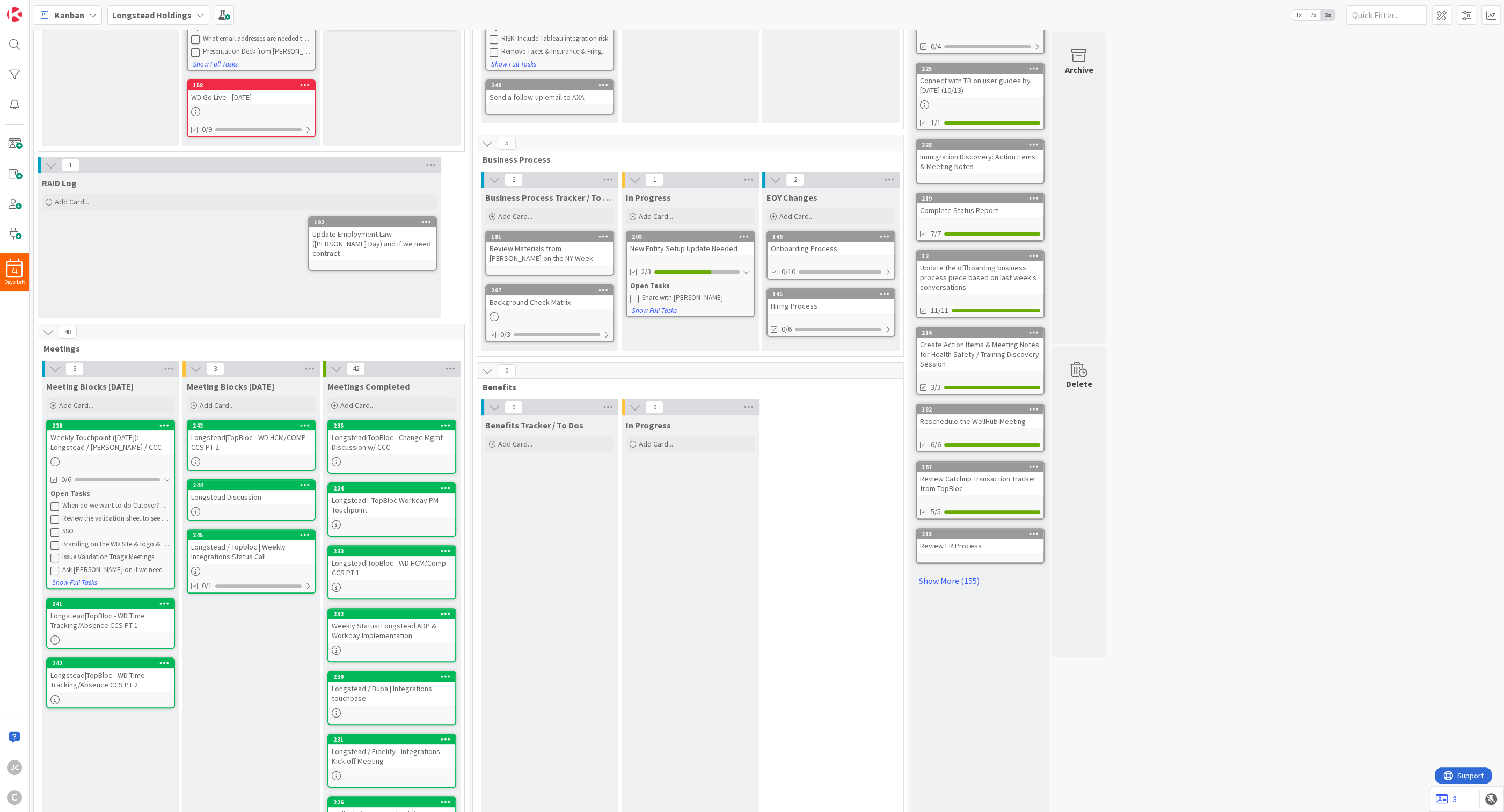
click at [116, 441] on div "Weekly Touchpoint ([DATE]): Longstead / [PERSON_NAME] / CCC" at bounding box center [110, 443] width 127 height 24
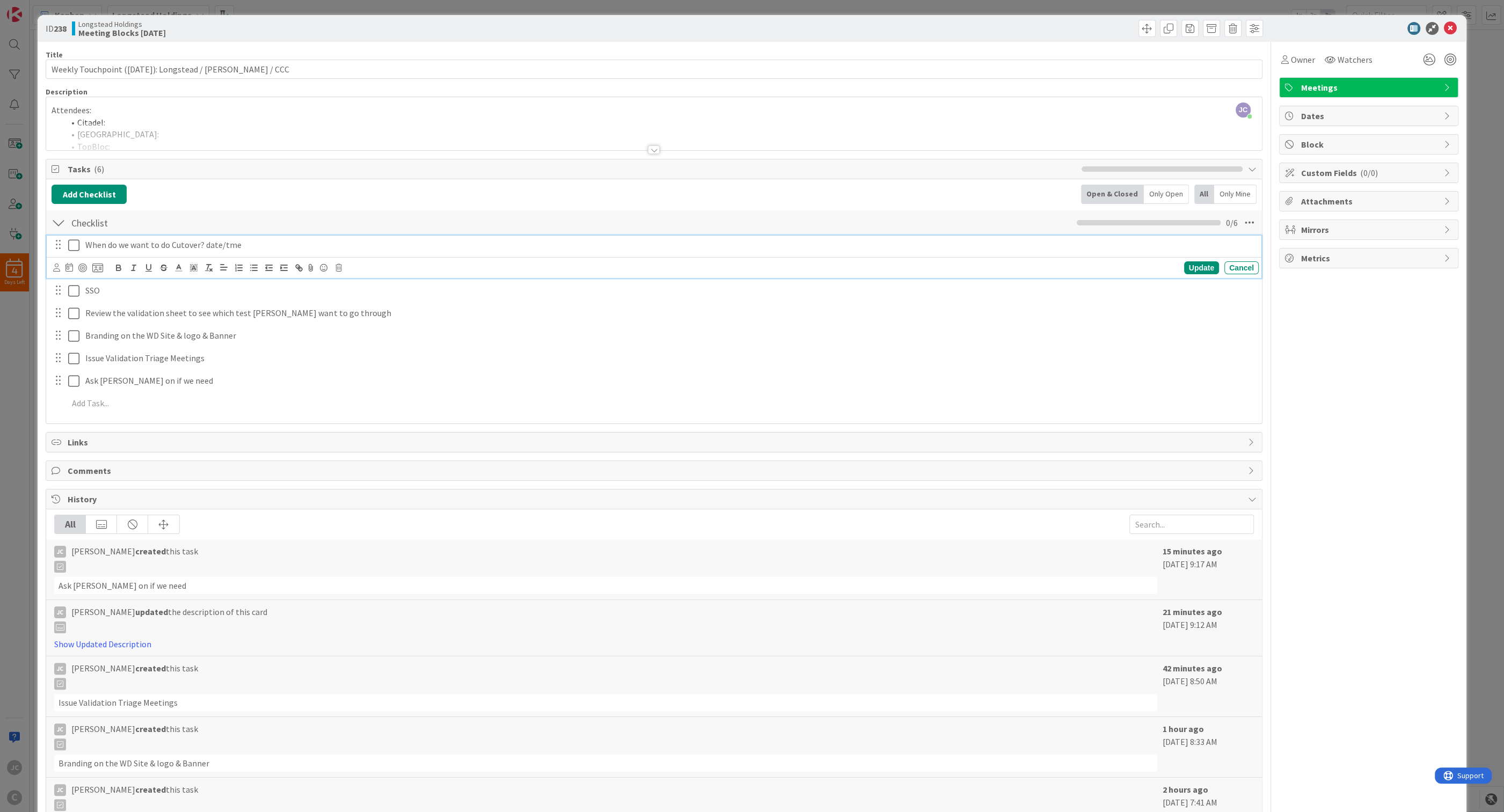
click at [288, 250] on p "When do we want to do Cutover? date/tme" at bounding box center [670, 245] width 1169 height 12
click at [339, 267] on icon at bounding box center [339, 267] width 7 height 7
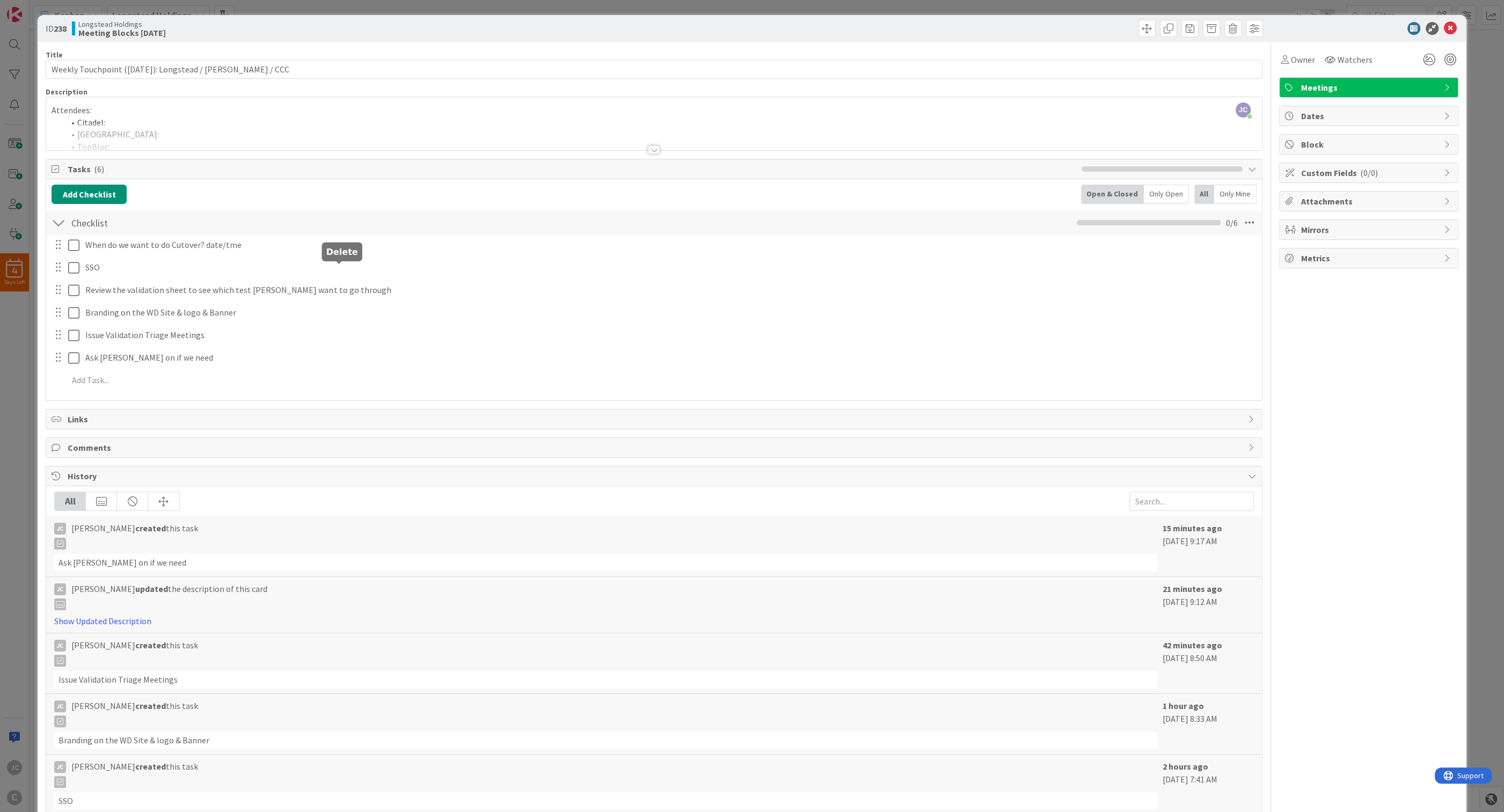
click at [363, 309] on div "When do we want to do Cutover? date/tme Are you sure you want to delete this ta…" at bounding box center [654, 315] width 1205 height 159
click at [14, 399] on div "ID 238 Longstead Holdings Meeting Blocks [DATE] Title 56 / 128 Weekly Touchpoin…" at bounding box center [752, 406] width 1504 height 812
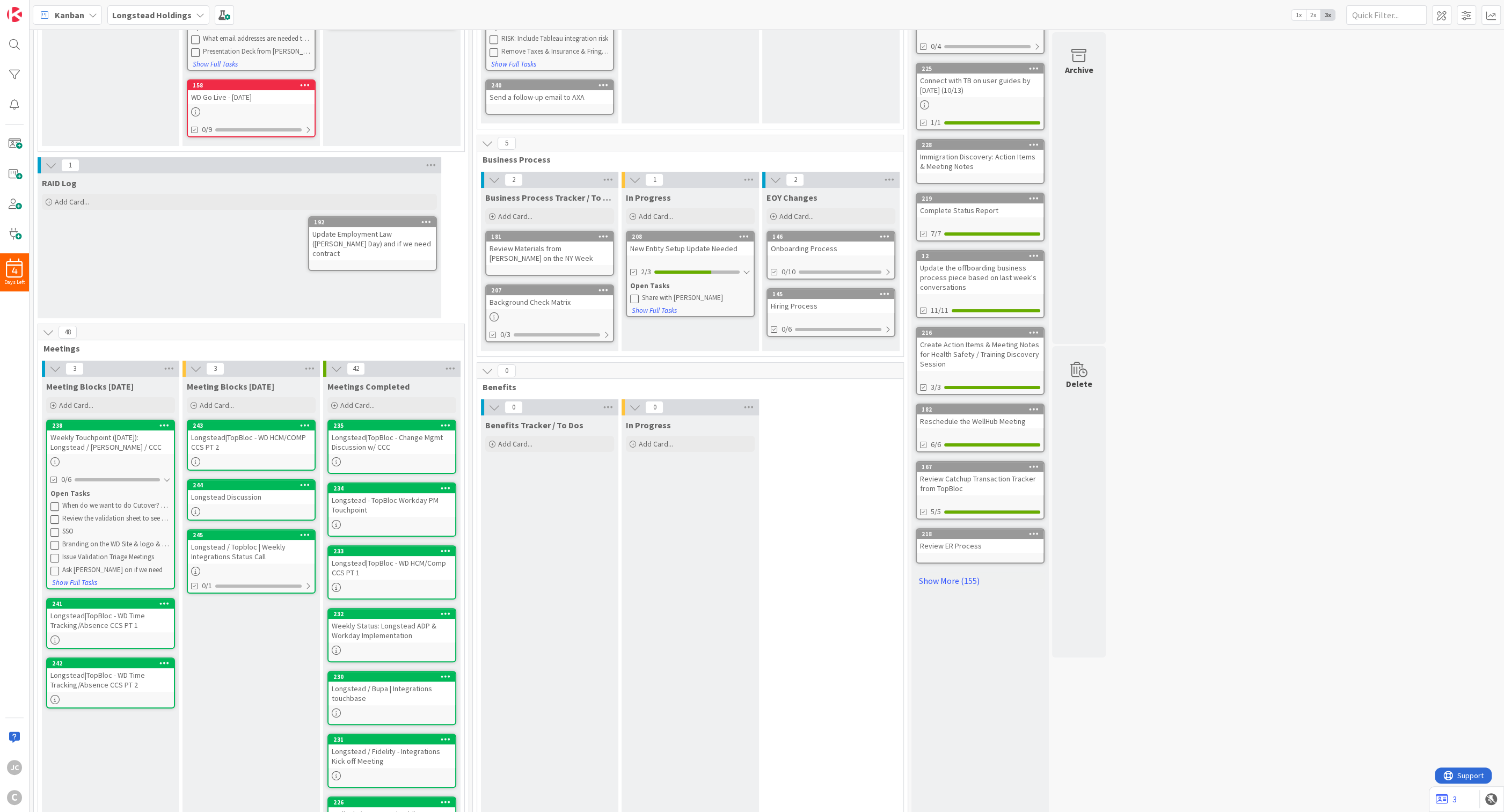
click at [191, 324] on div "48" at bounding box center [251, 332] width 426 height 16
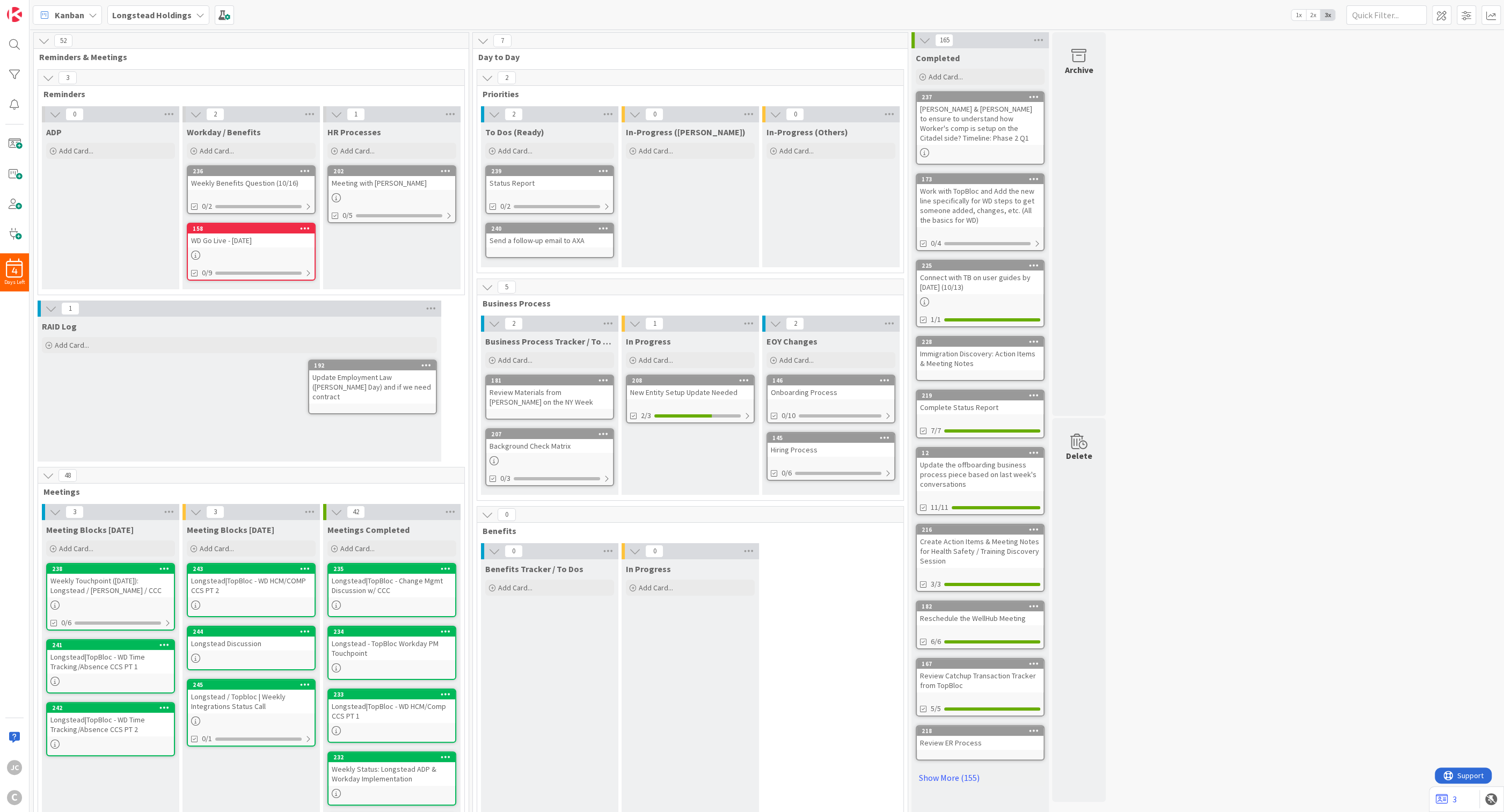
click at [124, 590] on div "Weekly Touchpoint ([DATE]): Longstead / [PERSON_NAME] / CCC" at bounding box center [110, 586] width 127 height 24
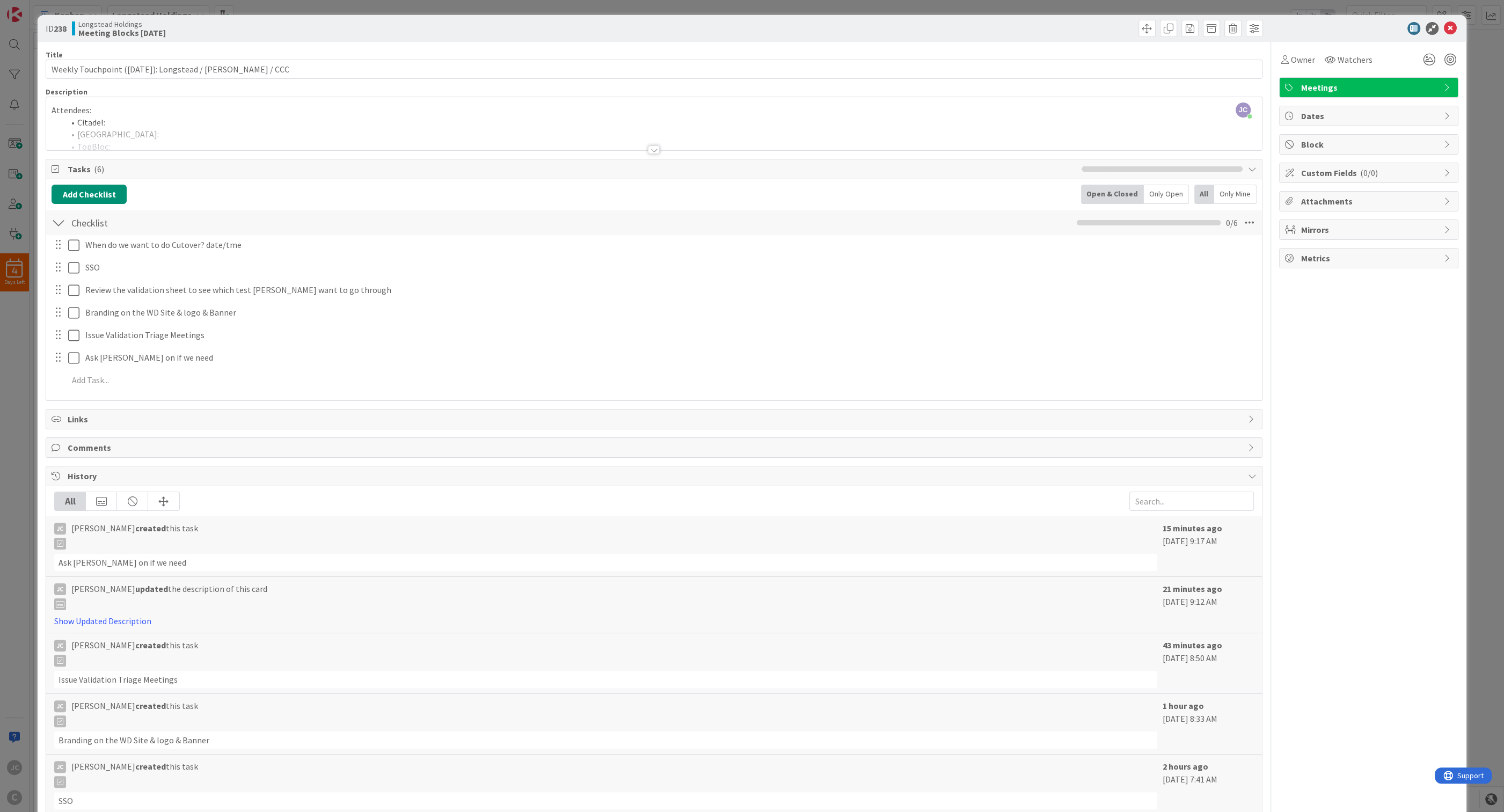
click at [20, 432] on div "ID 238 Longstead Holdings Meeting Blocks [DATE] Title 56 / 128 Weekly Touchpoin…" at bounding box center [752, 406] width 1504 height 812
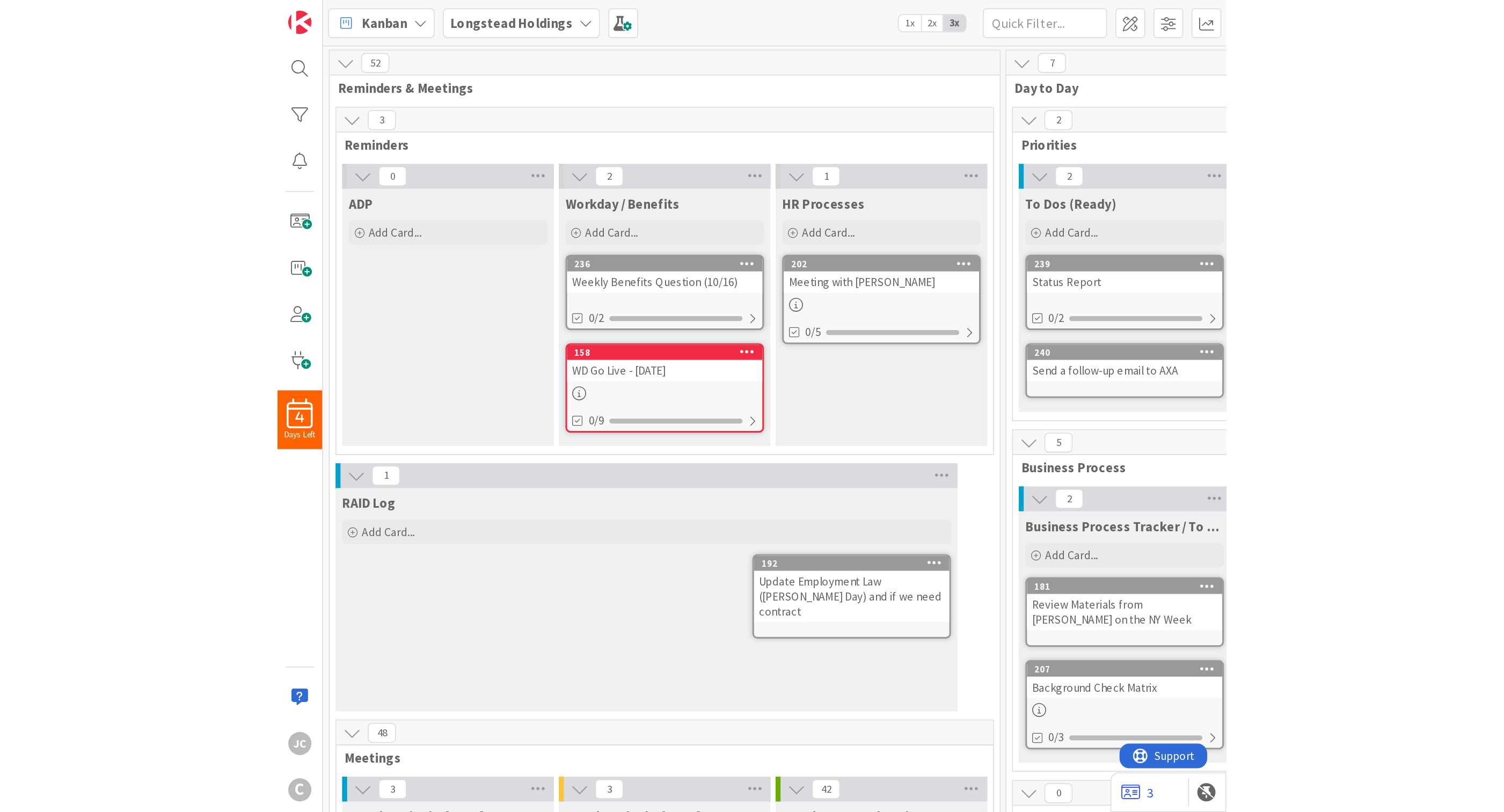
scroll to position [324, 0]
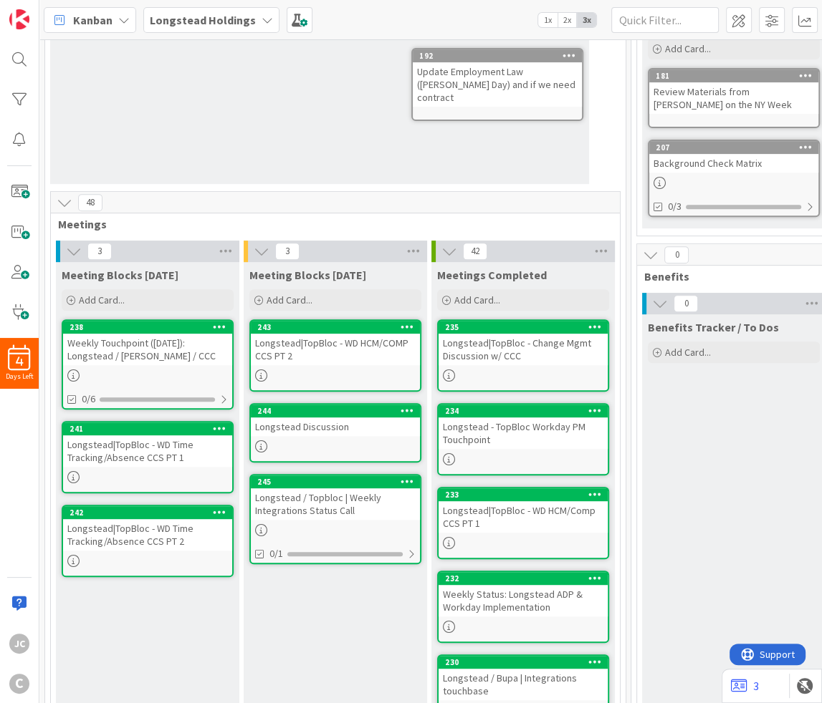
click at [165, 448] on div "Longstead|TopBloc - WD Time Tracking/Absence CCS PT 1" at bounding box center [147, 452] width 169 height 32
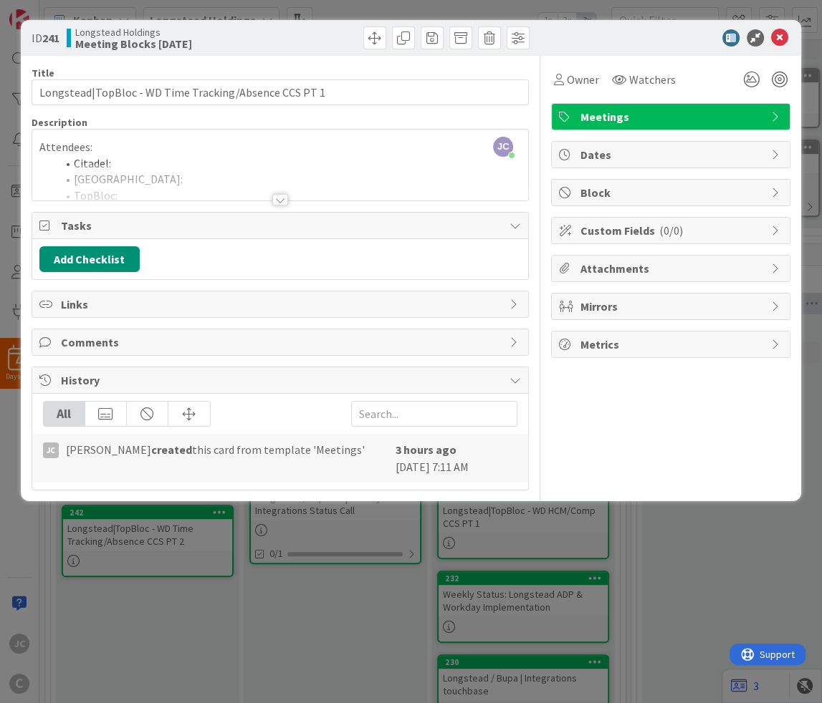
click at [183, 157] on div "Attendees: Citadel: Longstead: TopBloc: [PERSON_NAME]: CCC: Objective: Action i…" at bounding box center [280, 168] width 496 height 64
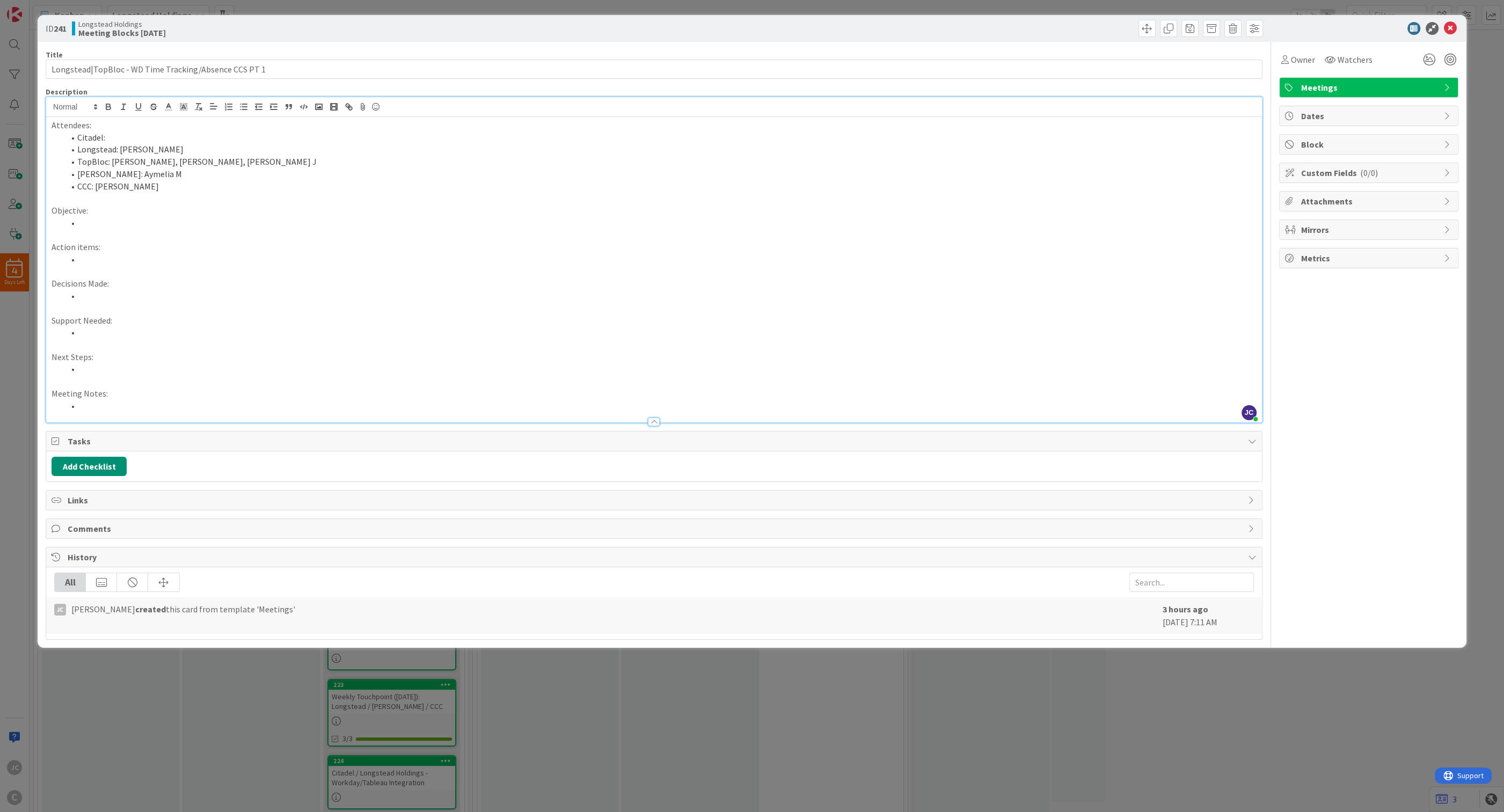
click at [275, 709] on div "ID 241 Longstead Holdings Meeting Blocks Today Title 53 / 128 Longstead|TopBloc…" at bounding box center [752, 406] width 1504 height 812
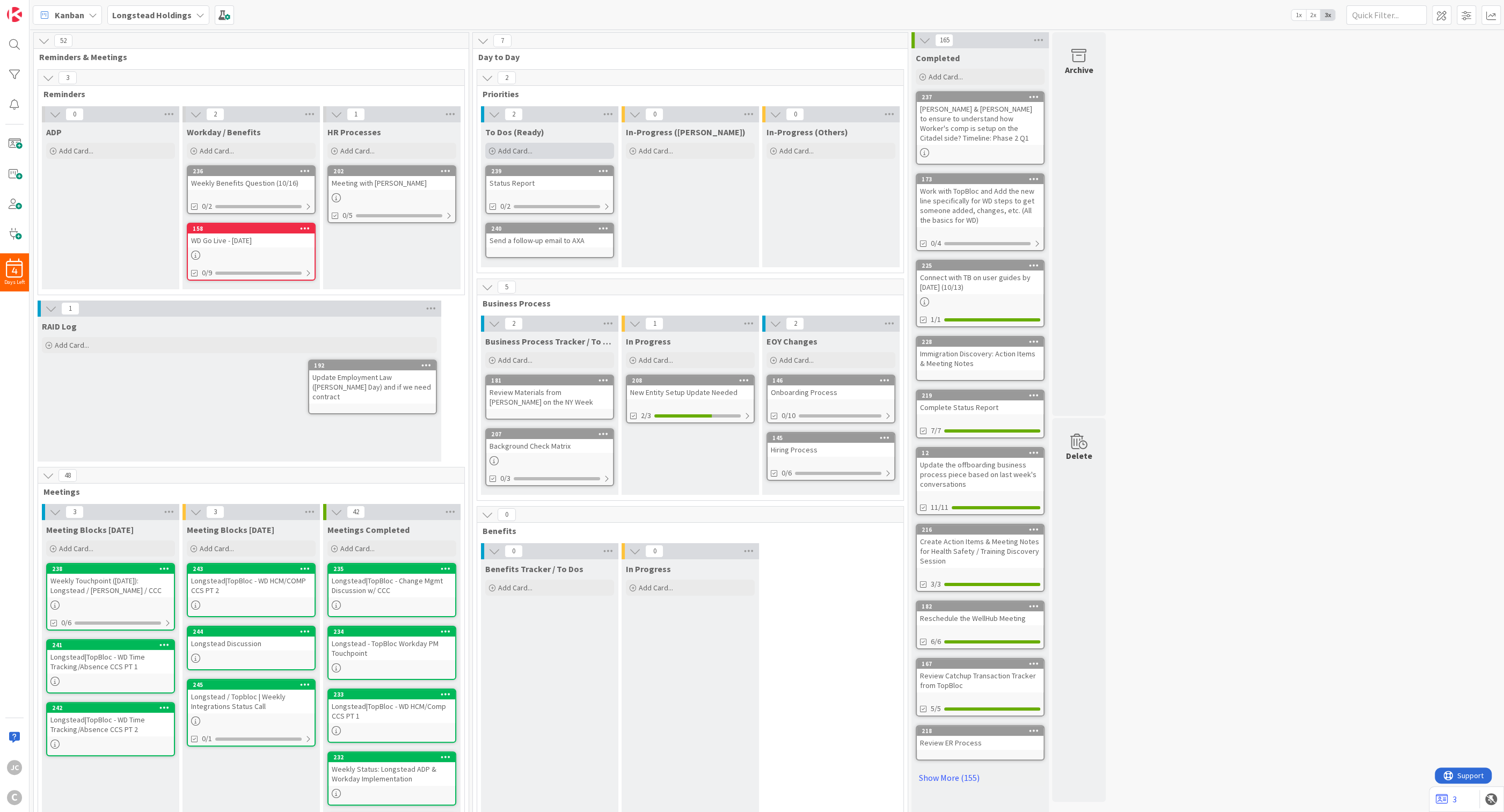
click at [559, 156] on div "Add Card..." at bounding box center [550, 151] width 129 height 16
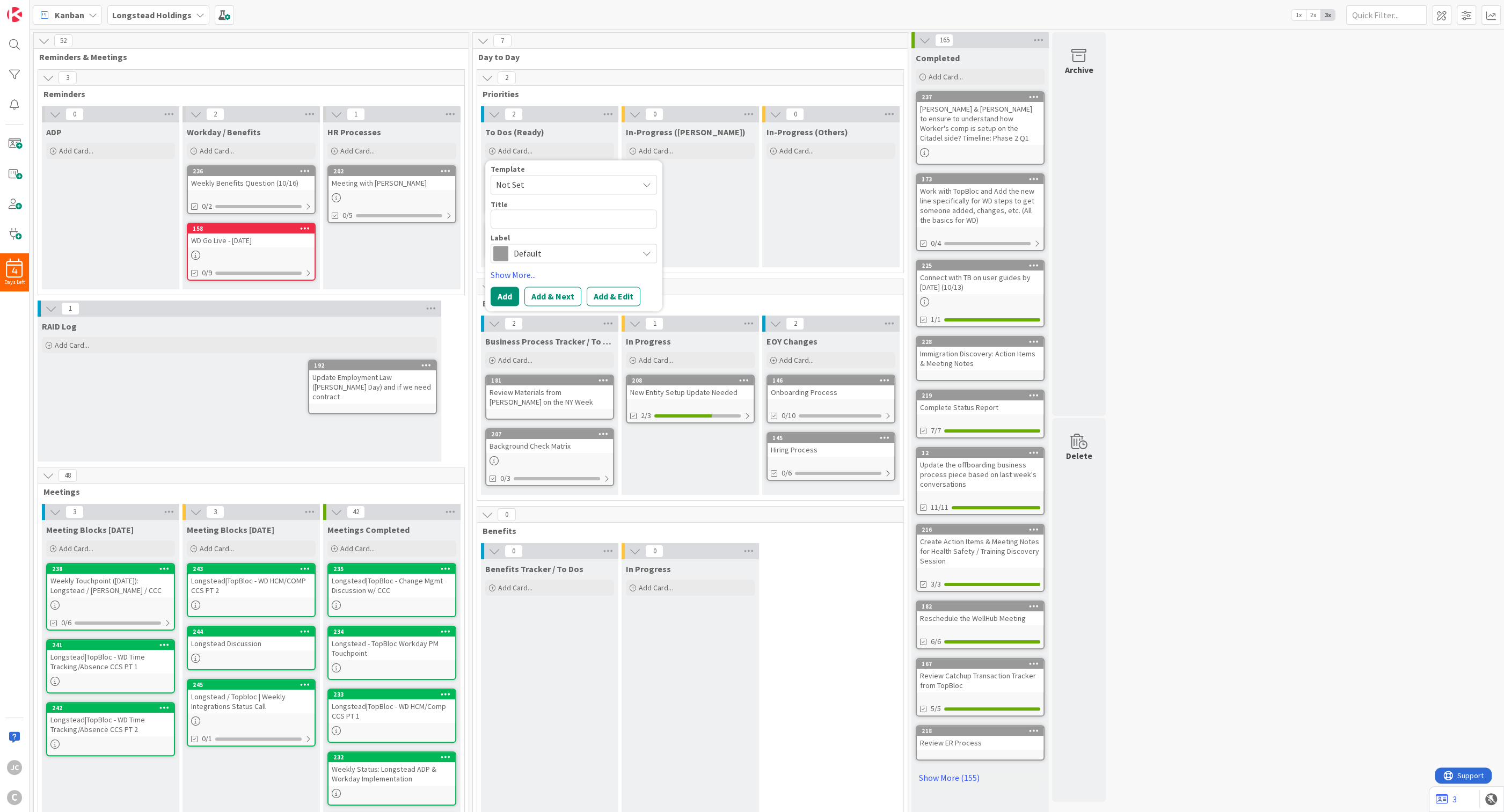
type textarea "x"
type textarea "E"
type textarea "x"
type textarea "Em"
type textarea "x"
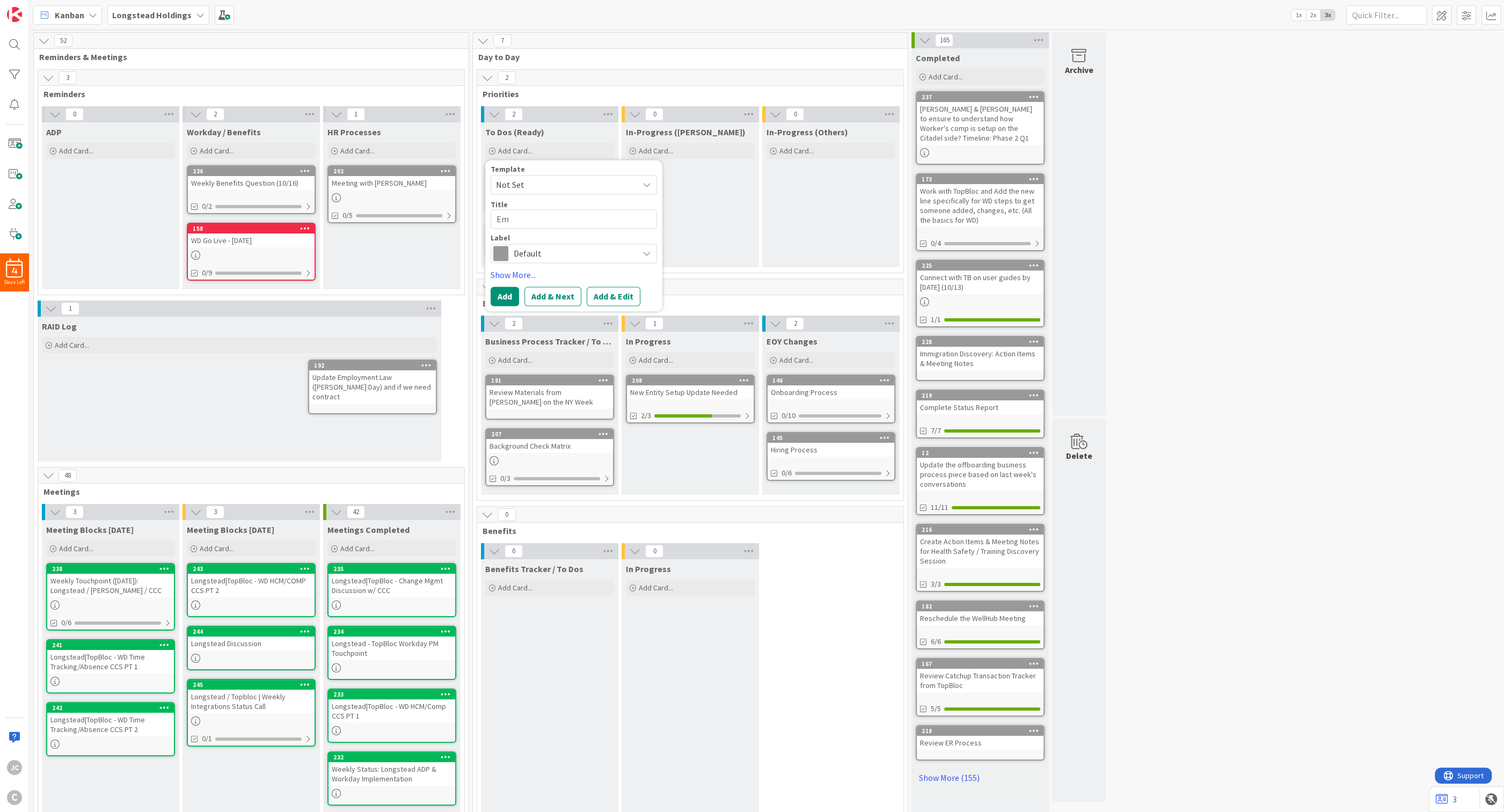
type textarea "Ema"
type textarea "x"
type textarea "Emai"
type textarea "x"
type textarea "Email"
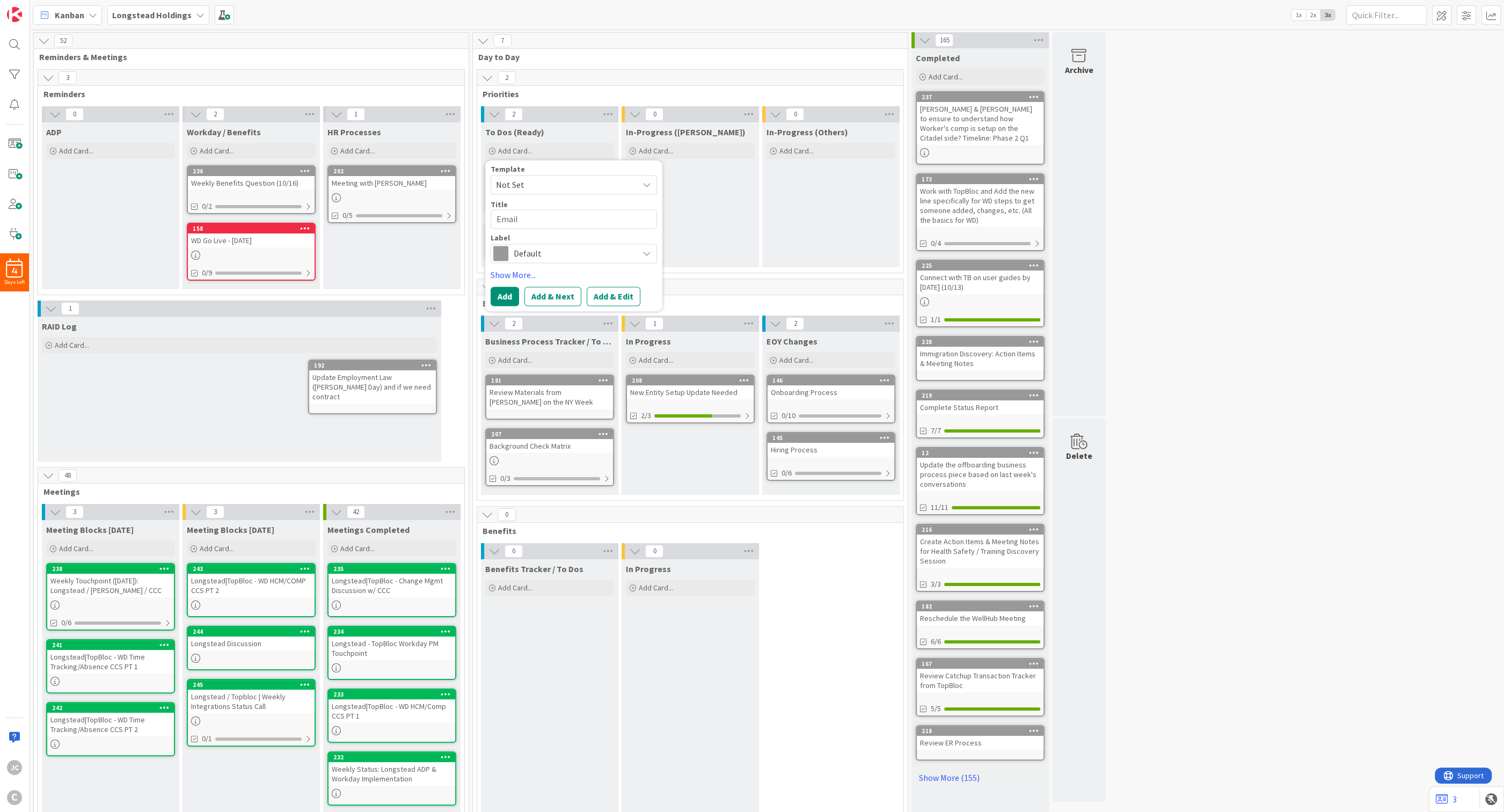
type textarea "x"
type textarea "Email S"
type textarea "x"
type textarea "Email Se"
type textarea "x"
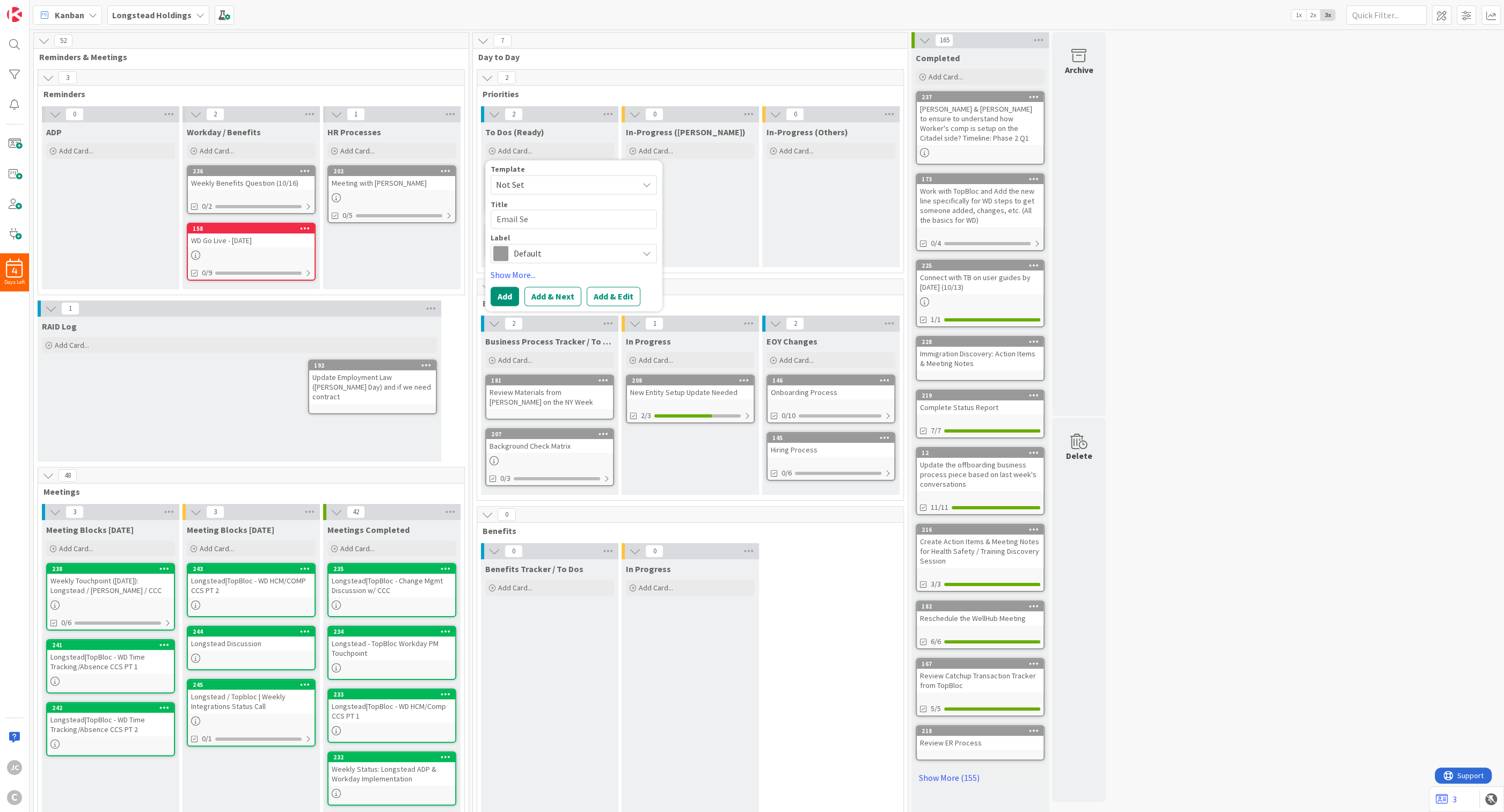
type textarea "Email Sea"
type textarea "x"
type textarea "Email Sean"
type textarea "x"
type textarea "Email Sean"
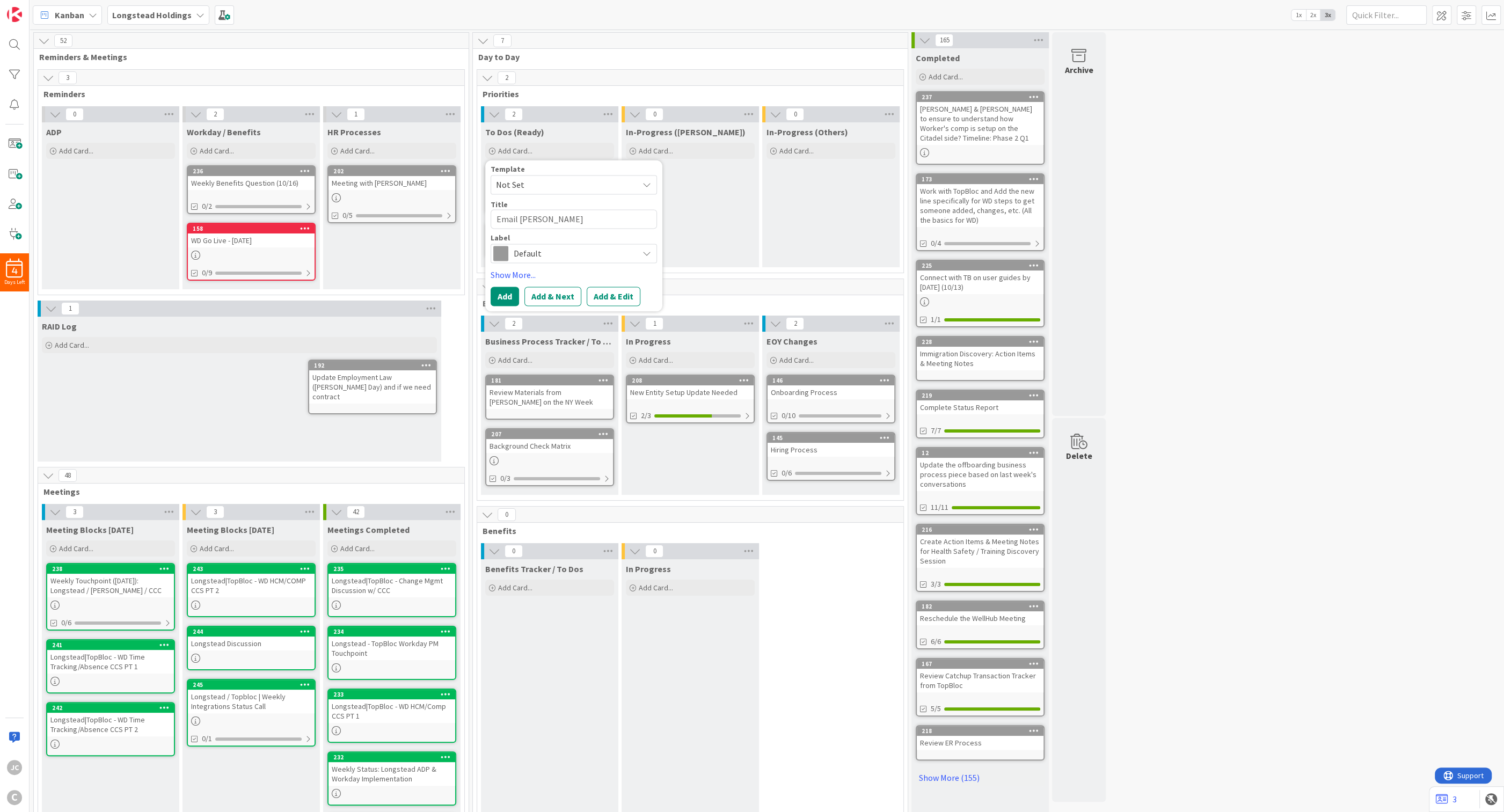
type textarea "x"
type textarea "Email Sean &"
type textarea "x"
type textarea "Email Sean &"
type textarea "x"
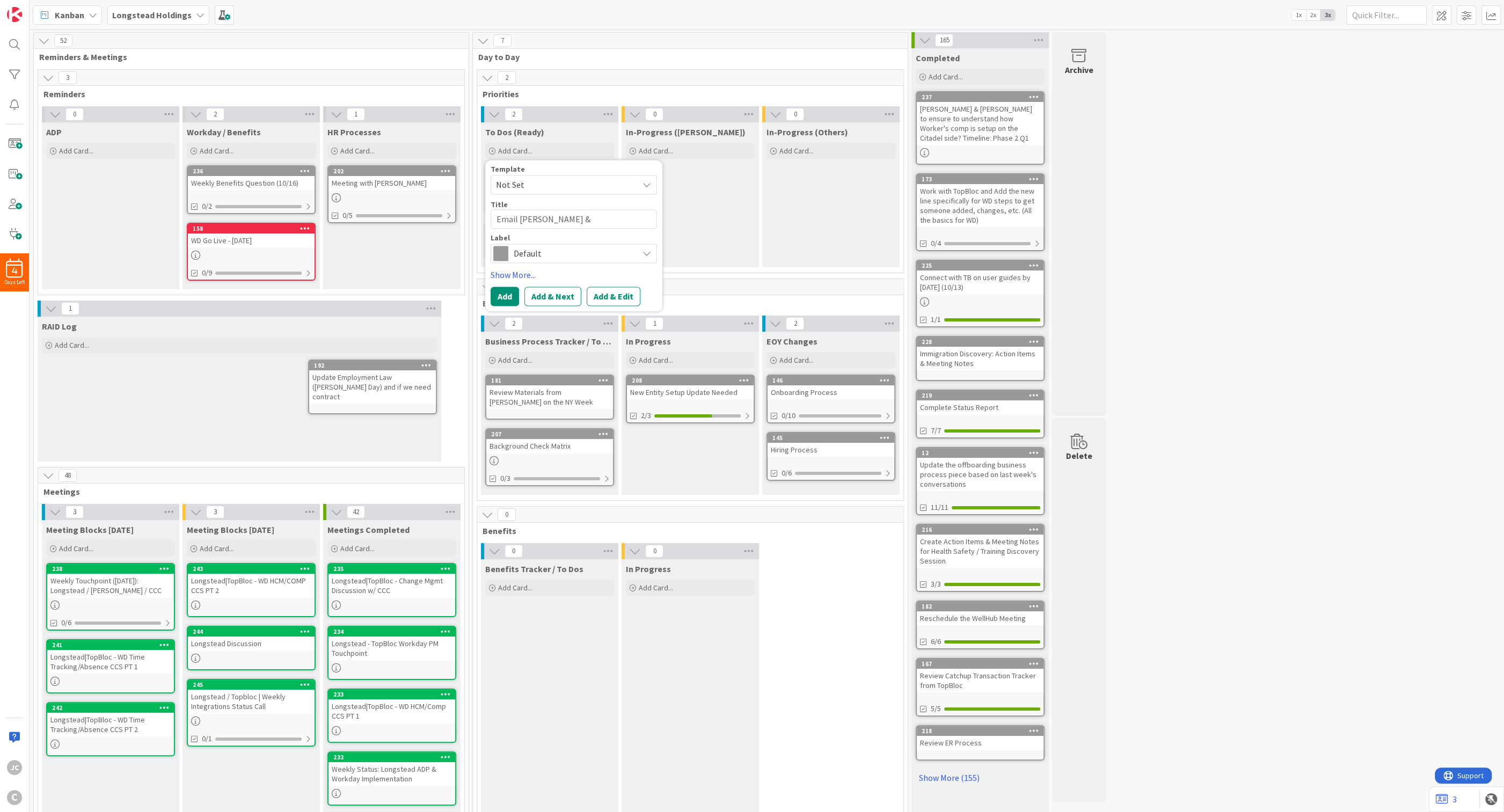
type textarea "Email Sean & S"
type textarea "x"
type textarea "Email Sean &"
type textarea "x"
type textarea "Email Sean & R"
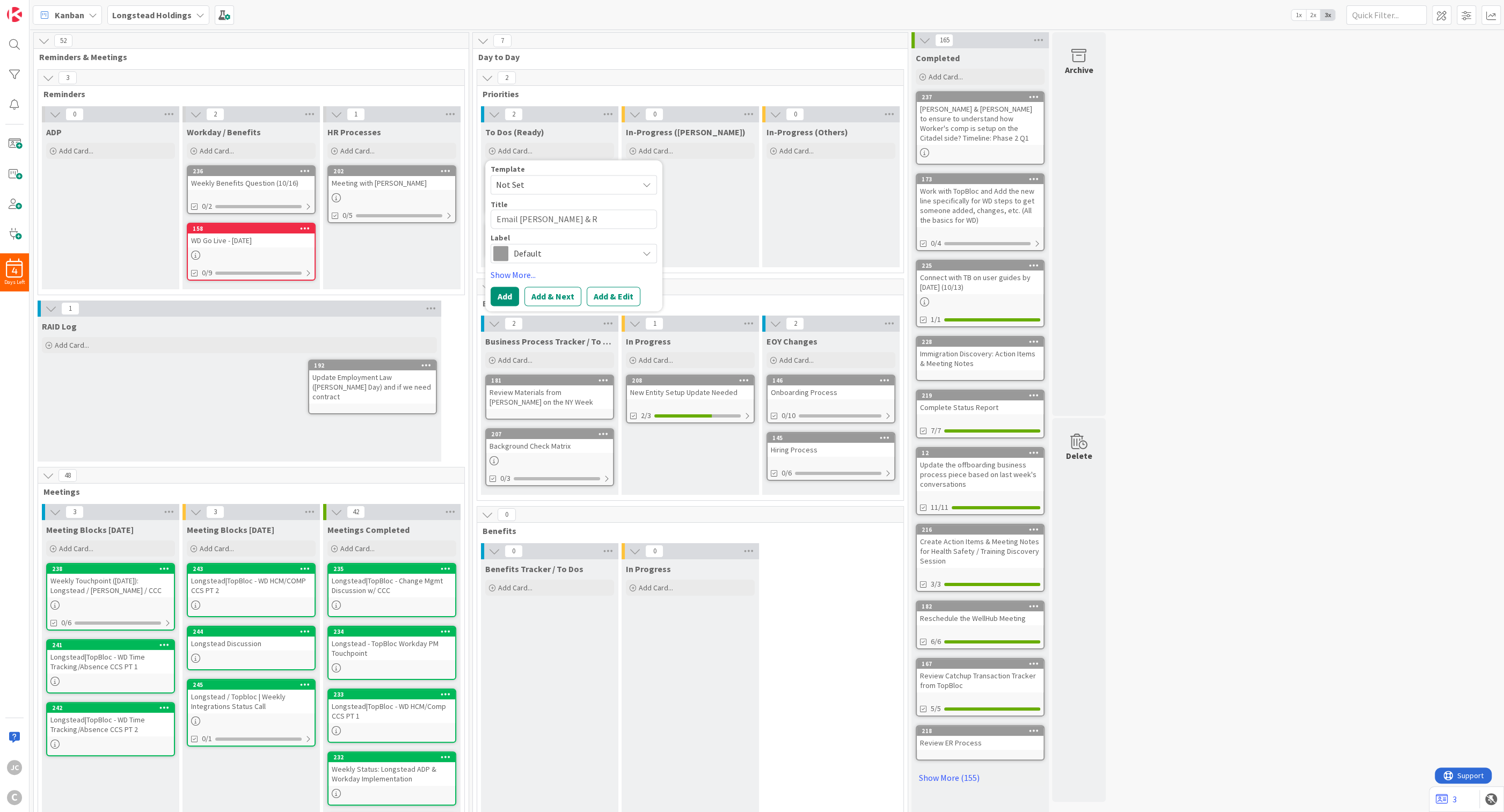
type textarea "x"
type textarea "Email Sean & Re"
type textarea "x"
type textarea "Email Sean & Req"
type textarea "x"
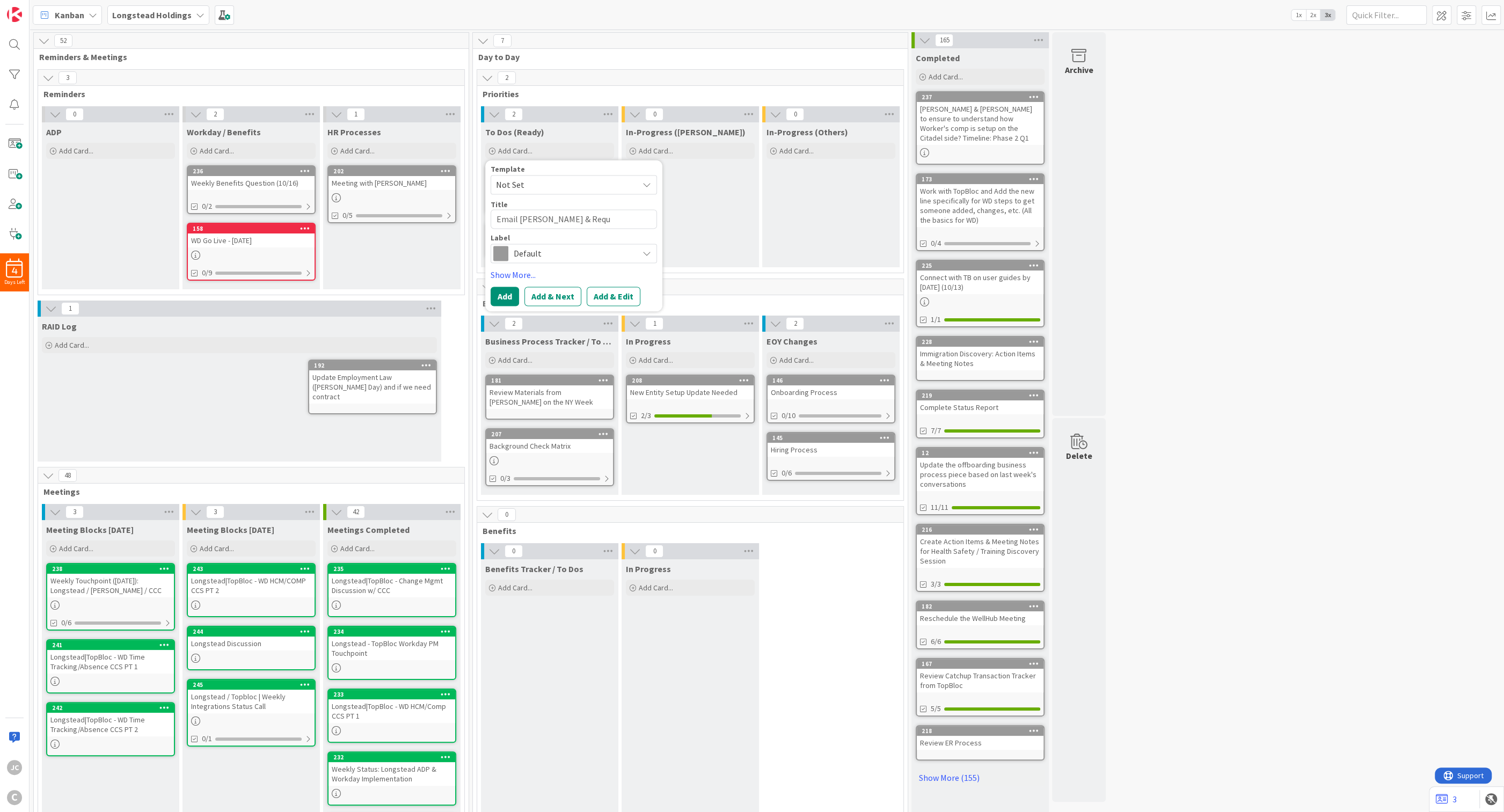
type textarea "Email Sean & Reque"
type textarea "x"
type textarea "Email Sean & Request"
type textarea "x"
type textarea "Email Sean & Request"
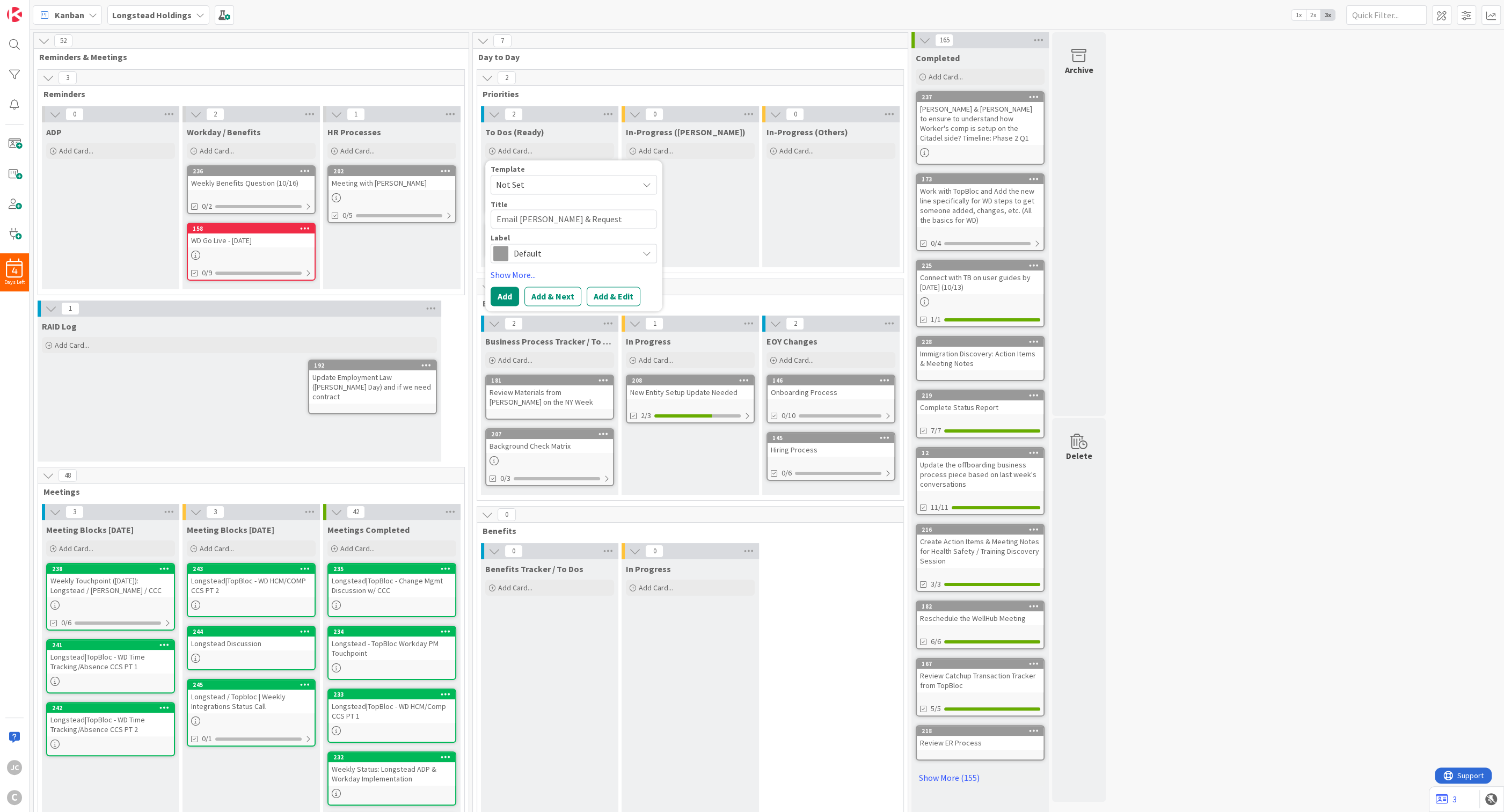
type textarea "x"
type textarea "Email Sean & Request a"
type textarea "x"
type textarea "Email Sean & Request an"
type textarea "x"
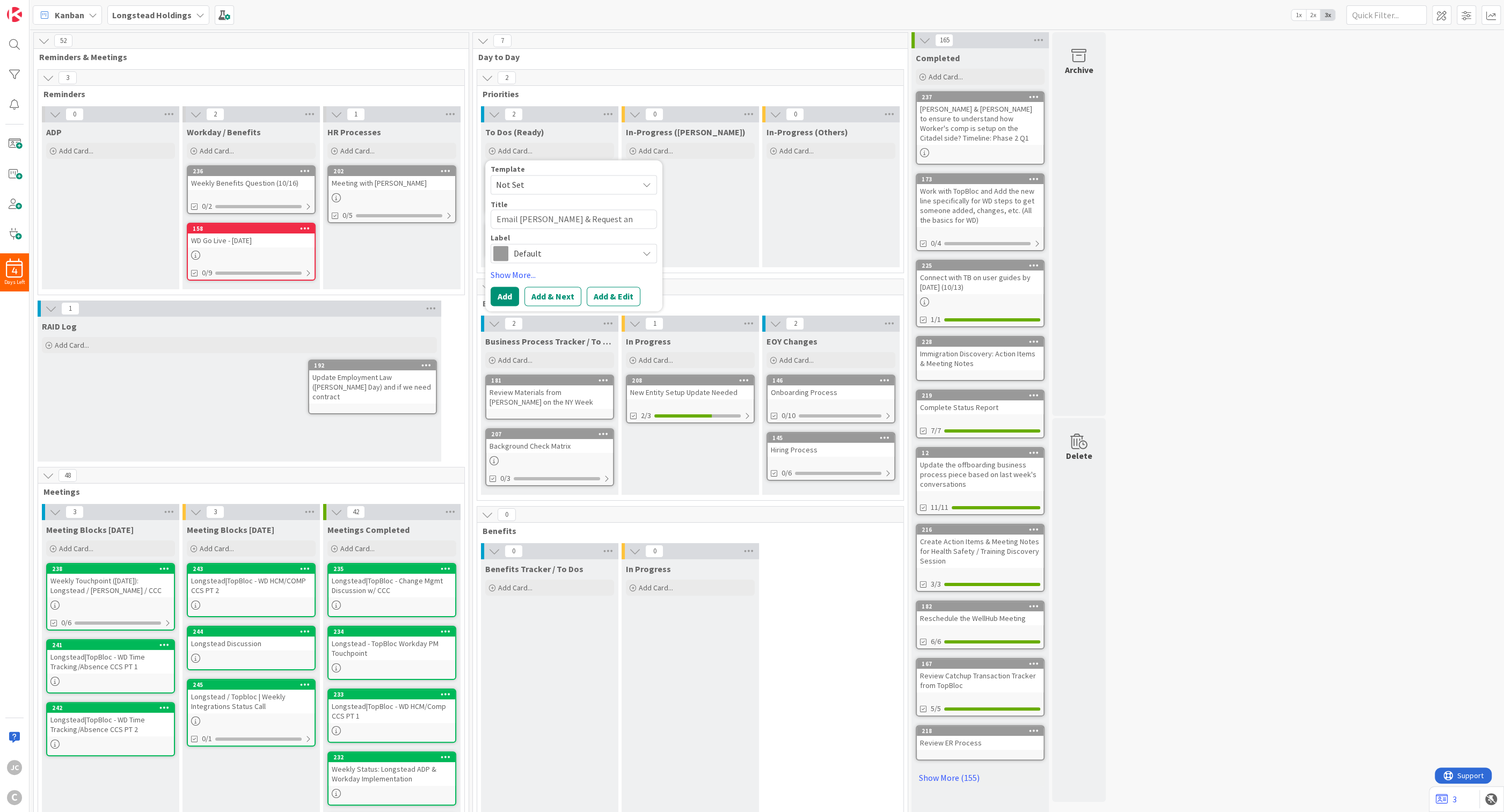
type textarea "Email Sean & Request an"
type textarea "x"
type textarea "Email Sean & Request an a"
type textarea "x"
type textarea "Email Sean & Request an as"
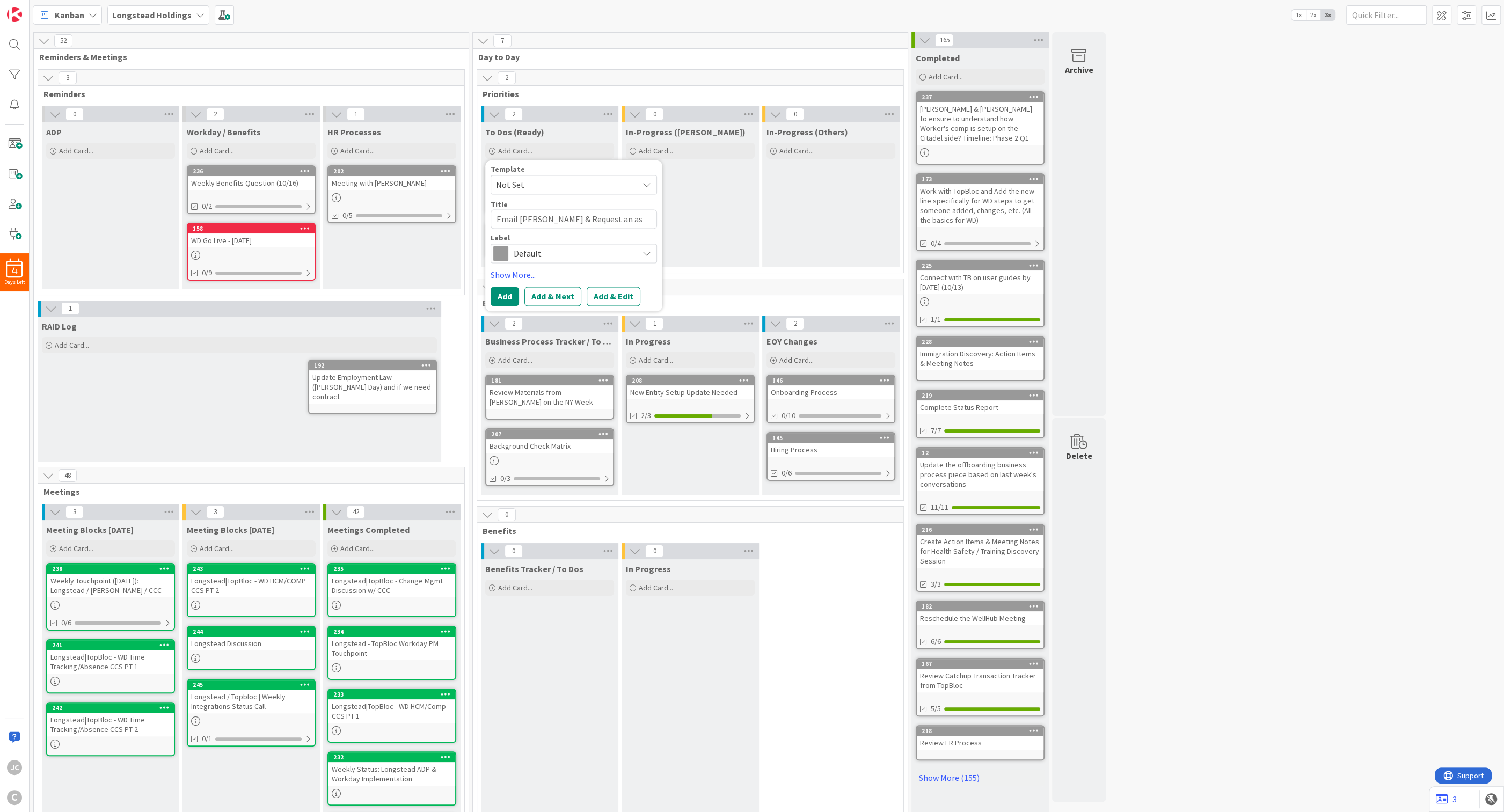
type textarea "x"
type textarea "Email Sean & Request an ass"
type textarea "x"
type textarea "Email Sean & Request an asse"
type textarea "x"
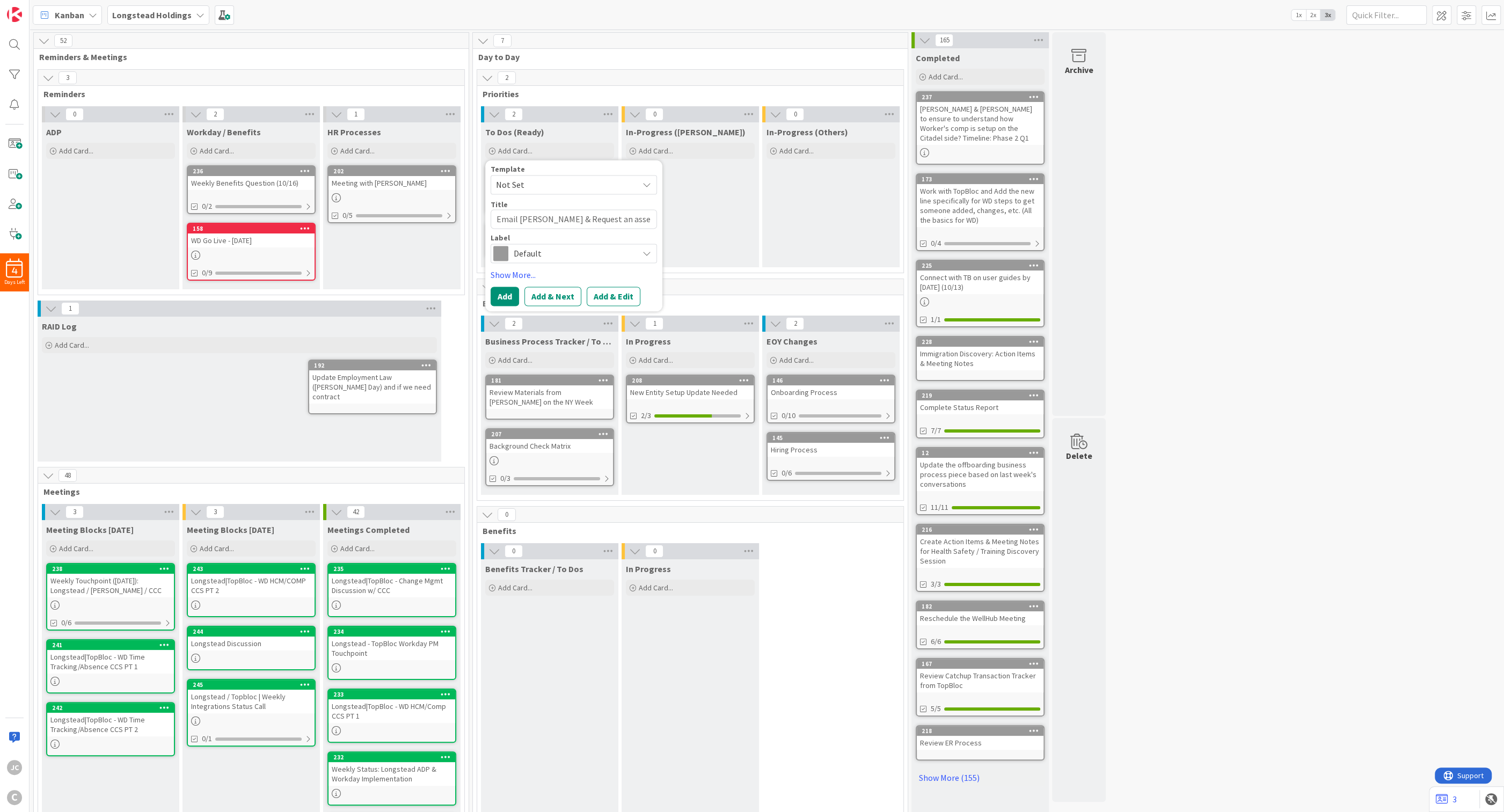
type textarea "Email Sean & Request an asses"
type textarea "x"
type textarea "Email Sean & Request an assess"
type textarea "x"
type textarea "Email Sean & Request an assessm"
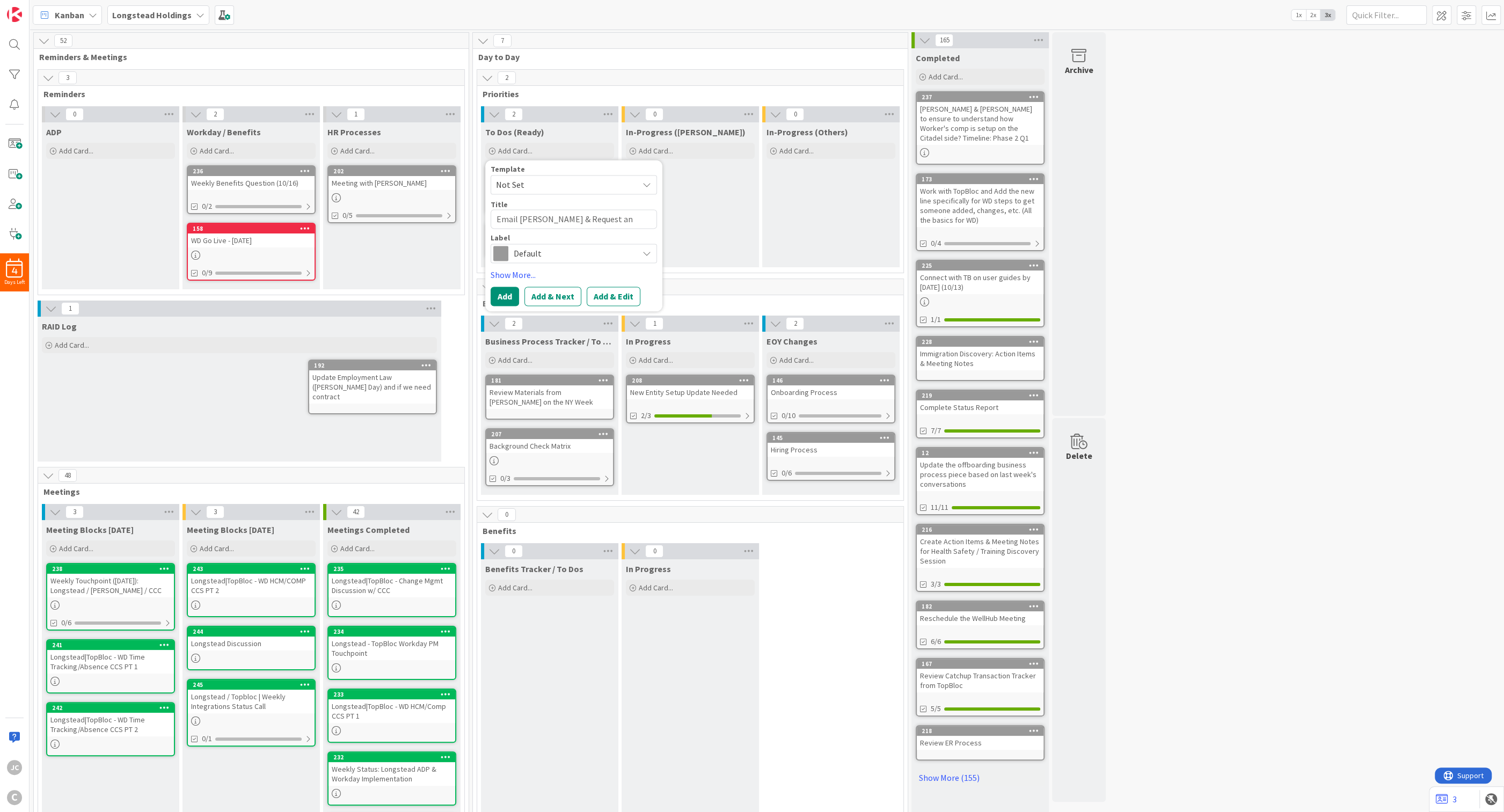
type textarea "x"
type textarea "Email Sean & Request an assessme"
type textarea "x"
type textarea "Email Sean & Request an assessmen"
type textarea "x"
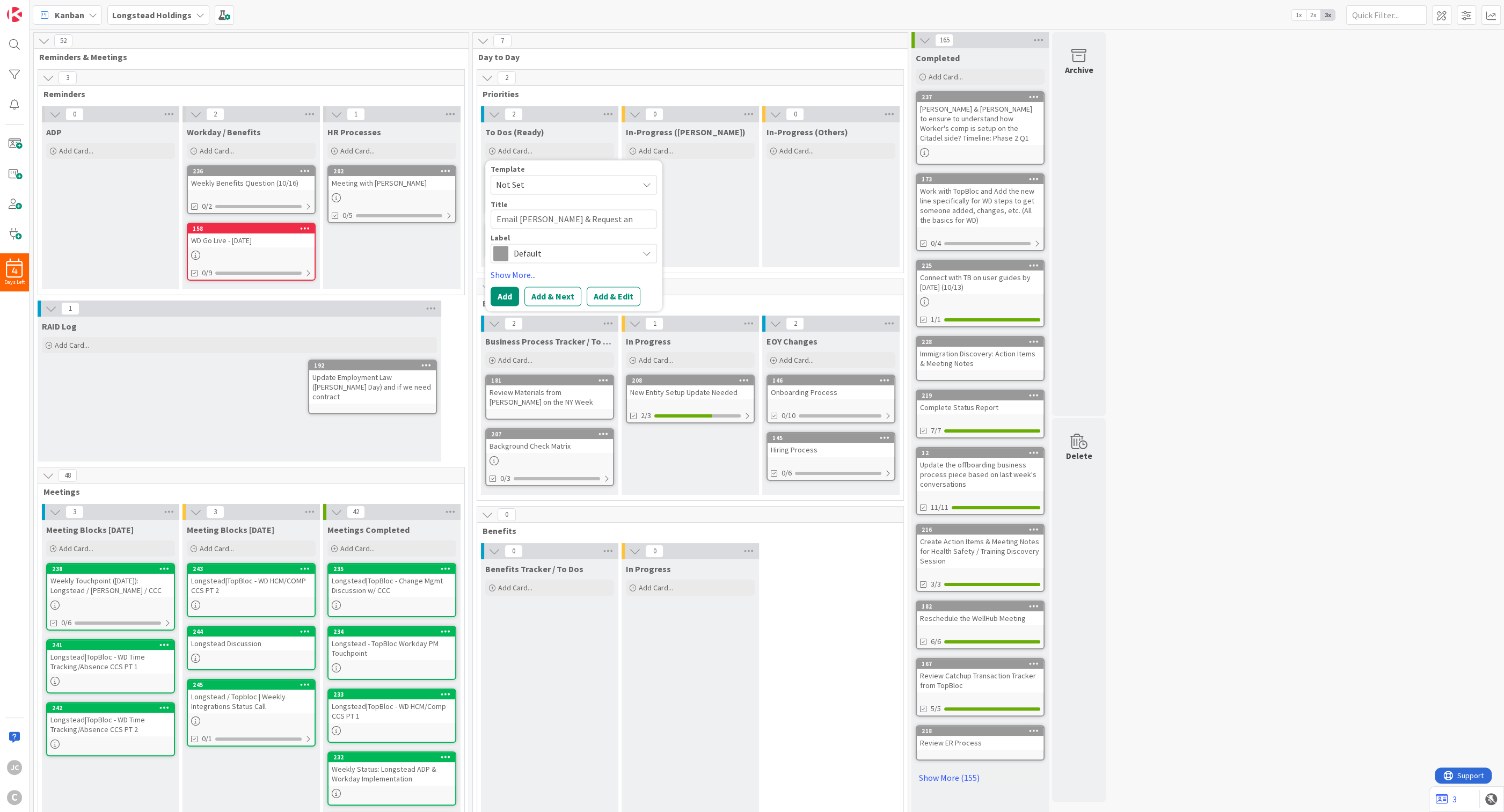
type textarea "Email Sean & Request an assessment"
type textarea "x"
type textarea "Email Sean & Request an assessment"
type textarea "x"
type textarea "Email Sean & Request an assessment f"
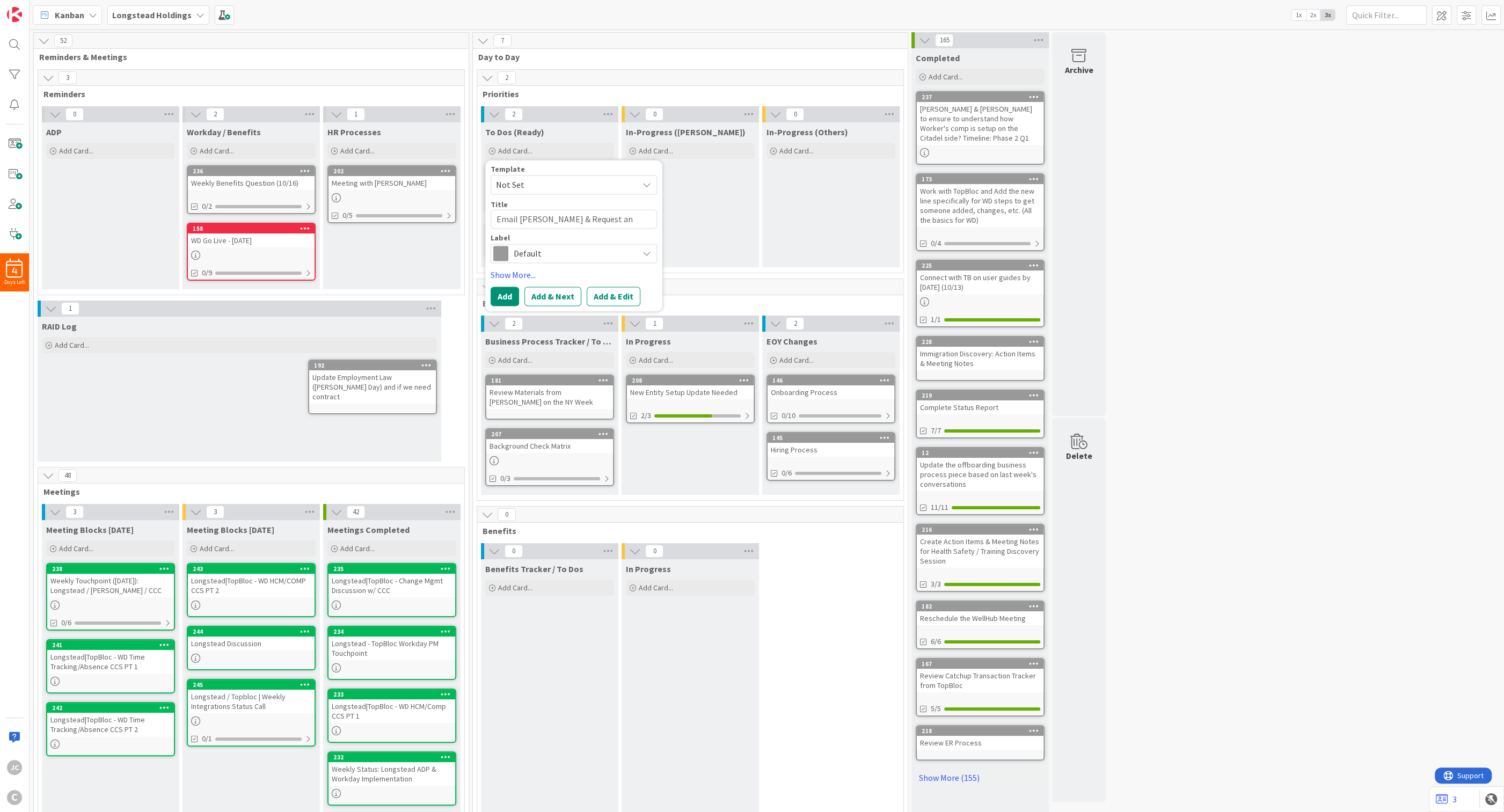
type textarea "x"
type textarea "Email Sean & Request an assessment fo"
type textarea "x"
type textarea "Email Sean & Request an assessment for"
type textarea "x"
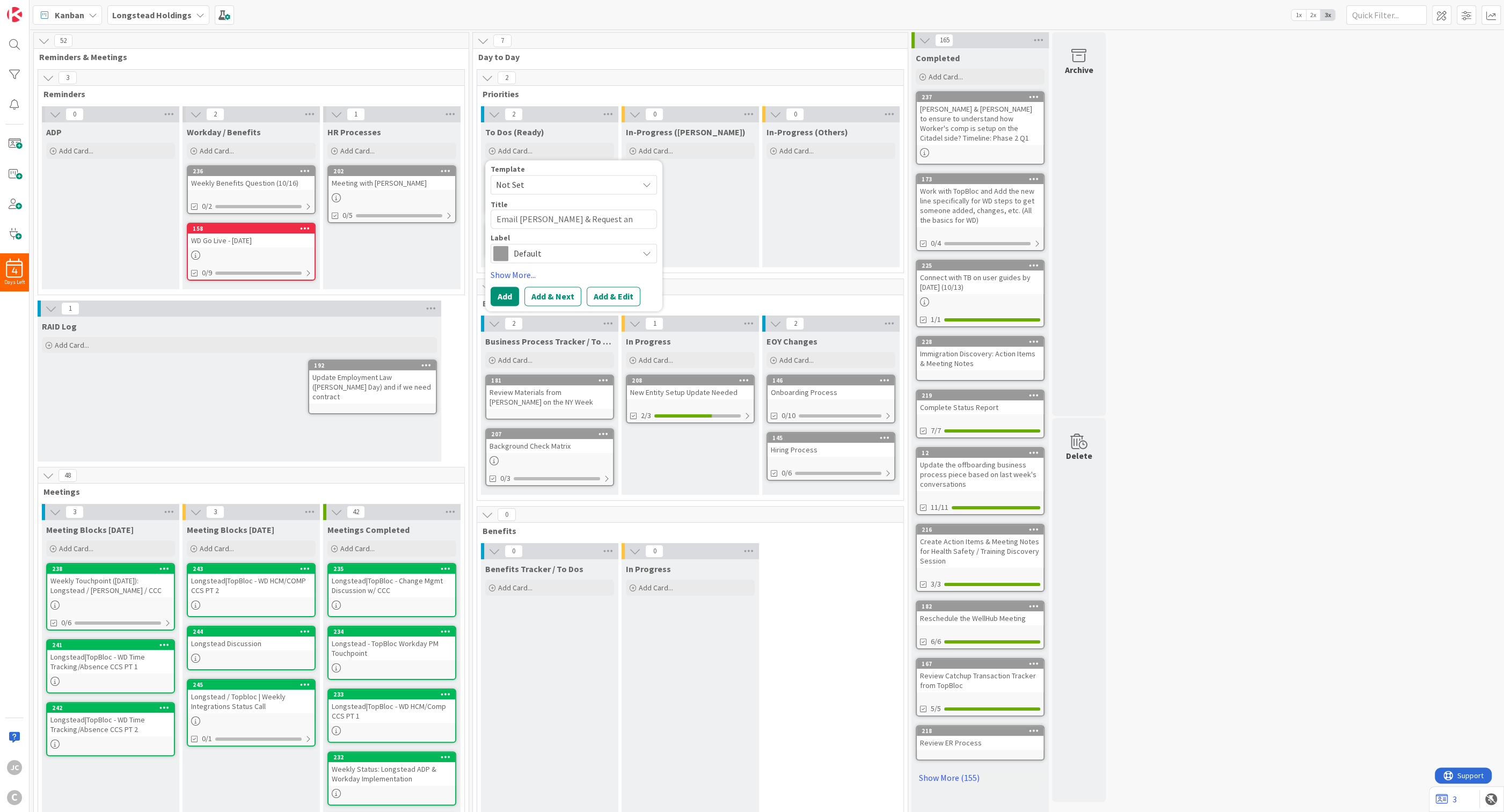
type textarea "Email Sean & Request an assessment for"
type textarea "x"
type textarea "Email Sean & Request an assessment for P"
type textarea "x"
type textarea "Email Sean & Request an assessment for Pe"
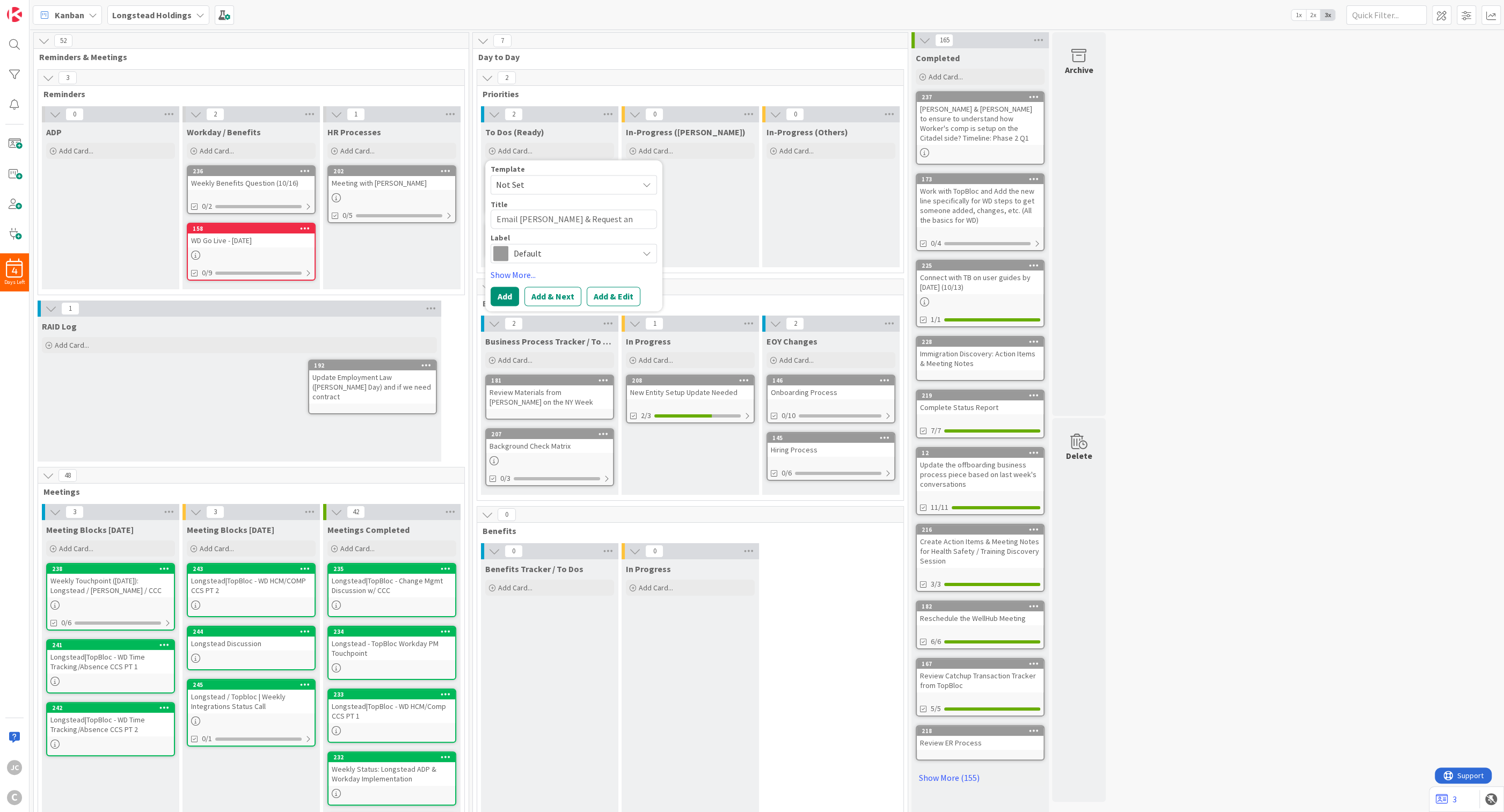
type textarea "x"
type textarea "Email Sean & Request an assessment for Per"
type textarea "x"
type textarea "Email Sean & Request an assessment for Perf"
type textarea "x"
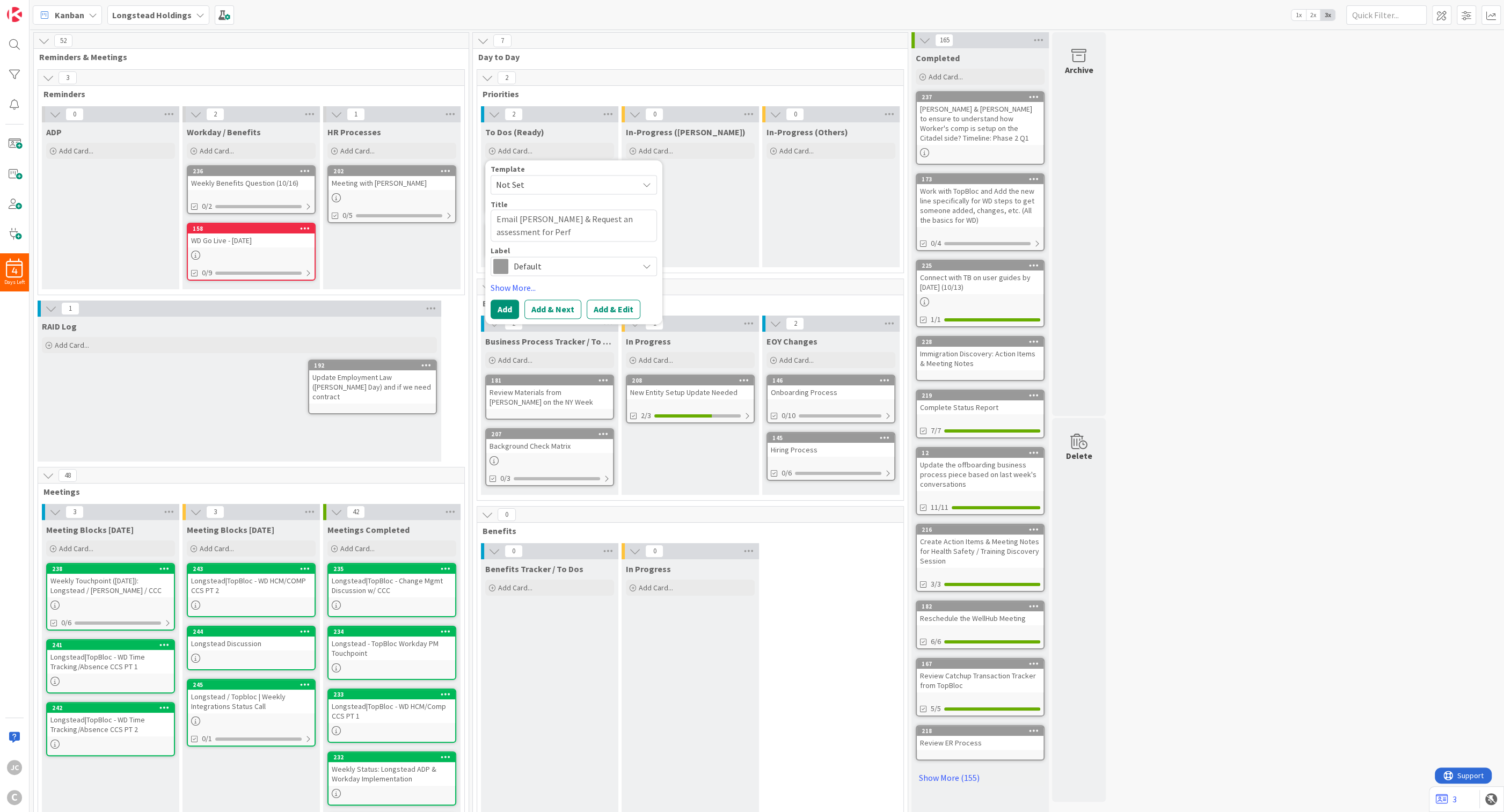
type textarea "Email Sean & Request an assessment for Perfo"
type textarea "x"
type textarea "Email Sean & Request an assessment for Perfor"
type textarea "x"
type textarea "Email Sean & Request an assessment for Perform"
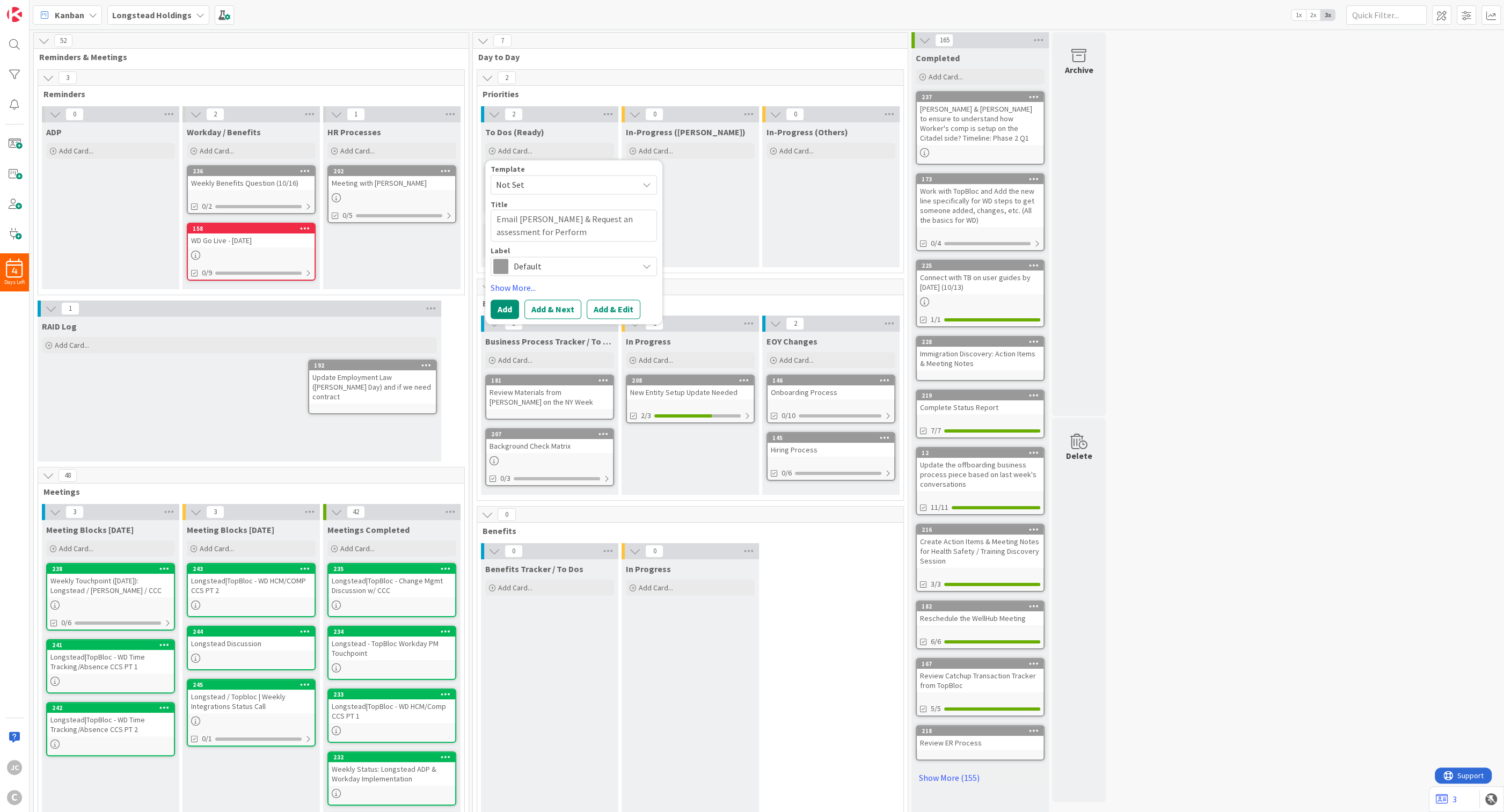
type textarea "x"
type textarea "Email Sean & Request an assessment for Performa"
type textarea "x"
type textarea "Email Sean & Request an assessment for Performan"
type textarea "x"
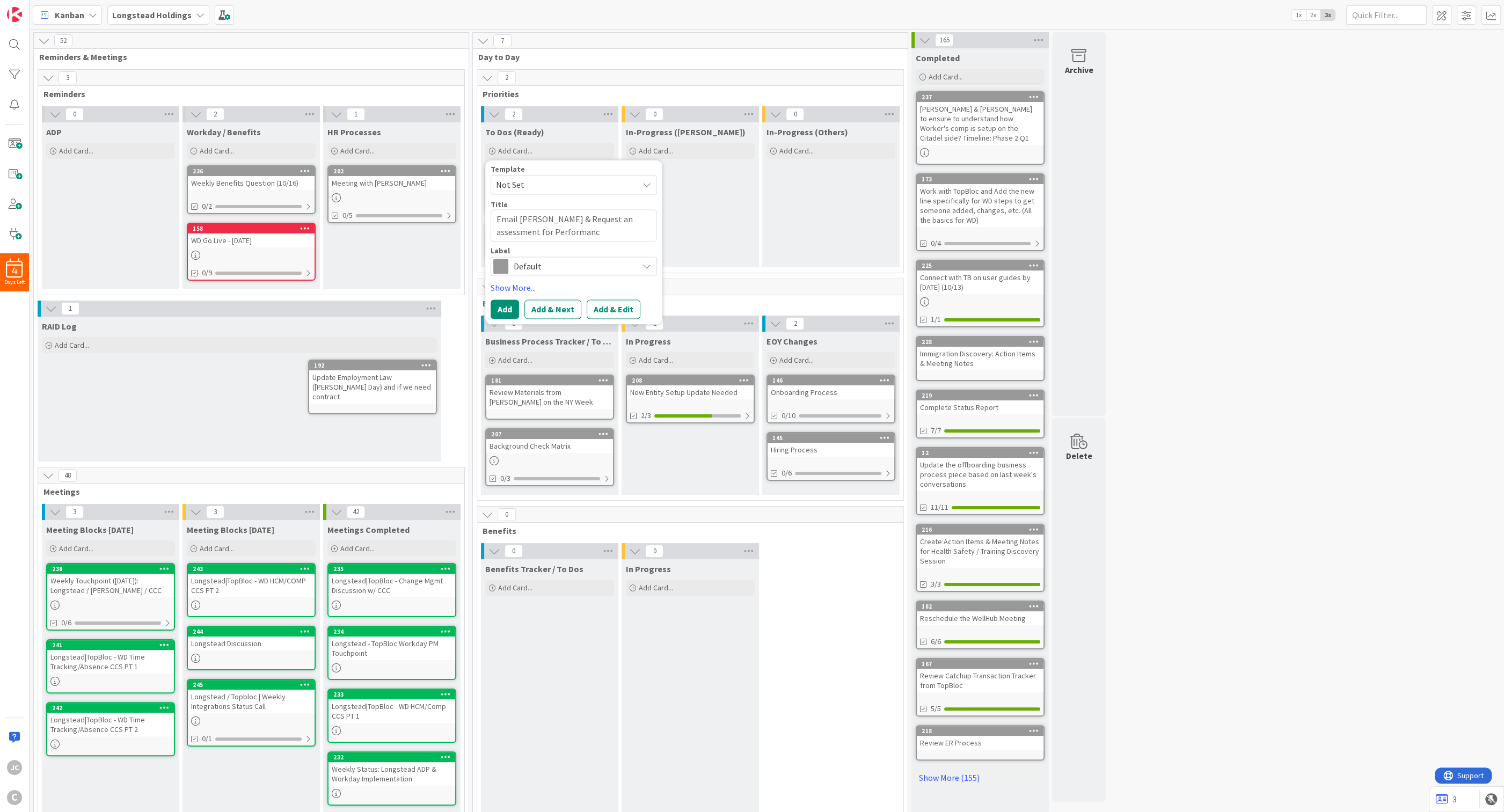
type textarea "Email Sean & Request an assessment for Performance"
type textarea "x"
type textarea "Email Sean & Request an assessment for Performance"
type textarea "x"
type textarea "Email Sean & Request an assessment for Performance R"
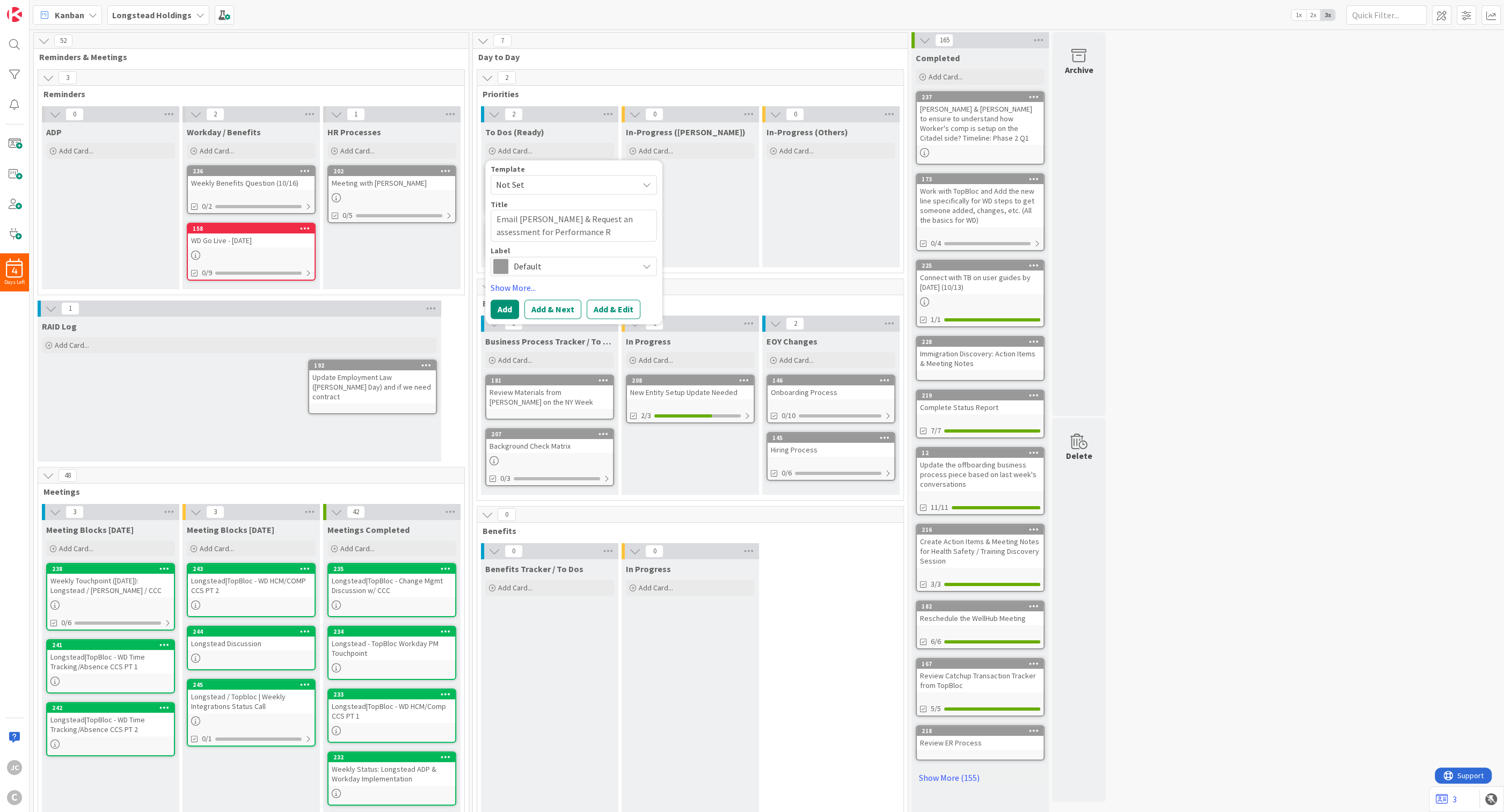
type textarea "x"
type textarea "Email Sean & Request an assessment for Performance Re"
type textarea "x"
type textarea "Email Sean & Request an assessment for Performance Rev"
type textarea "x"
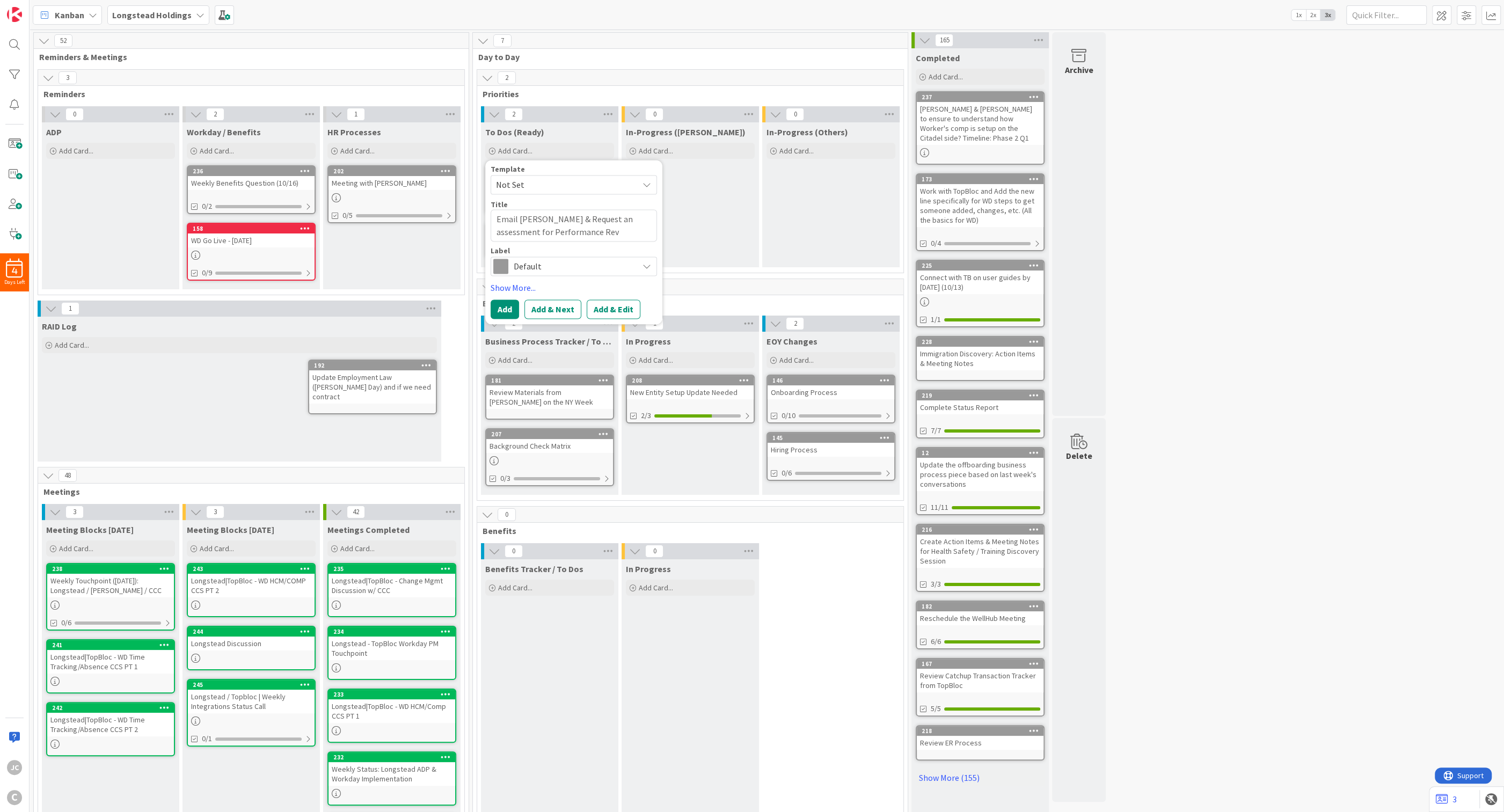
type textarea "Email Sean & Request an assessment for Performance Revi"
type textarea "x"
type textarea "Email Sean & Request an assessment for Performance Revie"
type textarea "x"
type textarea "Email Sean & Request an assessment for Performance Review"
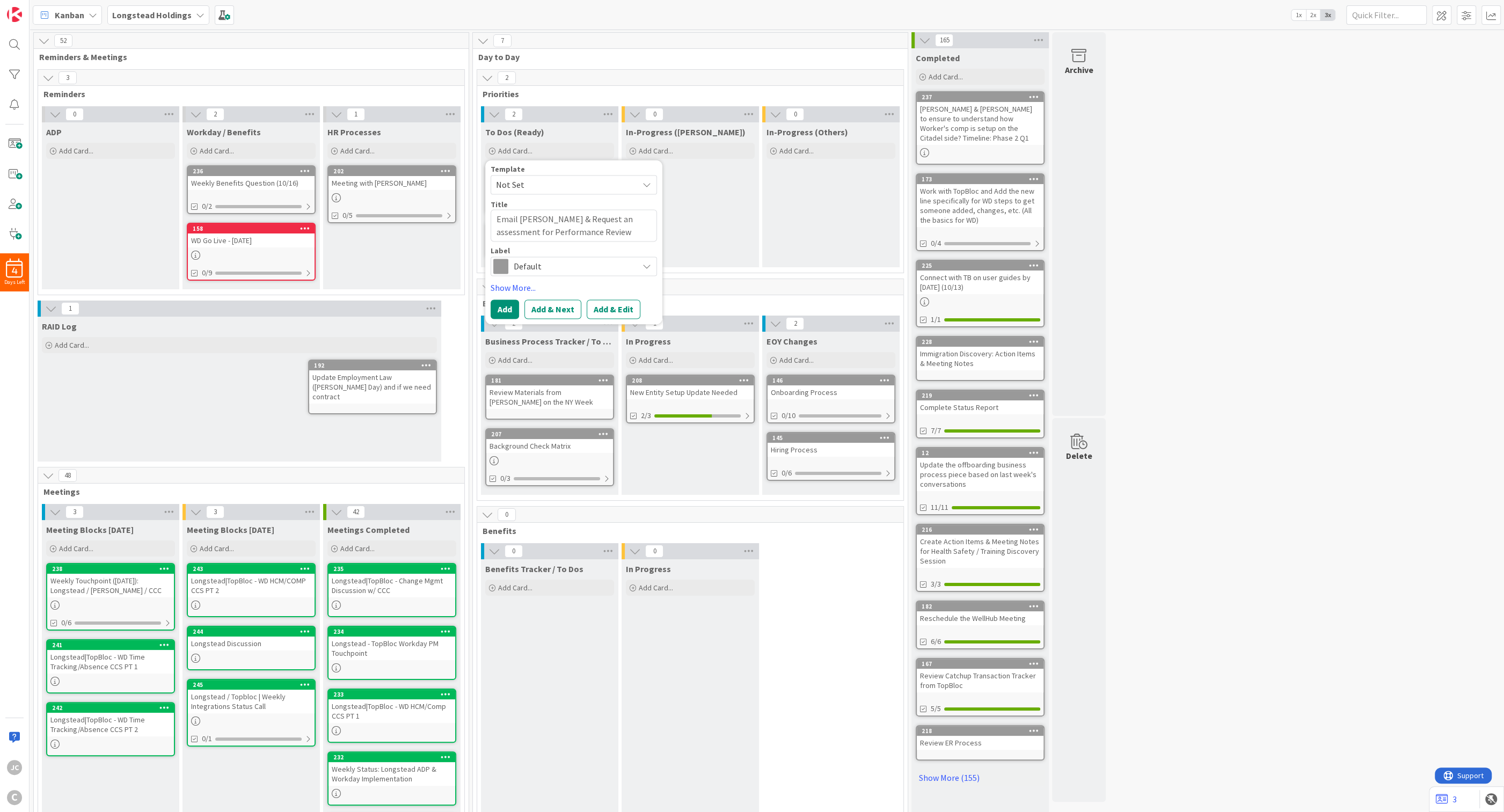
type textarea "x"
type textarea "Email Sean & Request an assessment for Performance Review"
type textarea "x"
type textarea "Email Sean & Request an assessment for Performance Review f"
type textarea "x"
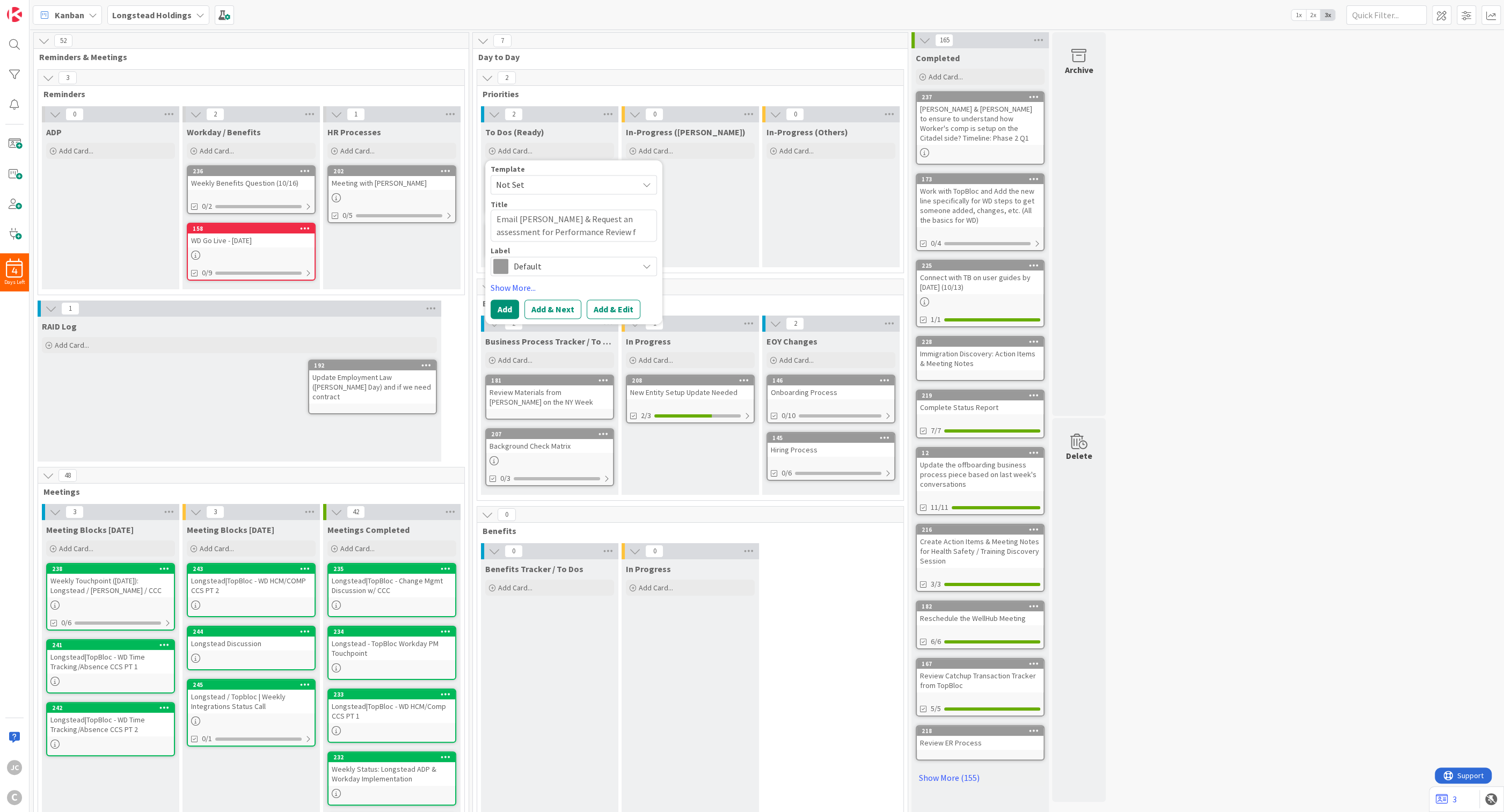
type textarea "Email Sean & Request an assessment for Performance Review fo"
type textarea "x"
type textarea "Email Sean & Request an assessment for Performance Review for"
type textarea "x"
type textarea "Email Sean & Request an assessment for Performance Review for t"
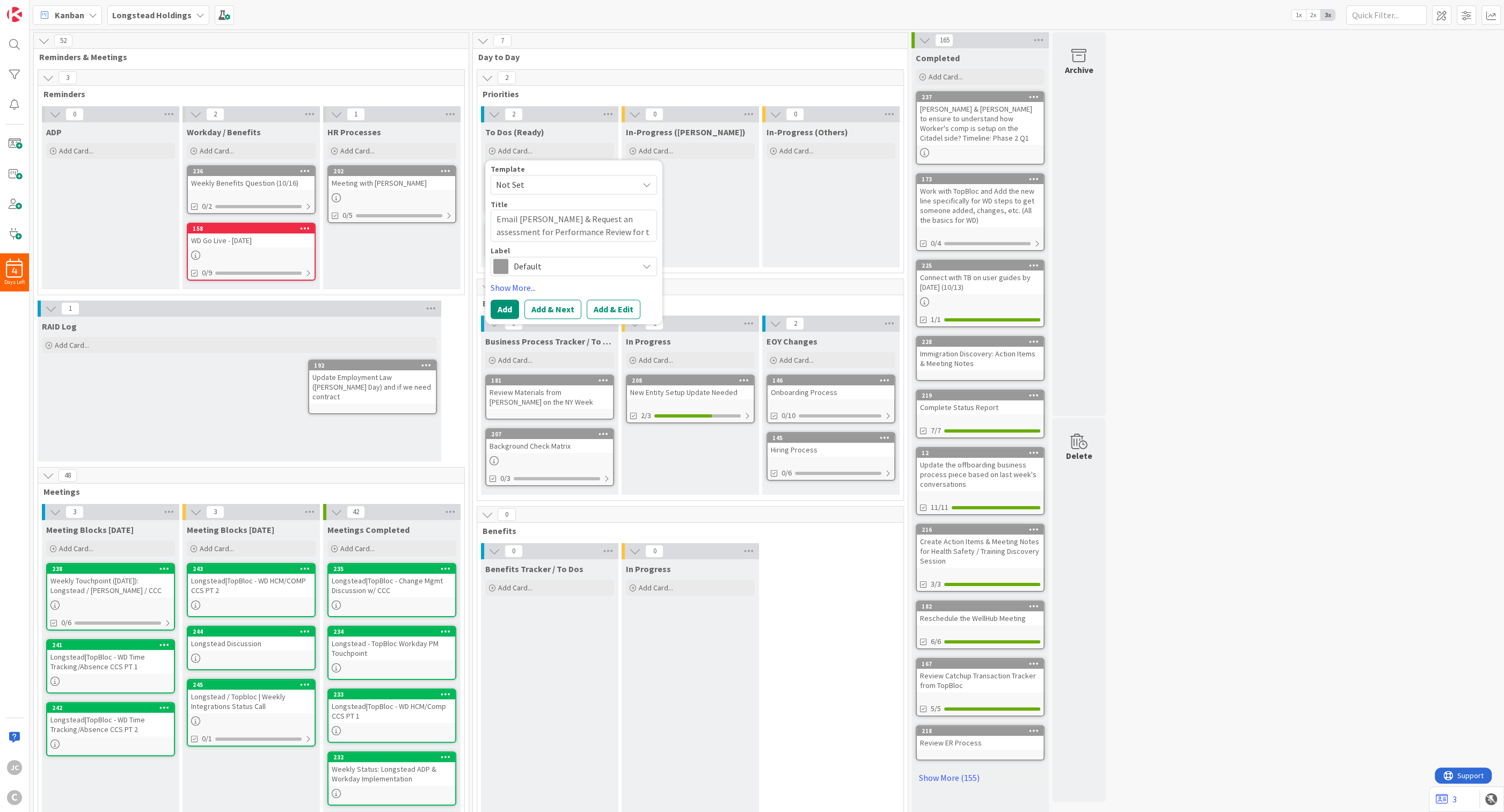
type textarea "x"
type textarea "Email Sean & Request an assessment for Performance Review for the"
type textarea "x"
type textarea "Email Sean & Request an assessment for Performance Review for the"
type textarea "x"
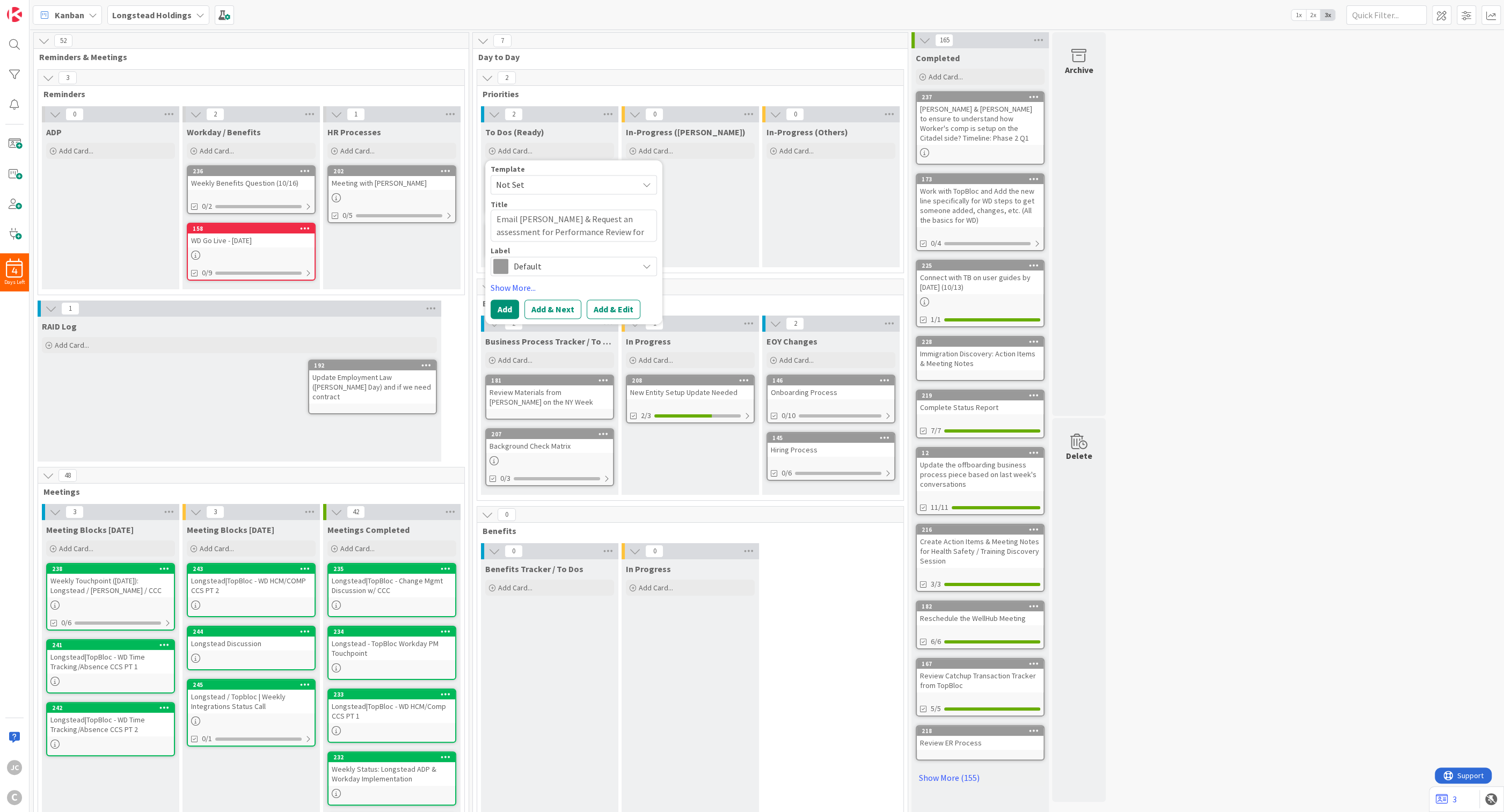
type textarea "Email Sean & Request an assessment for Performance Review for the L"
type textarea "x"
type textarea "Email Sean & Request an assessment for Performance Review for the LH"
type textarea "x"
type textarea "Email Sean & Request an assessment for Performance Review for the LH"
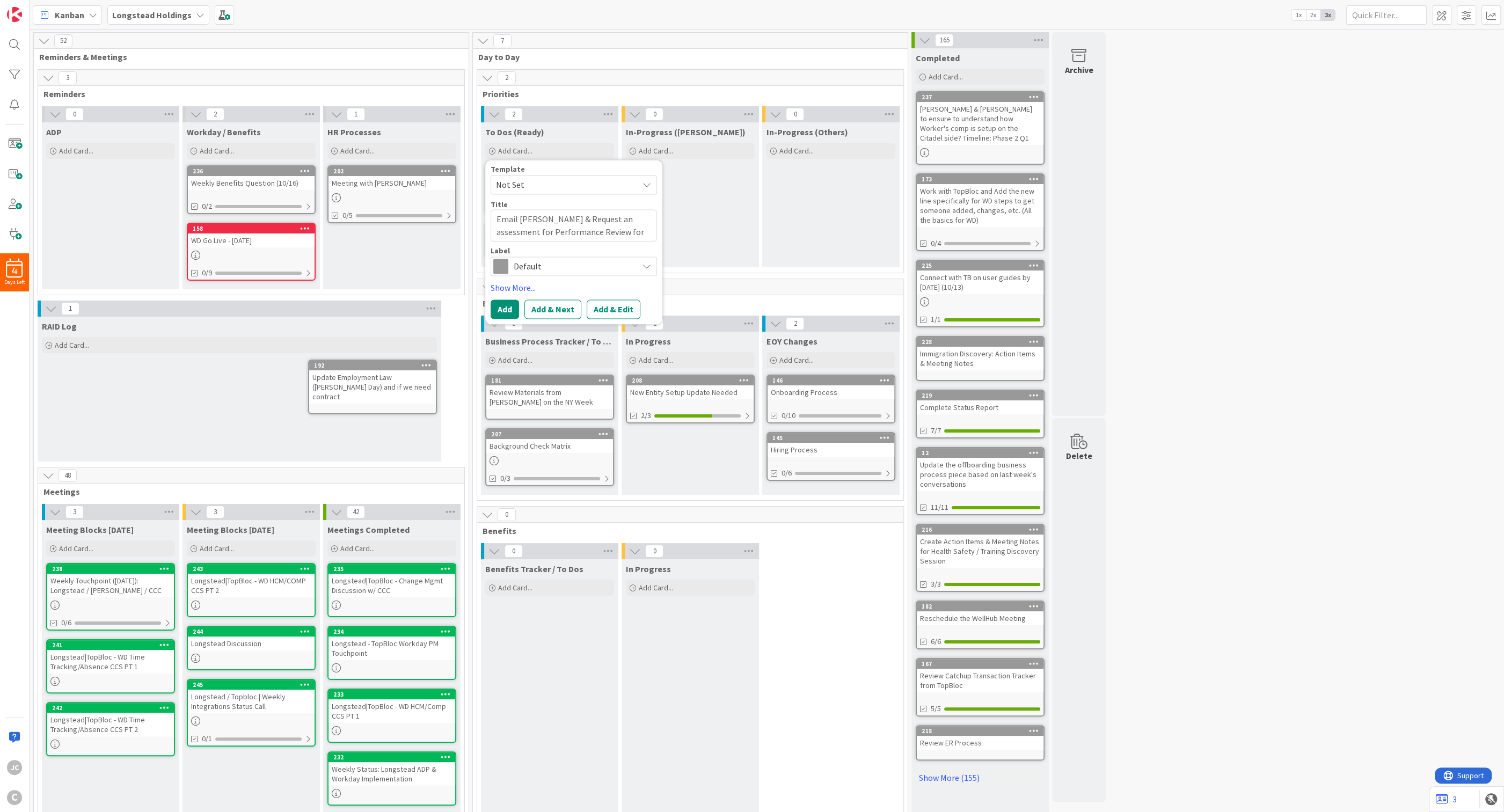
type textarea "x"
type textarea "Email Sean & Request an assessment for Performance Review for the LH P"
type textarea "x"
type textarea "Email Sean & Request an assessment for Performance Review for the LH Pro"
type textarea "x"
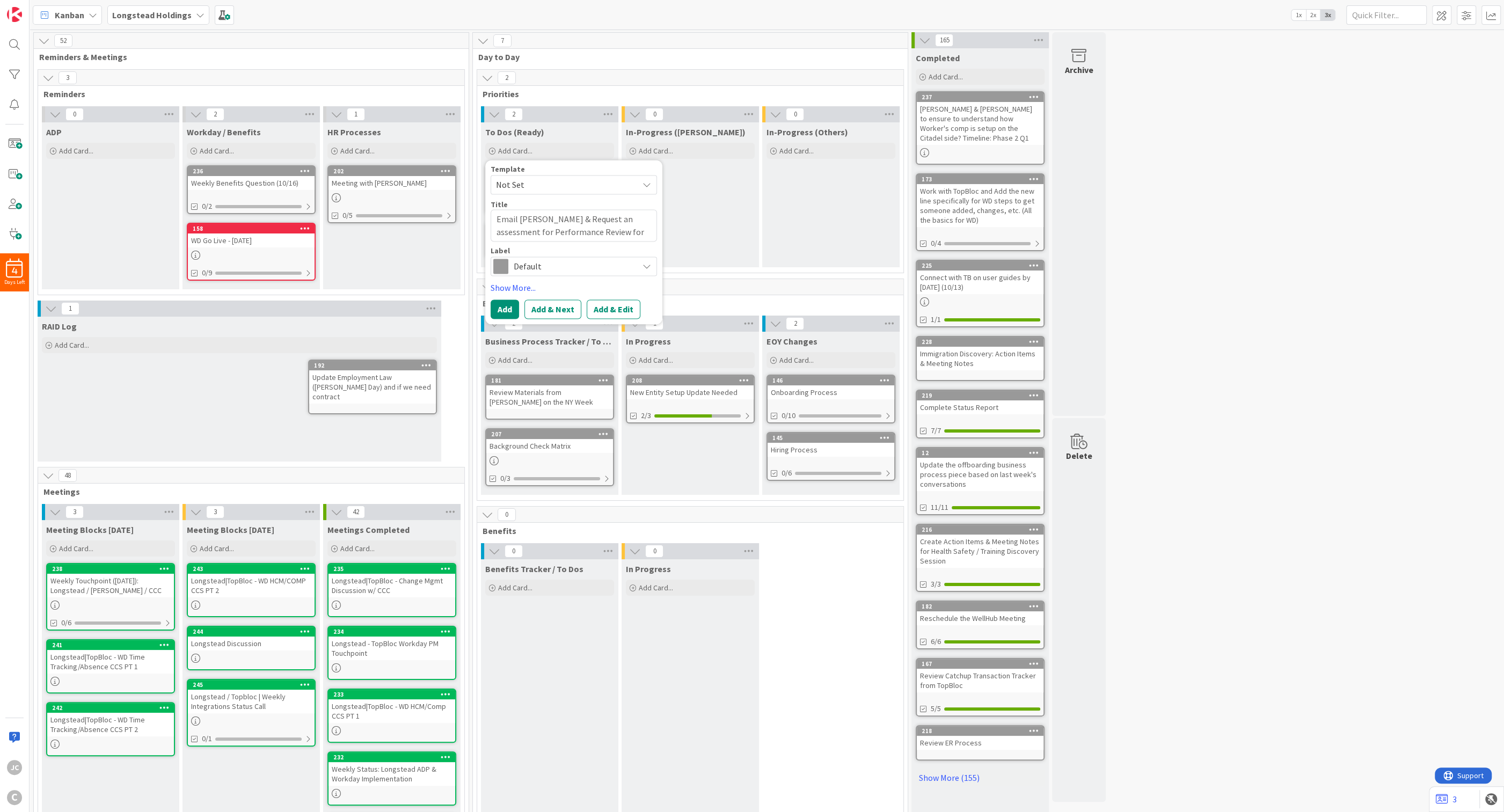
type textarea "Email Sean & Request an assessment for Performance Review for the LH Proje"
type textarea "x"
type textarea "Email Sean & Request an assessment for Performance Review for the LH Project"
type textarea "x"
type textarea "Email Sean & Request an assessment for Performance Review for the LH Projectt"
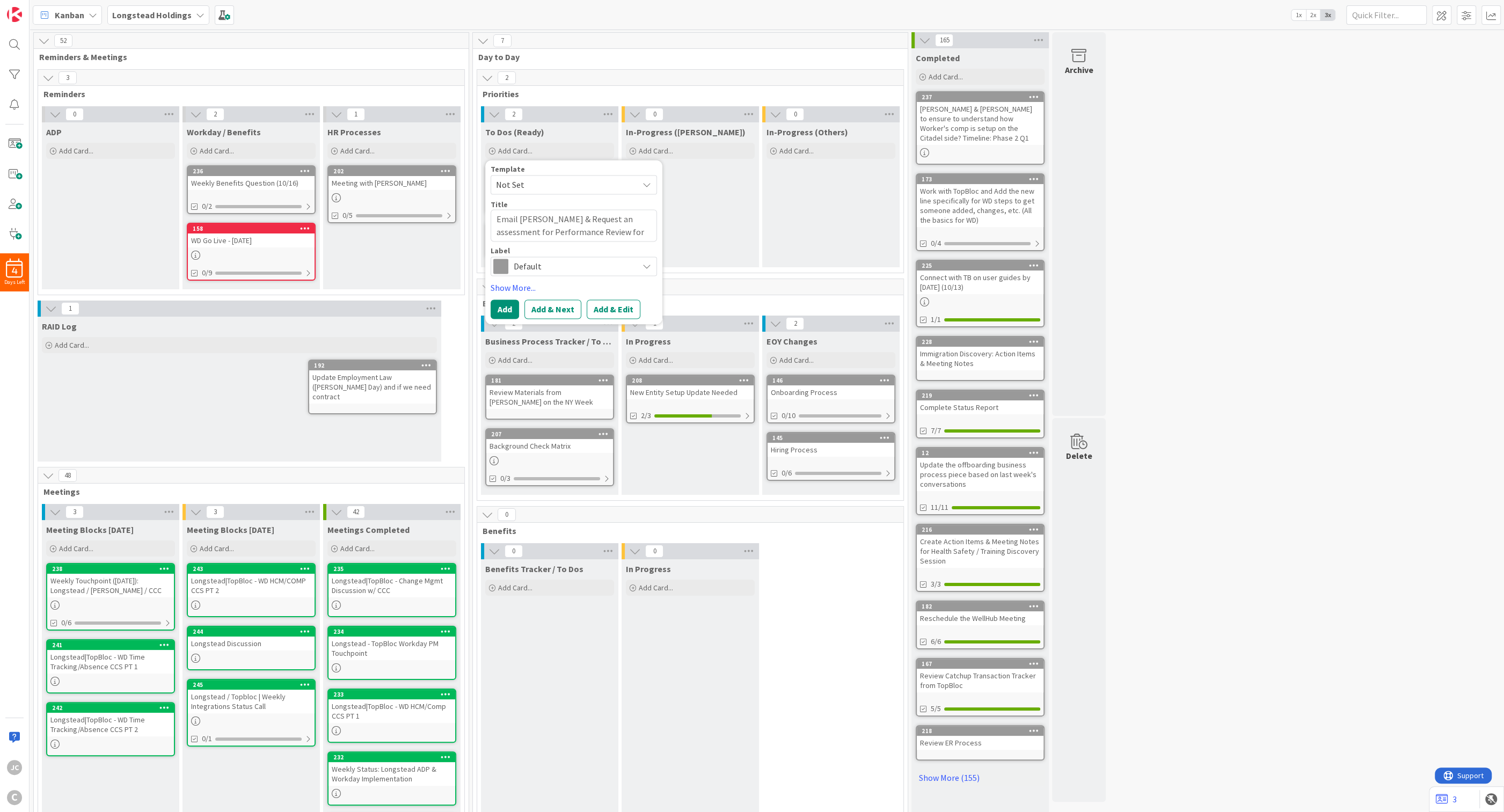
type textarea "x"
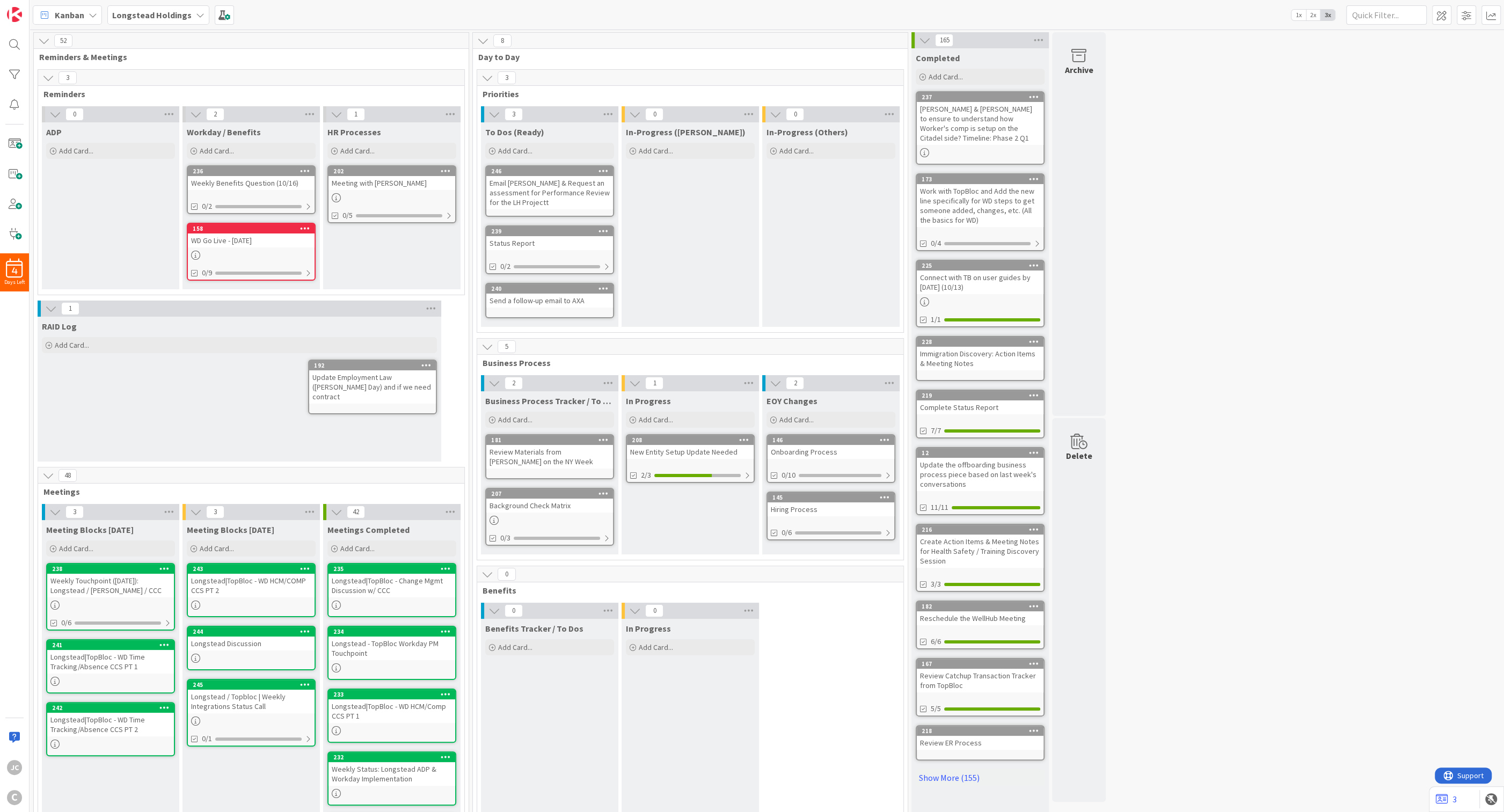
click at [545, 196] on div "Email Sean & Request an assessment for Performance Review for the LH Projectt" at bounding box center [549, 193] width 127 height 33
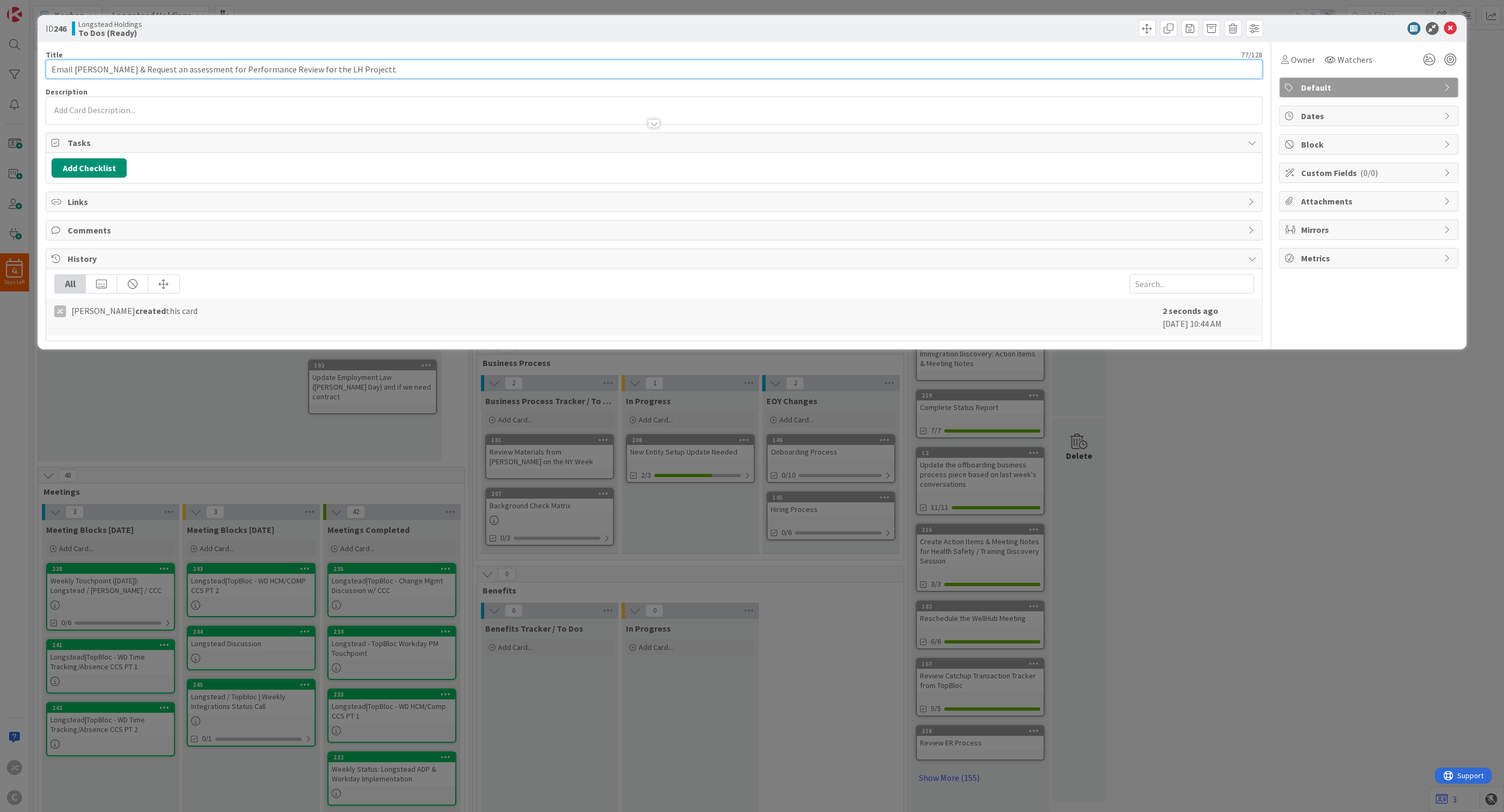
click at [369, 65] on input "Email Sean & Request an assessment for Performance Review for the LH Projectt" at bounding box center [654, 70] width 1217 height 19
type input "Email Sean & Request an assessment for Performance Review for the LH Project"
click at [502, 473] on div "ID 246 Longstead Holdings To Dos (Ready) Title 76 / 128 Email Sean & Request an…" at bounding box center [752, 406] width 1504 height 812
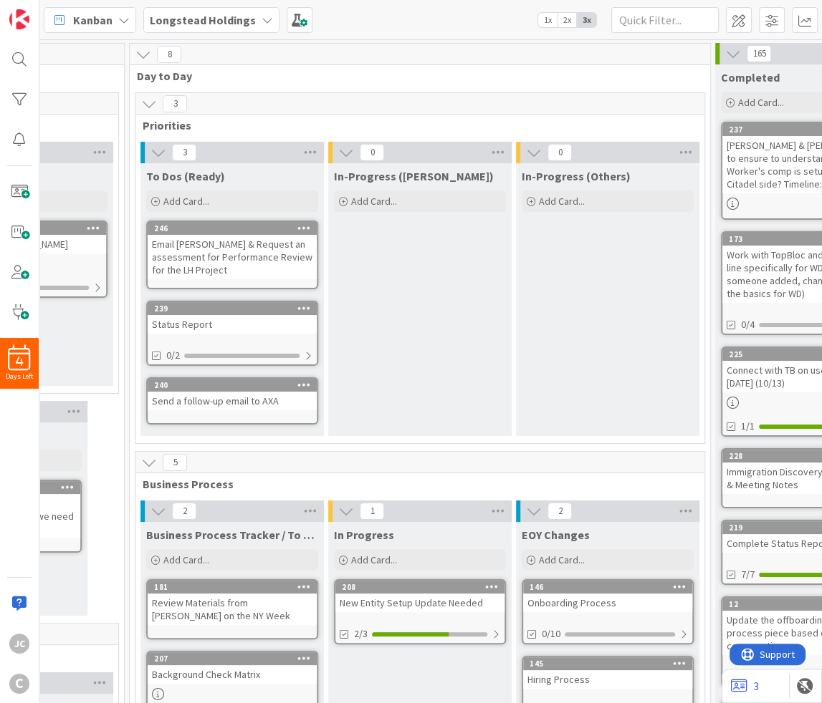
scroll to position [0, 504]
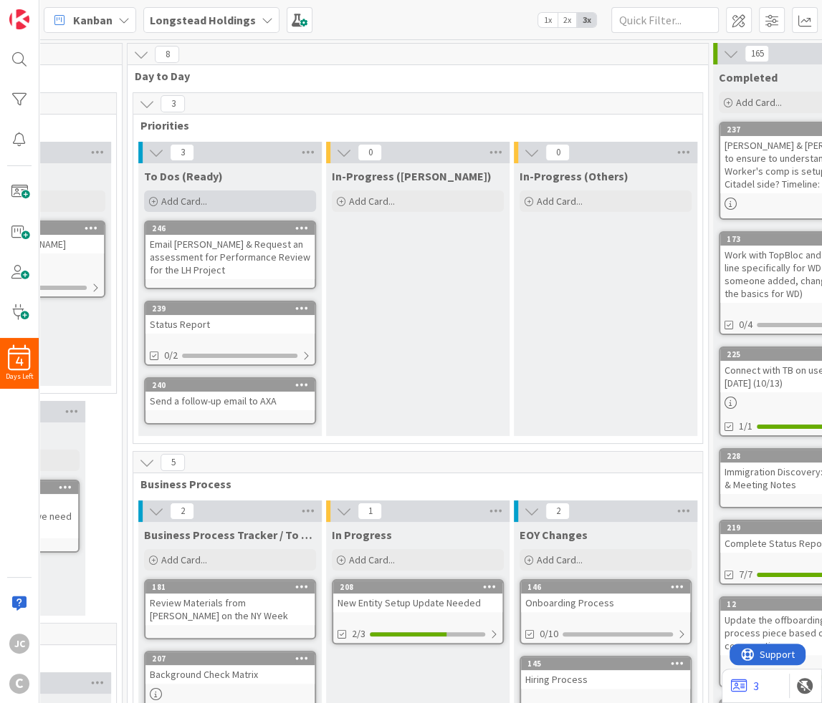
click at [192, 194] on div "Add Card..." at bounding box center [230, 201] width 172 height 21
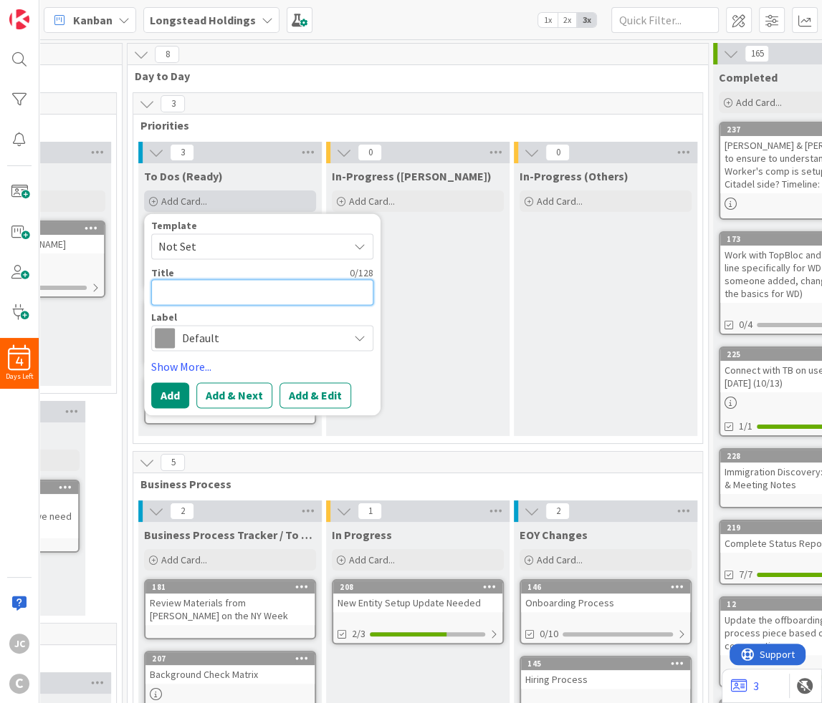
type textarea "x"
type textarea "W"
type textarea "x"
type textarea "Wo"
type textarea "x"
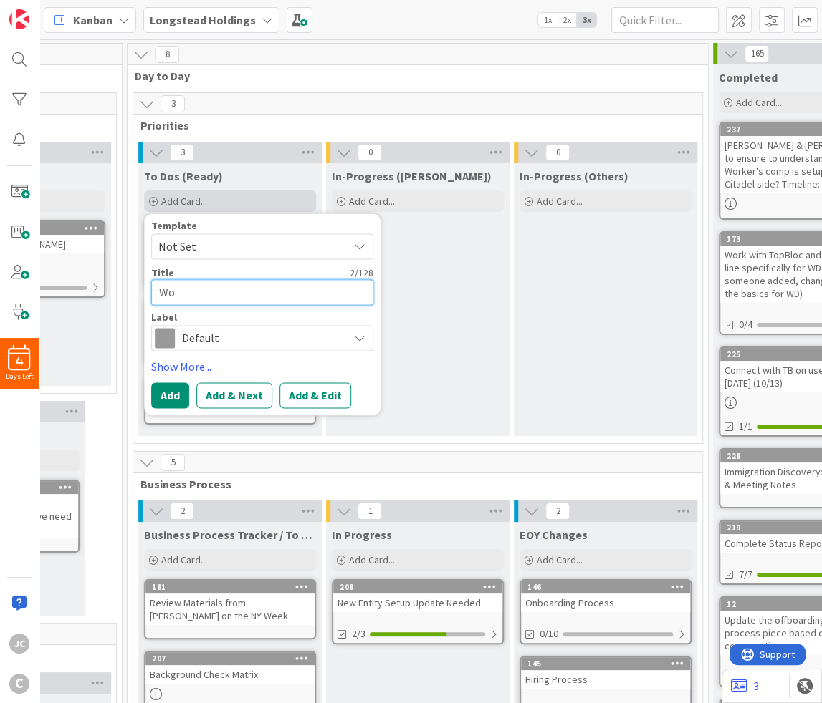
type textarea "Wor"
type textarea "x"
type textarea "Work"
type textarea "x"
type textarea "Works"
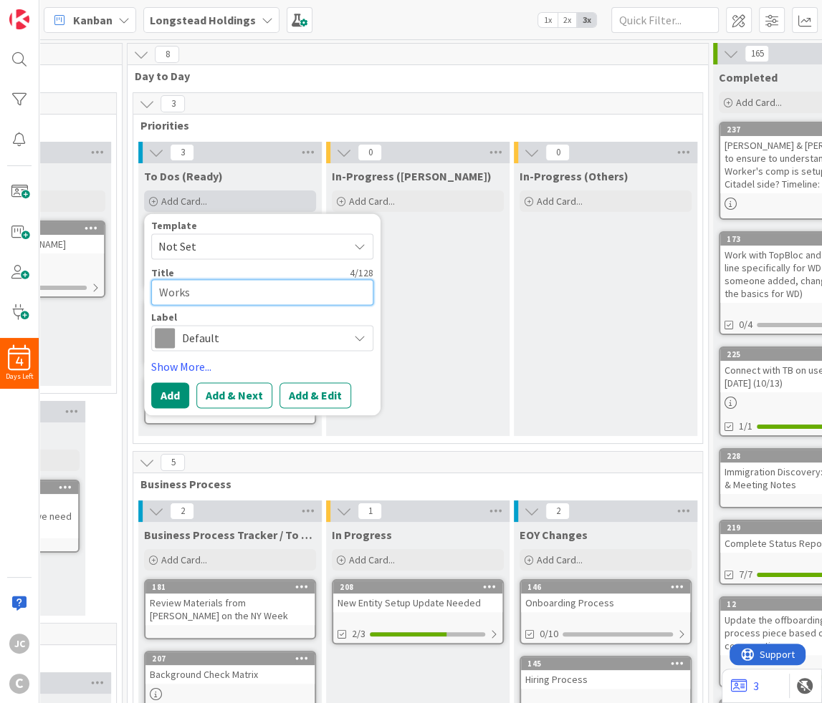
type textarea "x"
type textarea "Works"
type textarea "x"
type textarea "Works o"
type textarea "x"
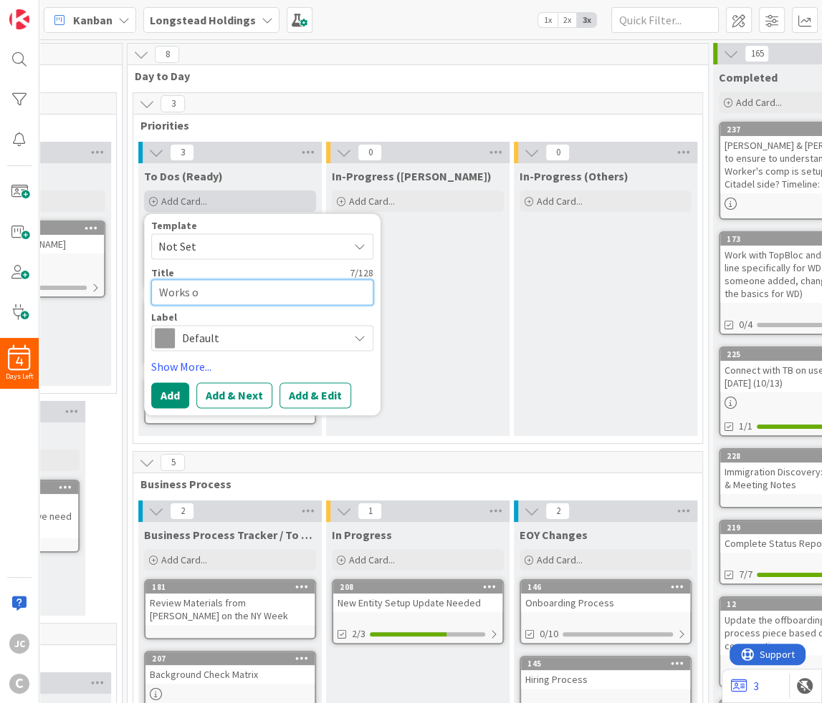
type textarea "Works"
type textarea "x"
type textarea "Works"
type textarea "x"
type textarea "Work"
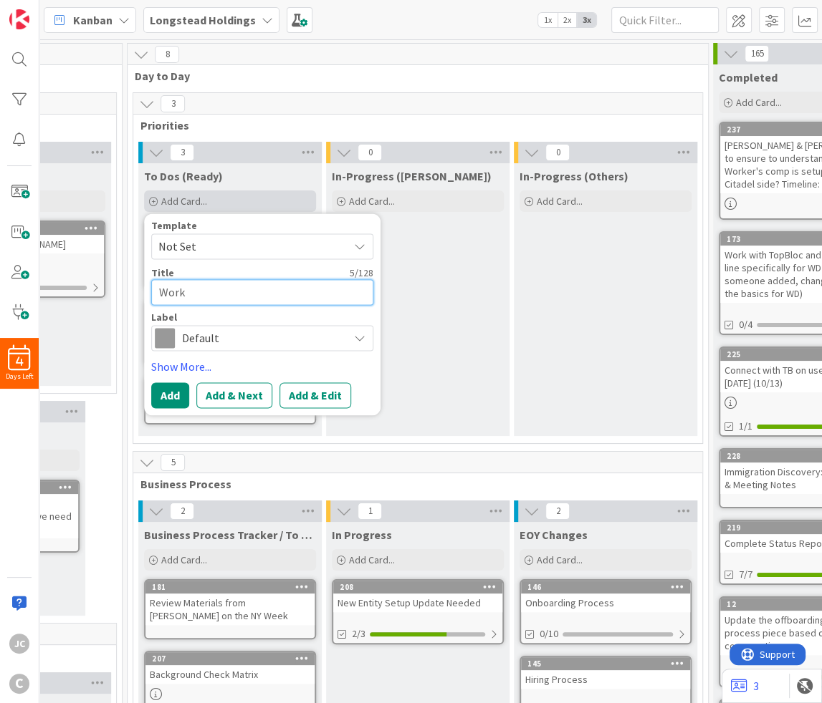
type textarea "x"
type textarea "Wor"
type textarea "x"
type textarea "Wo"
type textarea "x"
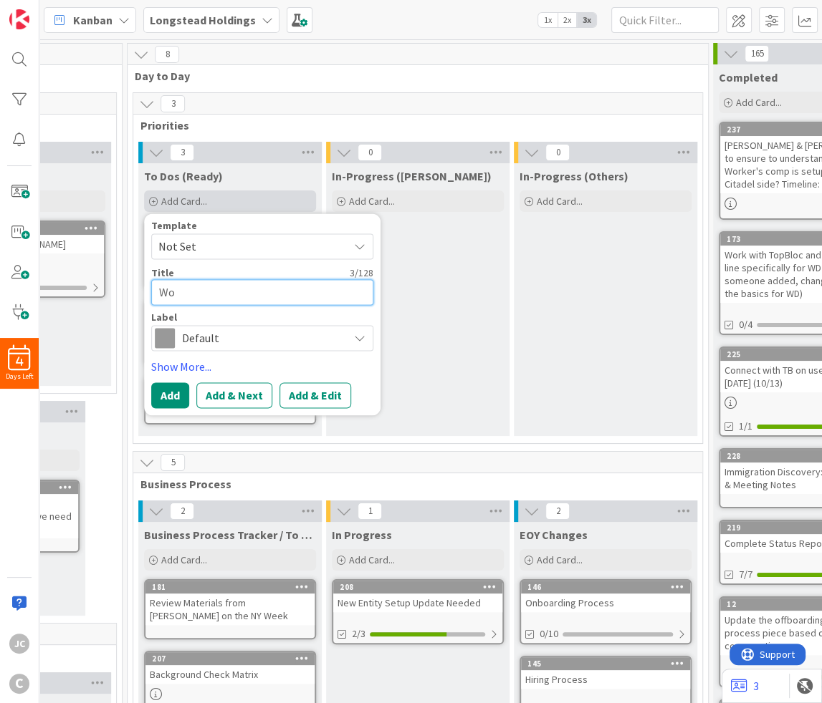
type textarea "W"
type textarea "x"
type textarea "C"
type textarea "x"
type textarea "Cu"
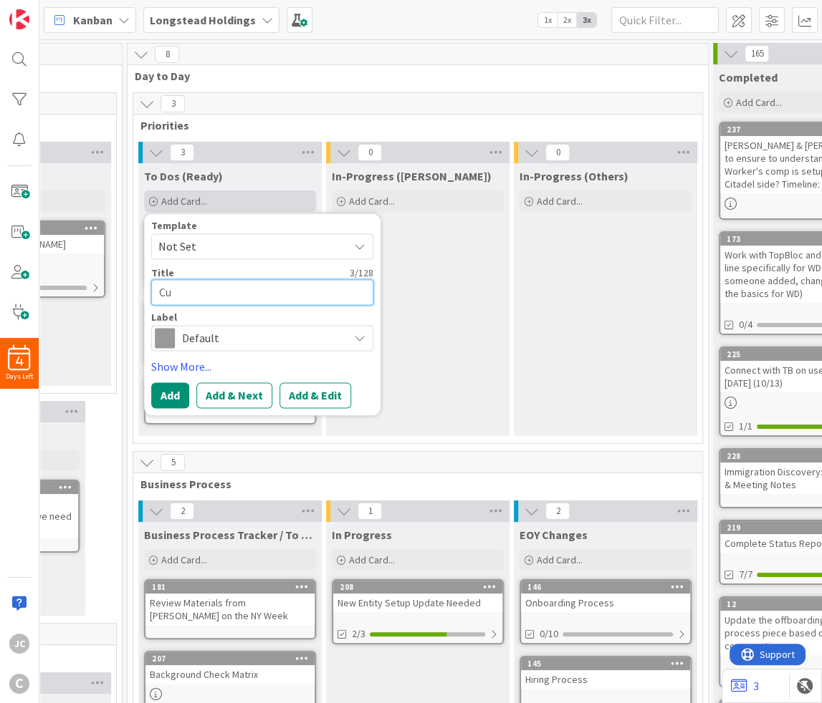
type textarea "x"
type textarea "Cut"
type textarea "x"
type textarea "Cuto"
type textarea "x"
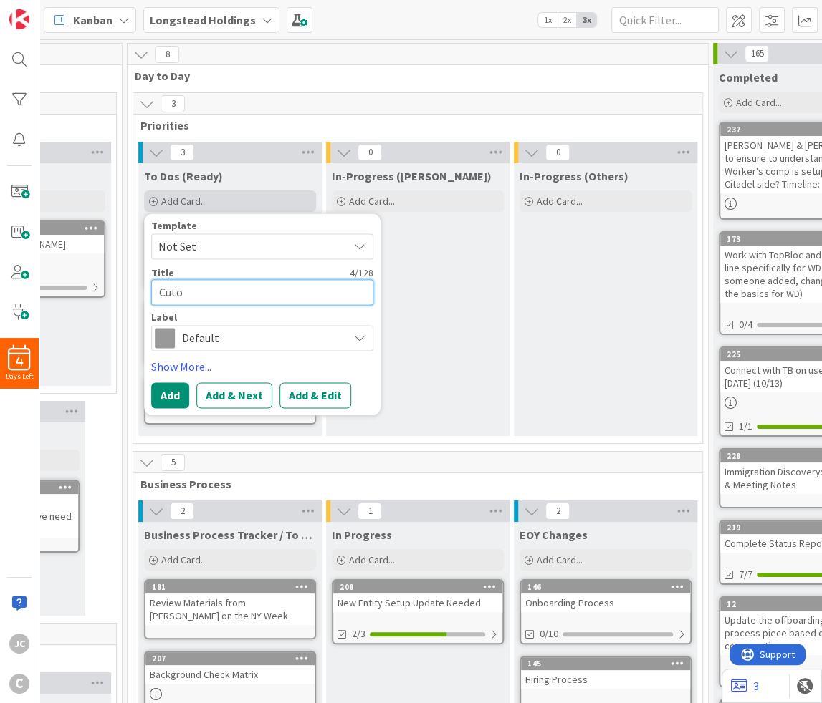
type textarea "Cutov"
type textarea "x"
type textarea "Cutove"
type textarea "x"
type textarea "Cutover"
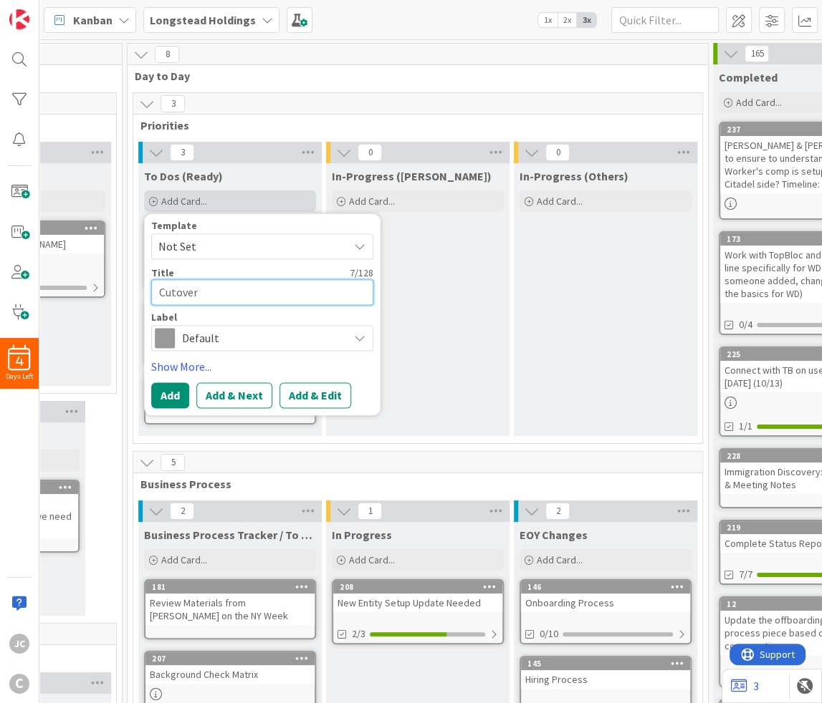
type textarea "x"
type textarea "Cutover"
type textarea "x"
type textarea "Cutover P"
type textarea "x"
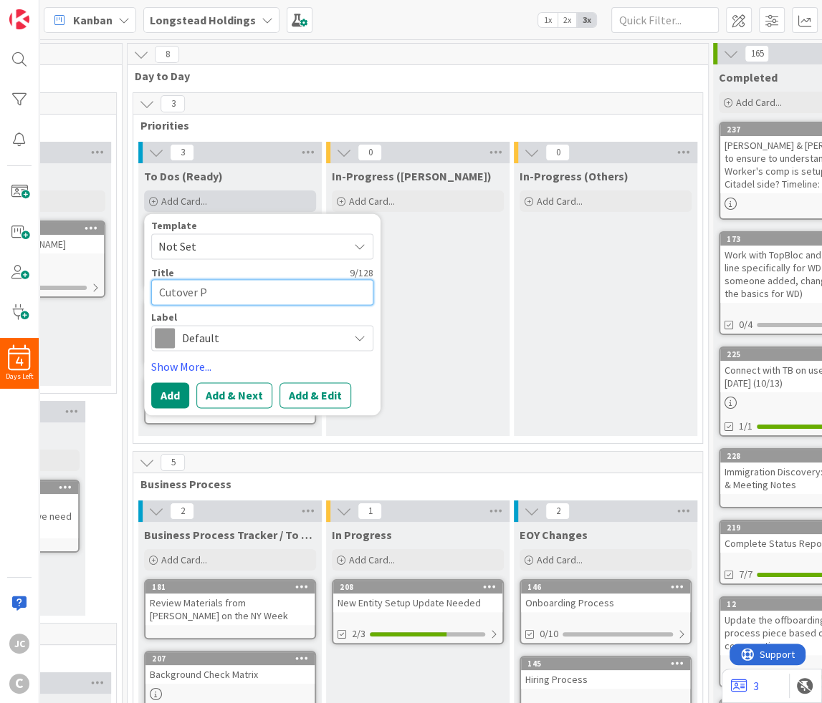
type textarea "Cutover Pl"
type textarea "x"
type textarea "Cutover Plan"
type textarea "x"
type textarea "DCutover Plan"
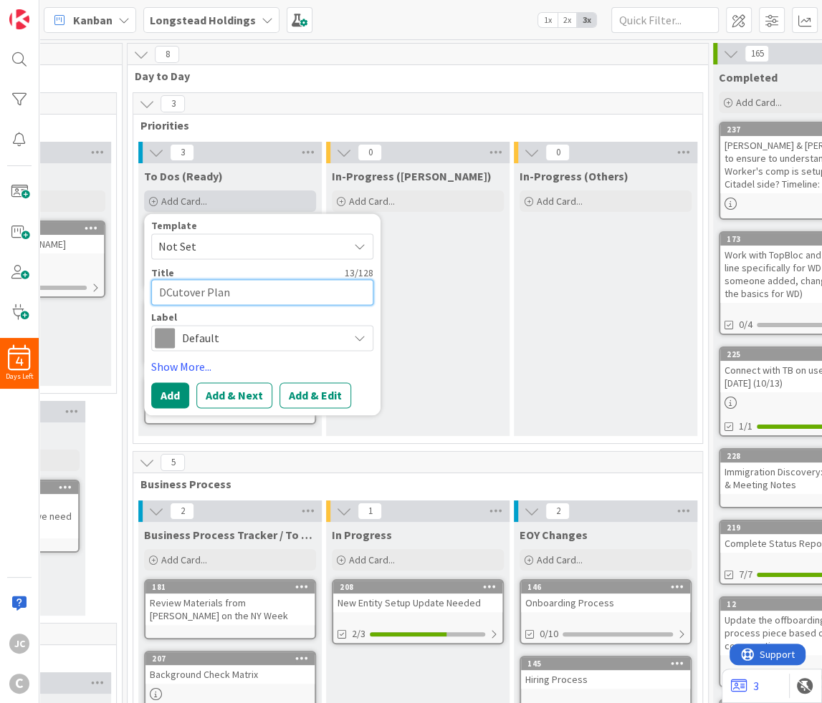
type textarea "x"
type textarea "DeCutover Plan"
type textarea "x"
type textarea "DetCutover Plan"
type textarea "x"
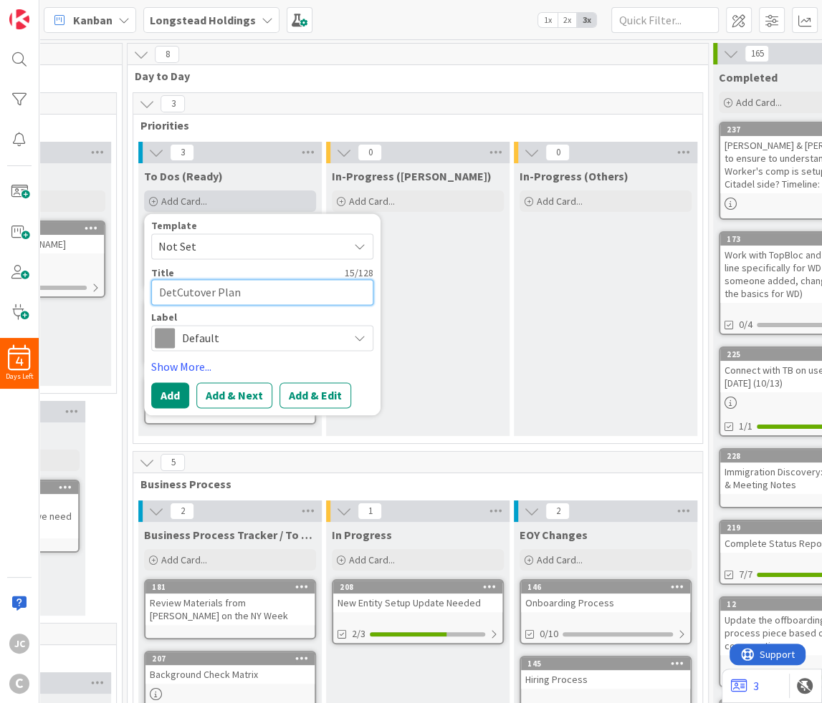
type textarea "DetaCutover Plan"
